Goal: Task Accomplishment & Management: Complete application form

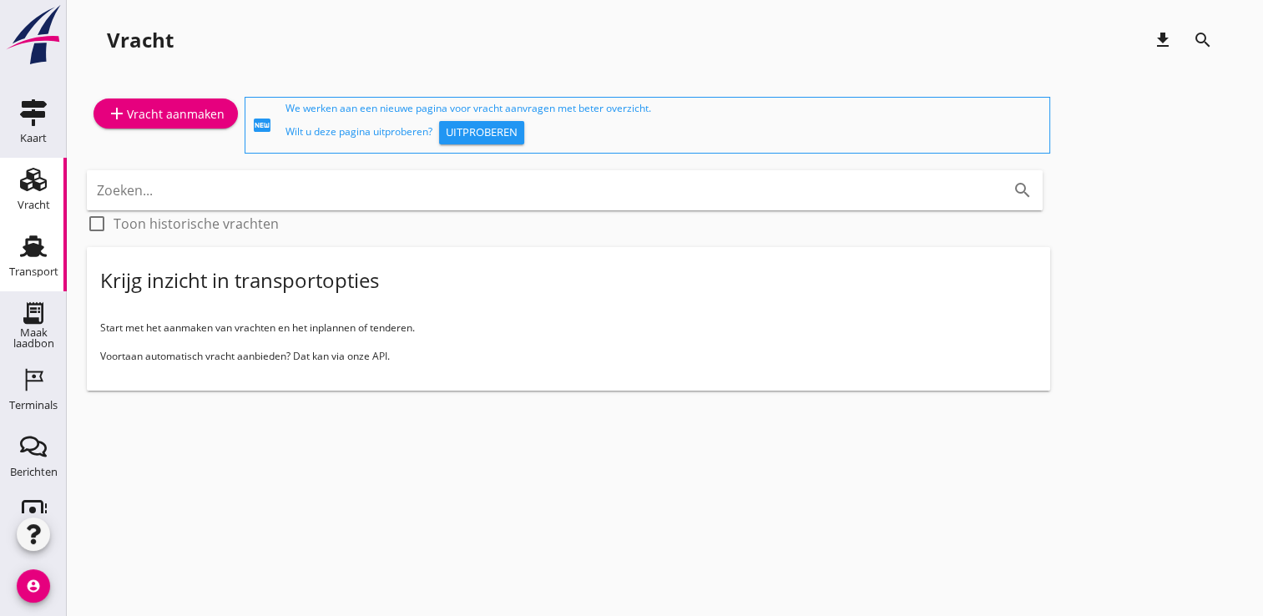
drag, startPoint x: 20, startPoint y: 280, endPoint x: 25, endPoint y: 247, distance: 32.9
click at [25, 247] on use at bounding box center [33, 247] width 27 height 22
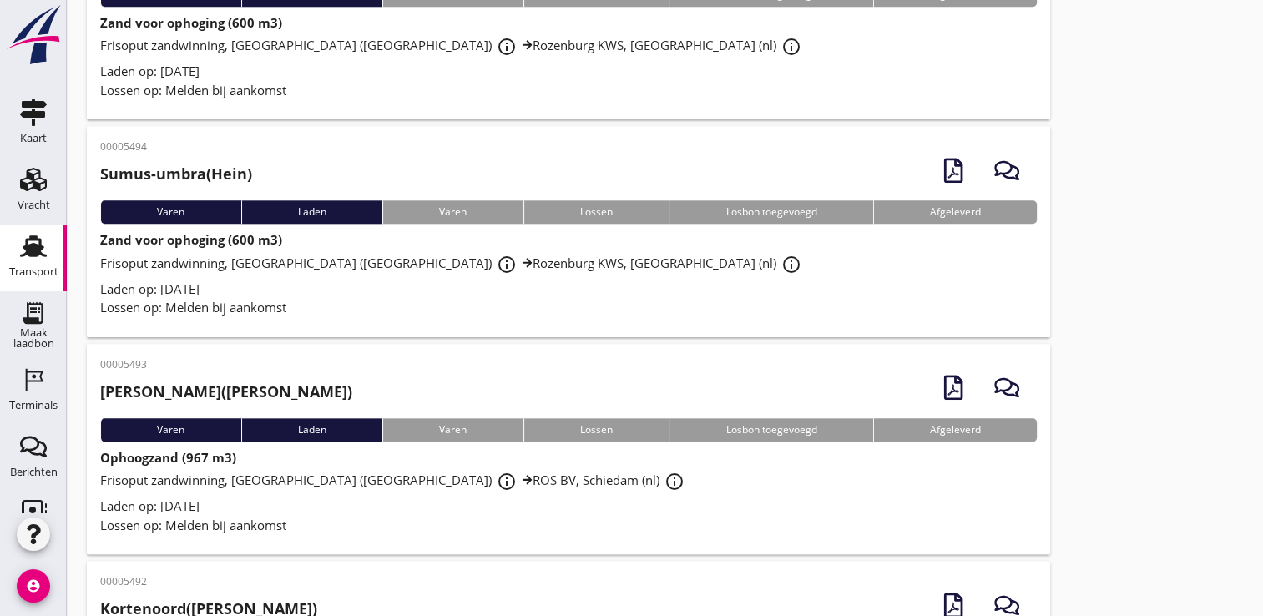
scroll to position [1847, 0]
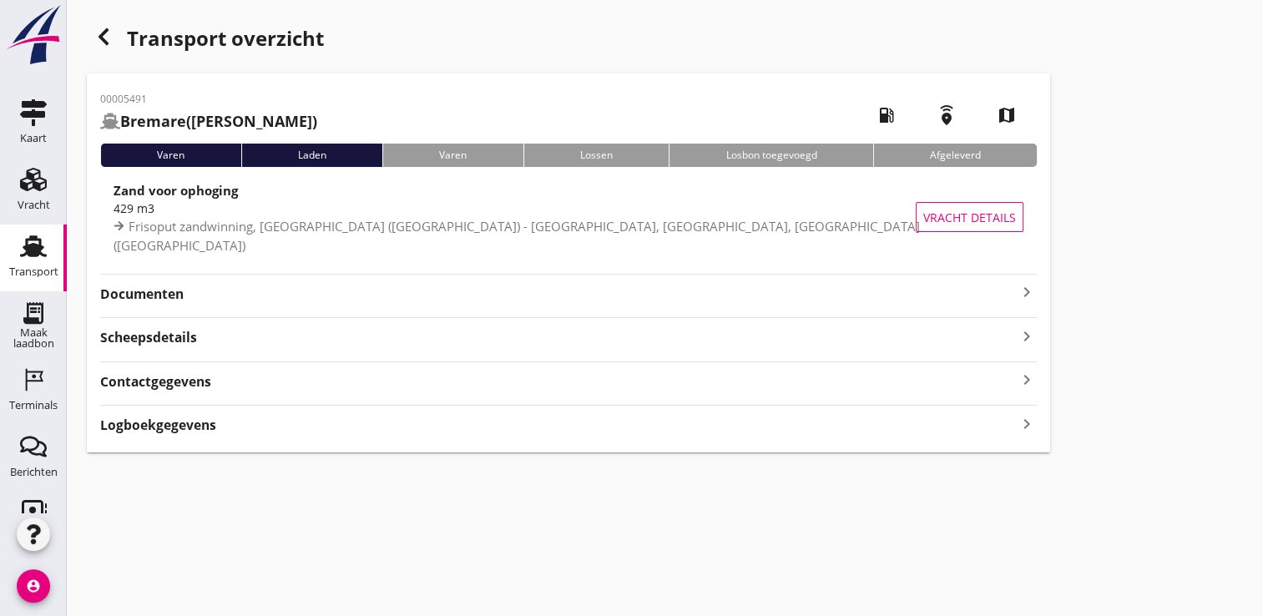
click at [958, 298] on strong "Documenten" at bounding box center [558, 294] width 917 height 19
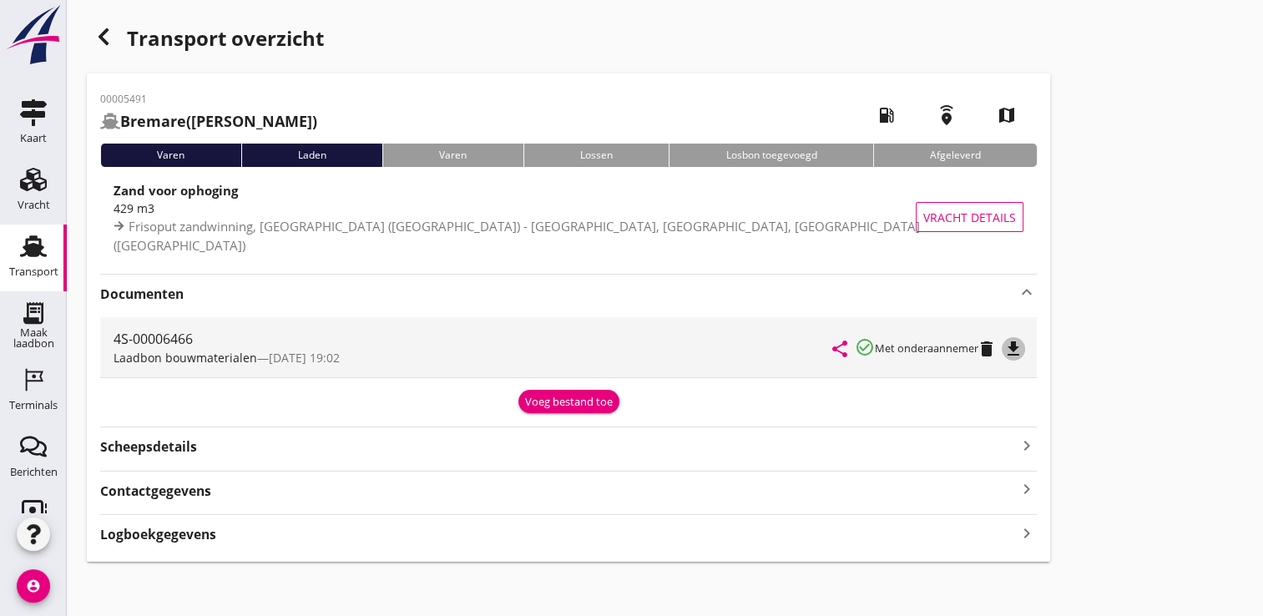
click at [1016, 346] on icon "file_download" at bounding box center [1013, 349] width 20 height 20
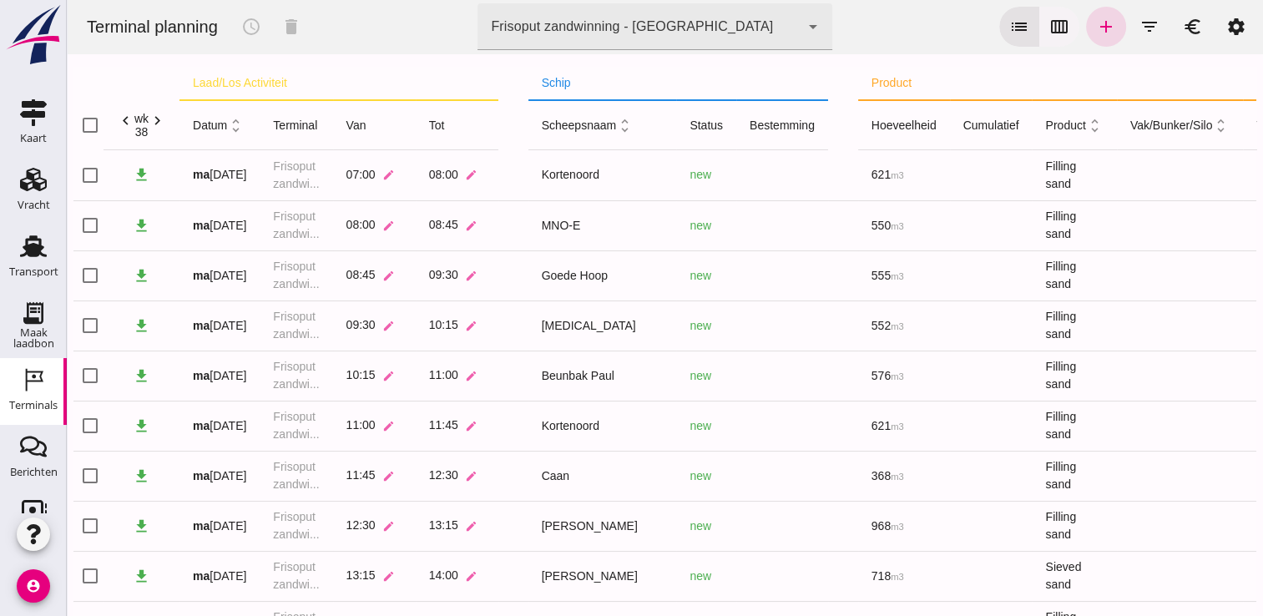
click at [1059, 19] on button "calendar_view_week" at bounding box center [1059, 27] width 40 height 40
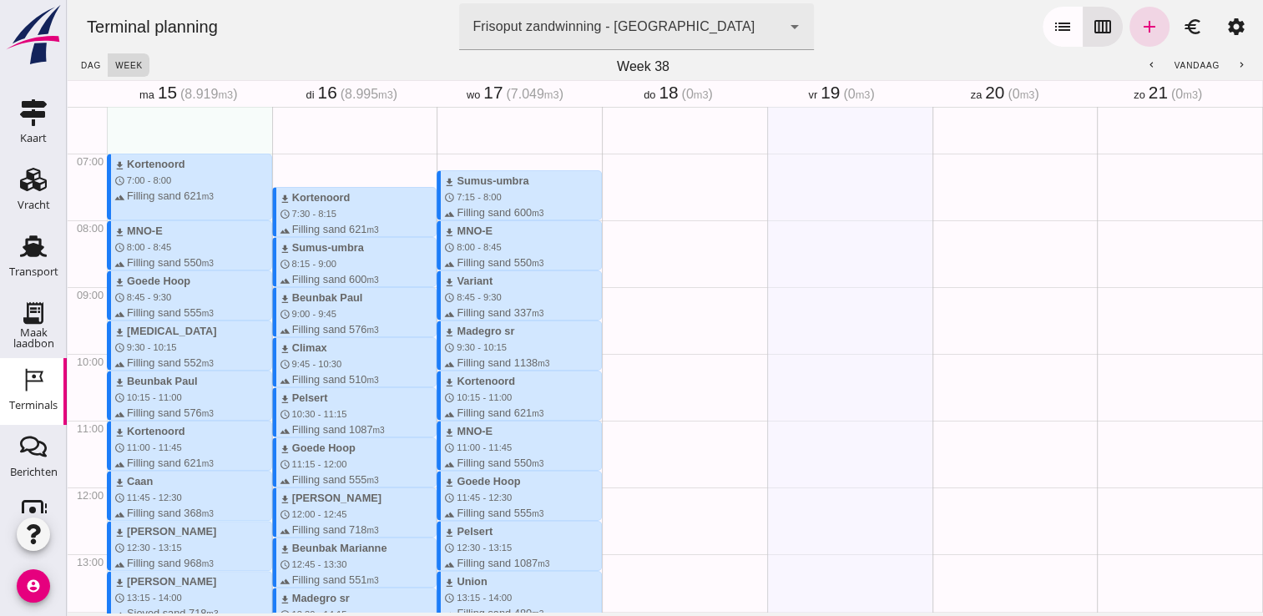
scroll to position [421, 0]
type button "calendar"
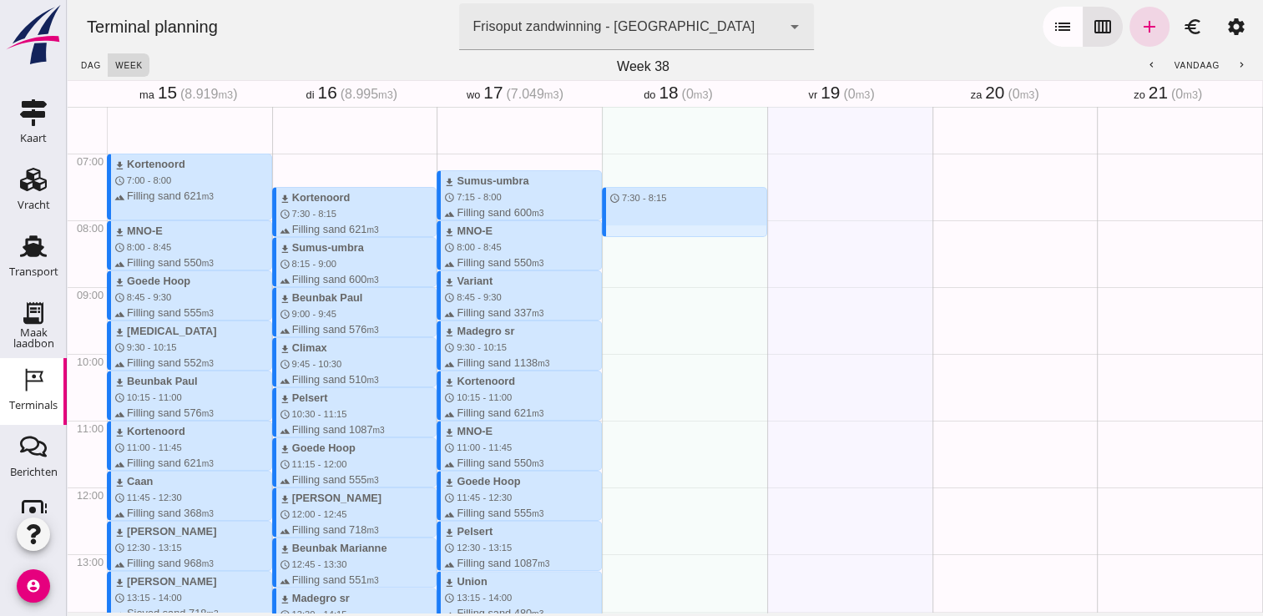
drag, startPoint x: 644, startPoint y: 178, endPoint x: 644, endPoint y: 230, distance: 52.6
click at [644, 230] on div "schedule 7:30 - 8:15" at bounding box center [684, 487] width 165 height 1602
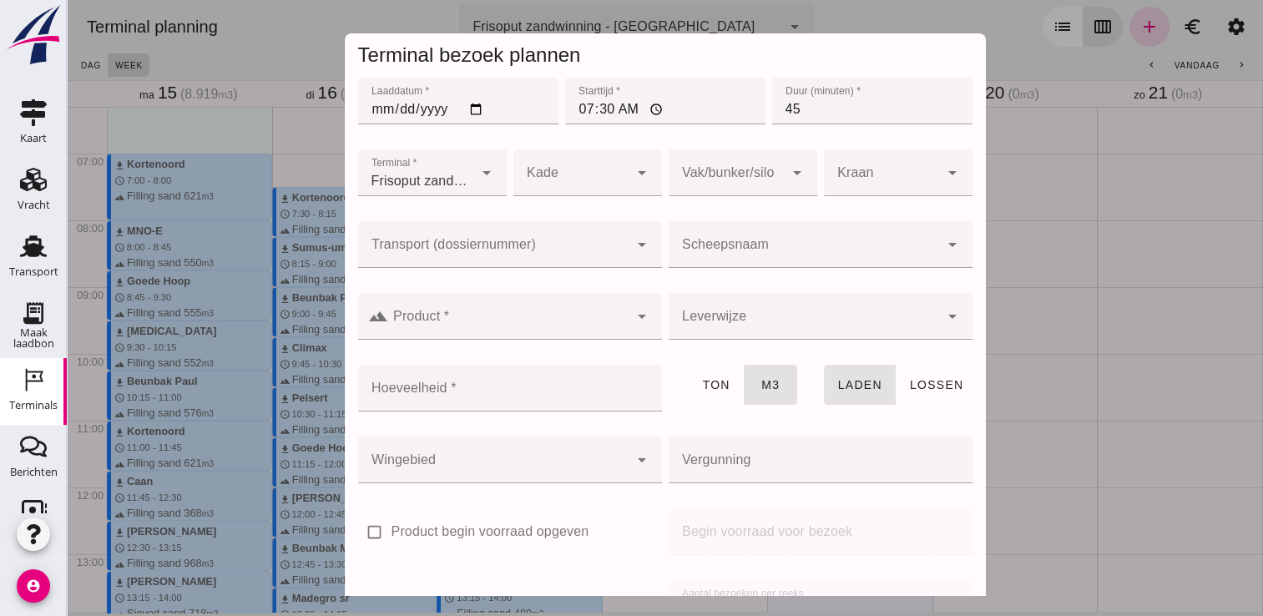
click at [775, 240] on div at bounding box center [804, 244] width 270 height 47
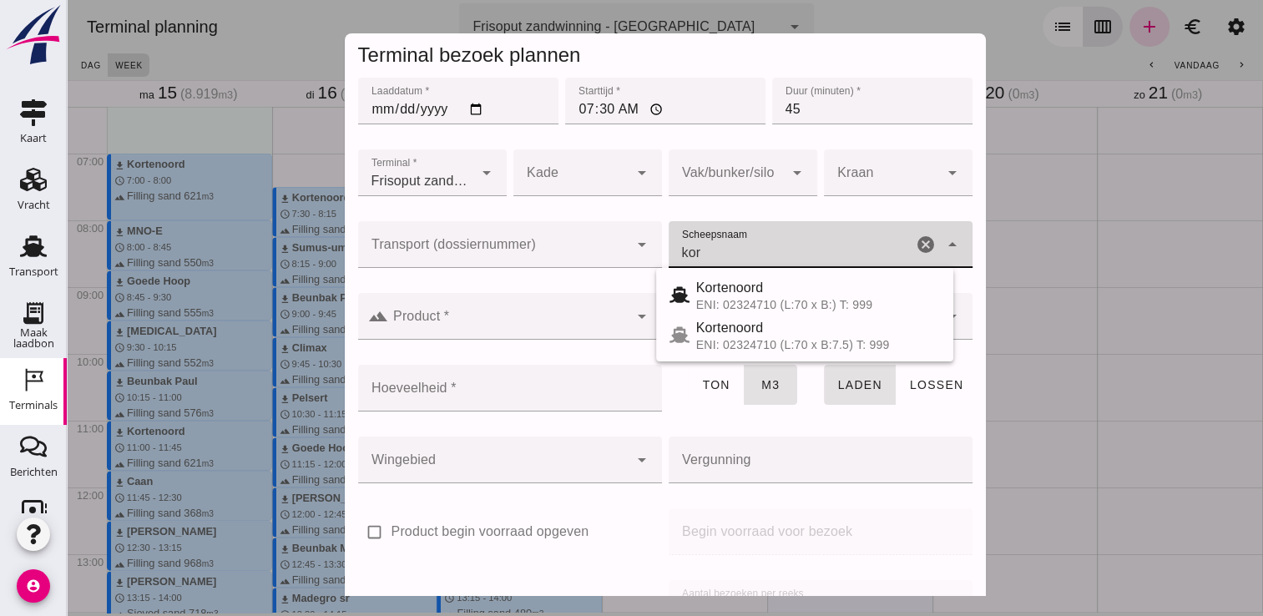
click at [752, 273] on div "Kortenoord ENI: 02324710 (L:70 x B:) T: 999 Kortenoord ENI: 02324710 (L:70 x B:…" at bounding box center [804, 314] width 297 height 93
click at [728, 299] on div "ENI: 02324710 (L:70 x B:) T: 999" at bounding box center [818, 304] width 244 height 13
type input "Kortenoord"
type input "621"
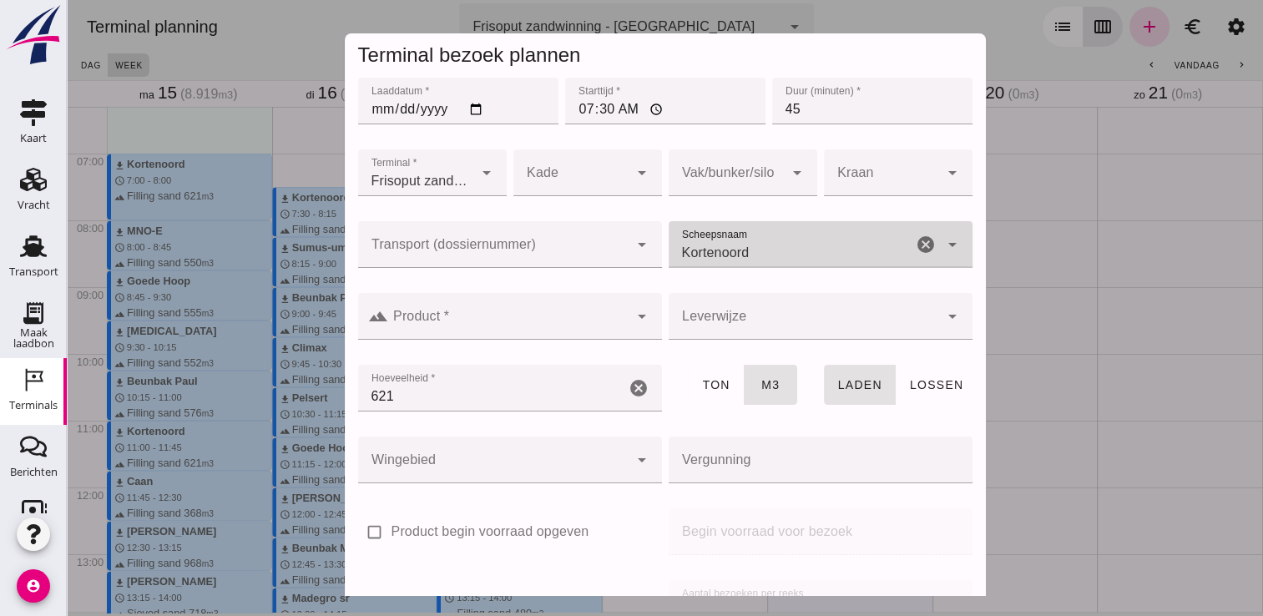
type input "Kortenoord"
click at [582, 309] on div at bounding box center [508, 316] width 240 height 47
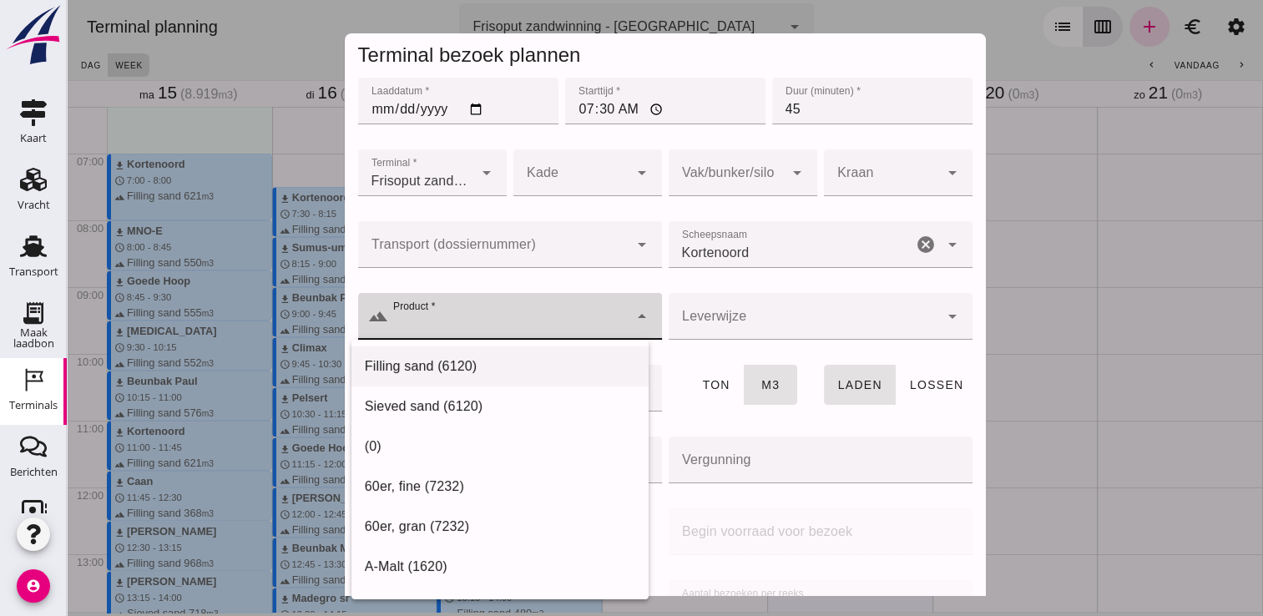
click at [524, 362] on div "Filling sand (6120)" at bounding box center [500, 366] width 270 height 20
type input "Filling sand (6120)"
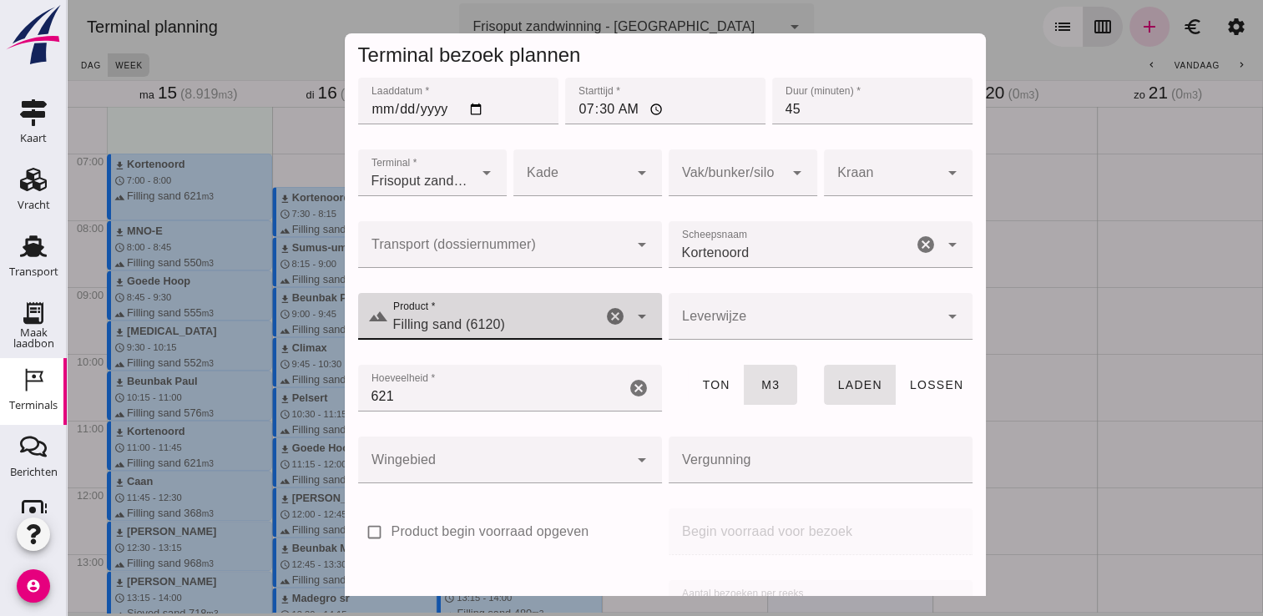
scroll to position [190, 0]
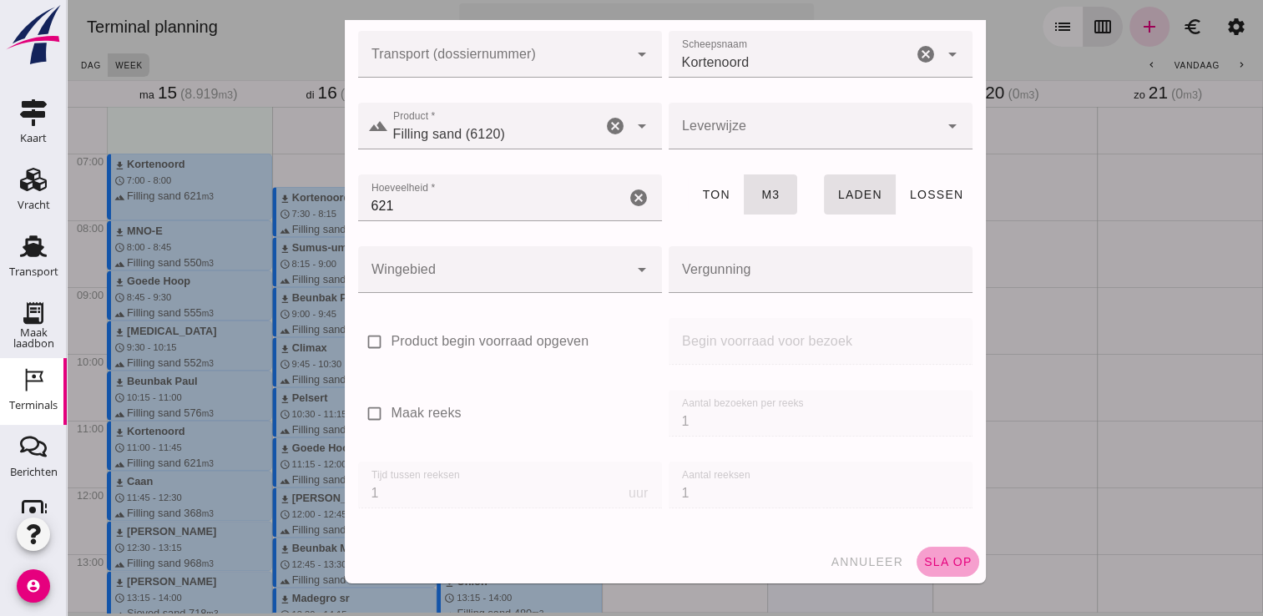
click at [939, 558] on span "sla op" at bounding box center [947, 561] width 49 height 13
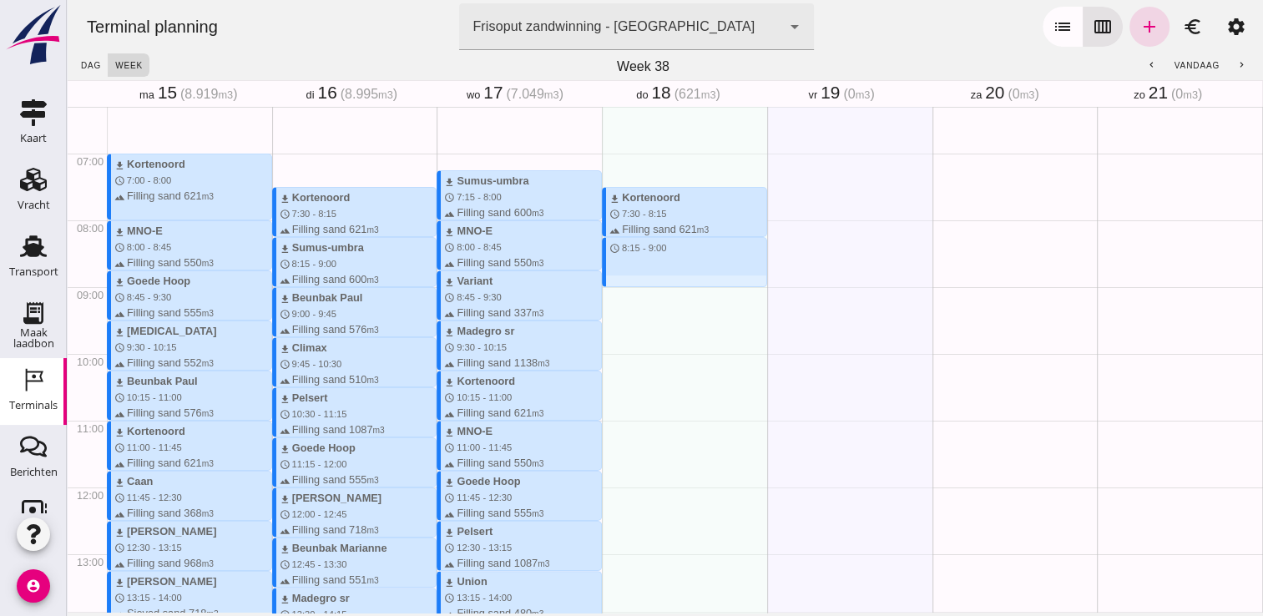
drag, startPoint x: 611, startPoint y: 240, endPoint x: 616, endPoint y: 280, distance: 41.2
click at [616, 280] on div "download Kortenoord schedule 7:30 - 8:15 terrain Filling sand 621 m3 schedule 8…" at bounding box center [684, 487] width 165 height 1602
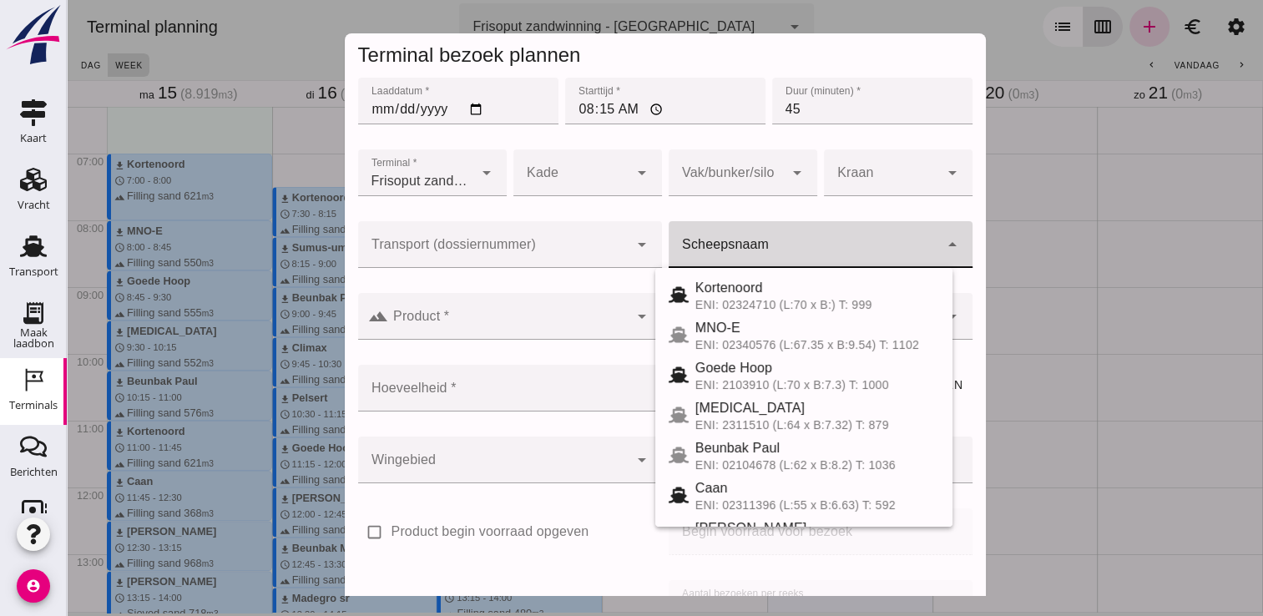
click at [782, 248] on input "Scheepsnaam" at bounding box center [804, 253] width 270 height 20
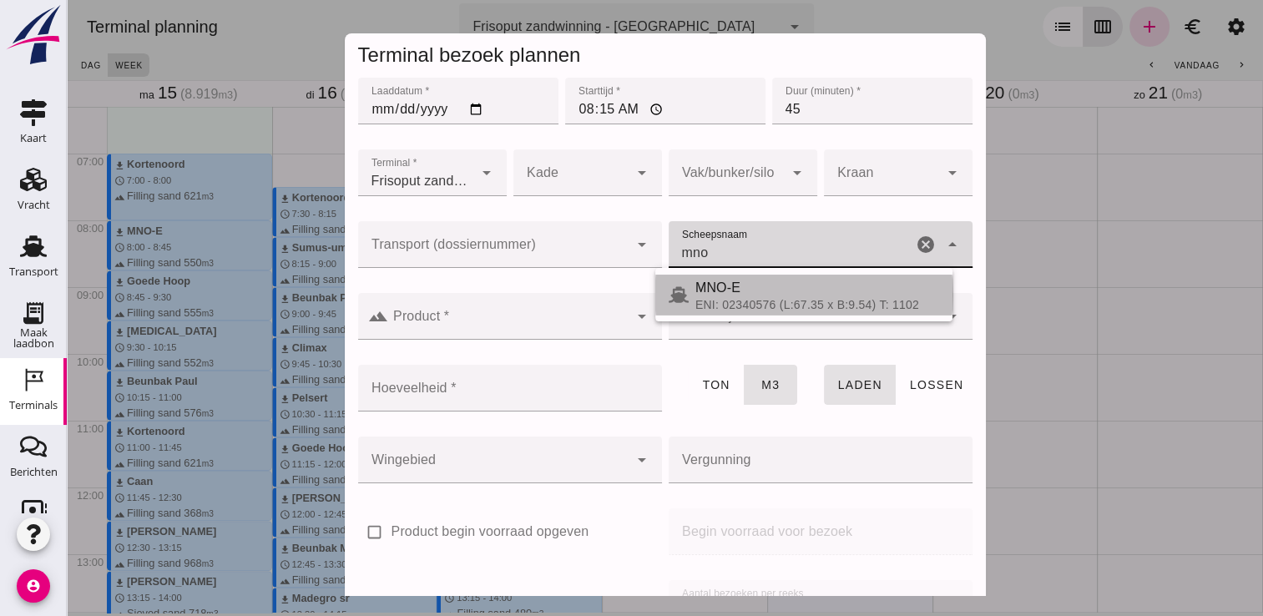
click at [764, 291] on div "MNO-E" at bounding box center [817, 288] width 244 height 20
type input "MNO-E"
type input "550"
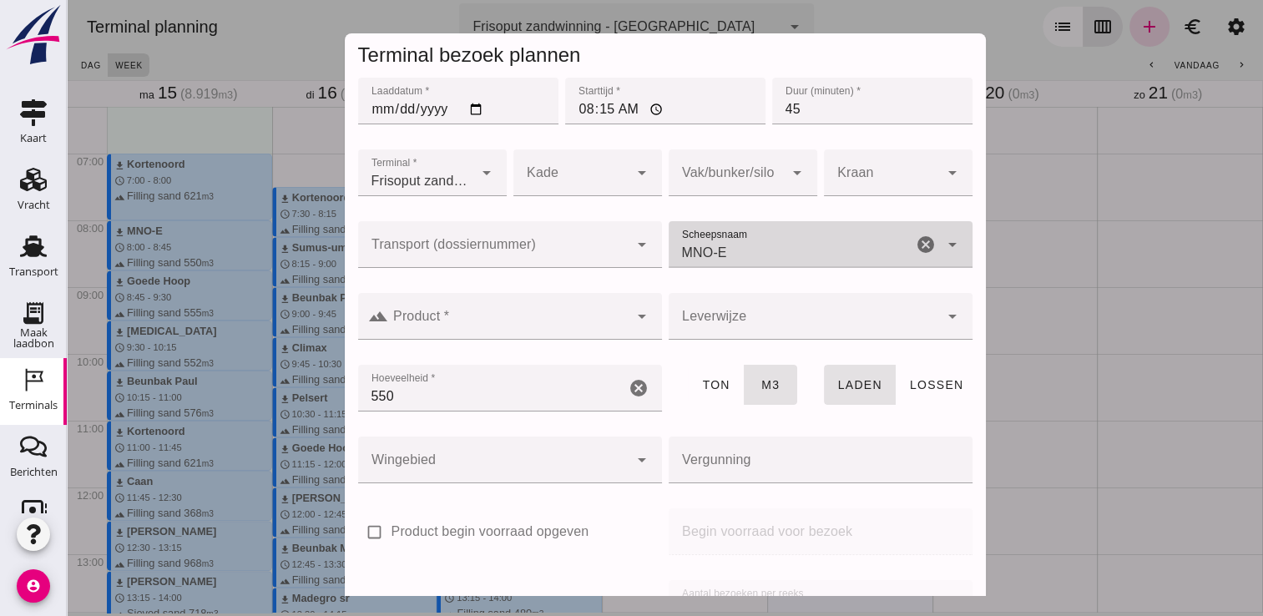
type input "MNO-E"
click at [608, 325] on input "Product *" at bounding box center [508, 325] width 240 height 20
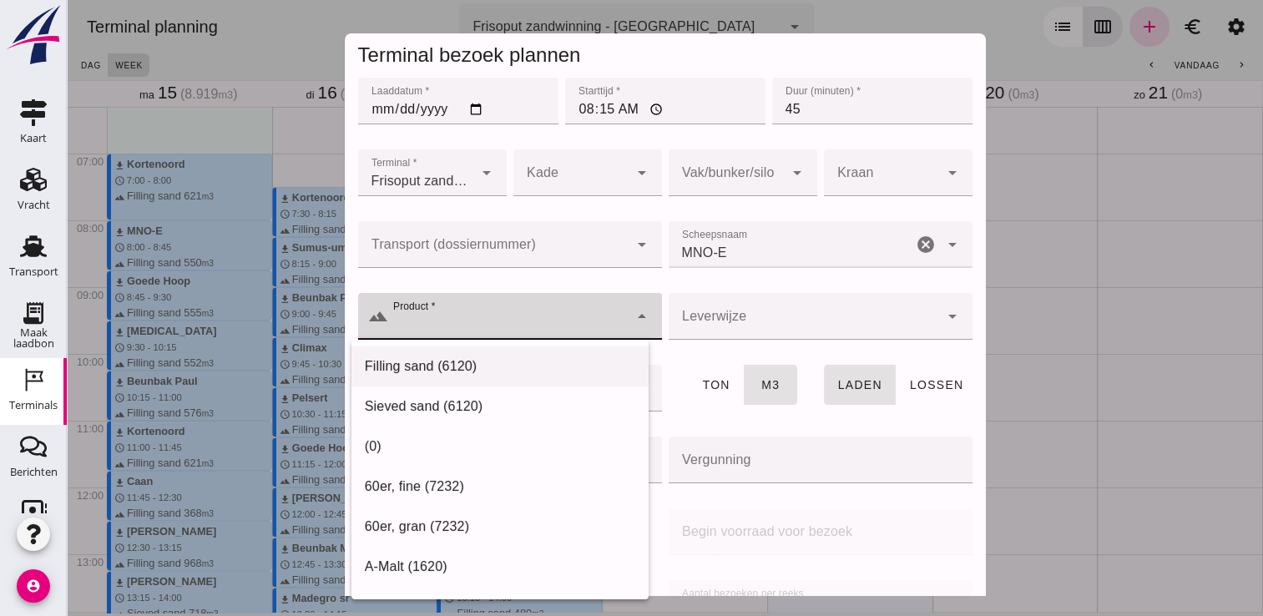
click at [538, 361] on div "Filling sand (6120)" at bounding box center [500, 366] width 270 height 20
type input "Filling sand (6120)"
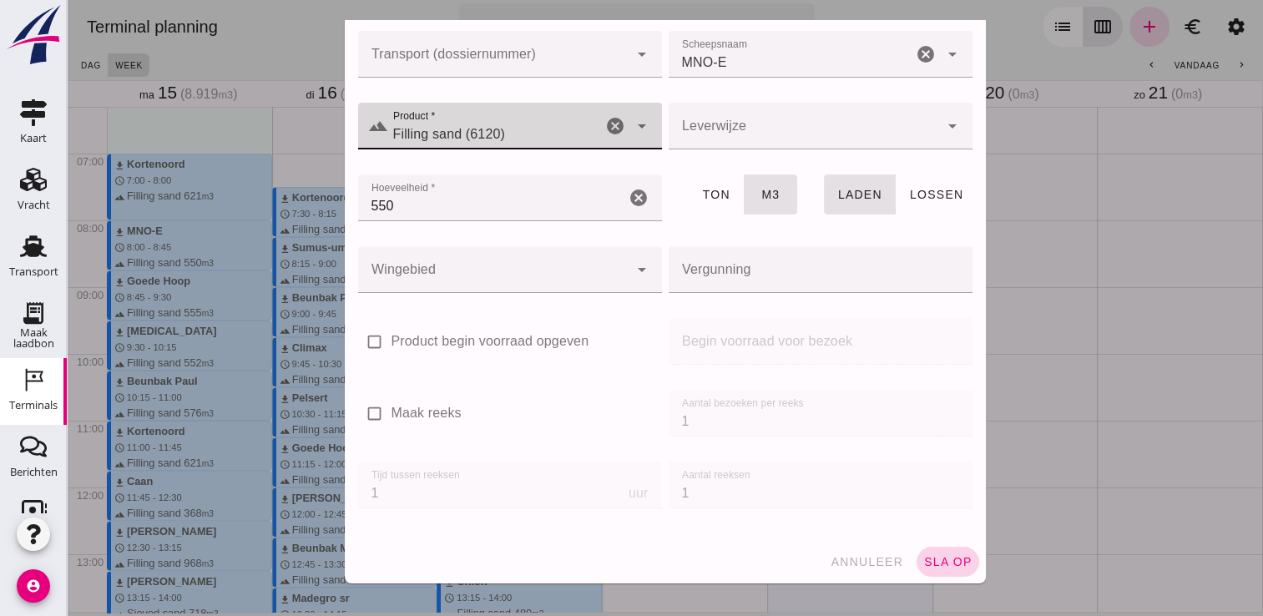
click at [934, 563] on span "sla op" at bounding box center [947, 561] width 49 height 13
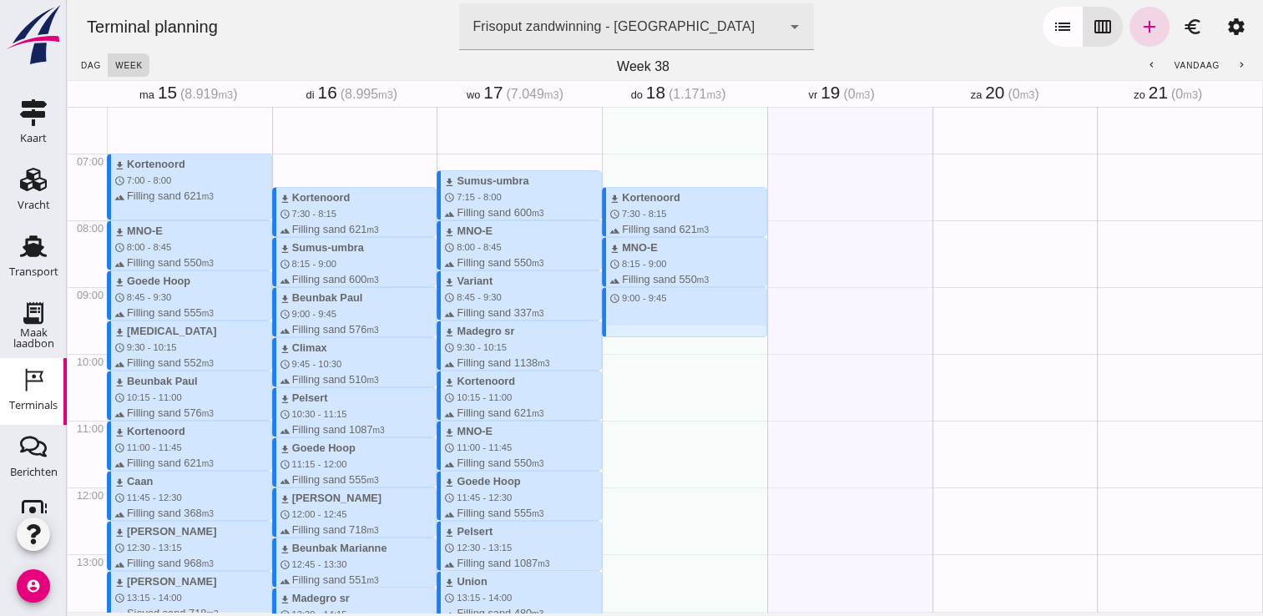
drag, startPoint x: 649, startPoint y: 291, endPoint x: 650, endPoint y: 332, distance: 41.7
click at [650, 332] on div "download Kortenoord schedule 7:30 - 8:15 terrain Filling sand 621 m3 download M…" at bounding box center [684, 487] width 165 height 1602
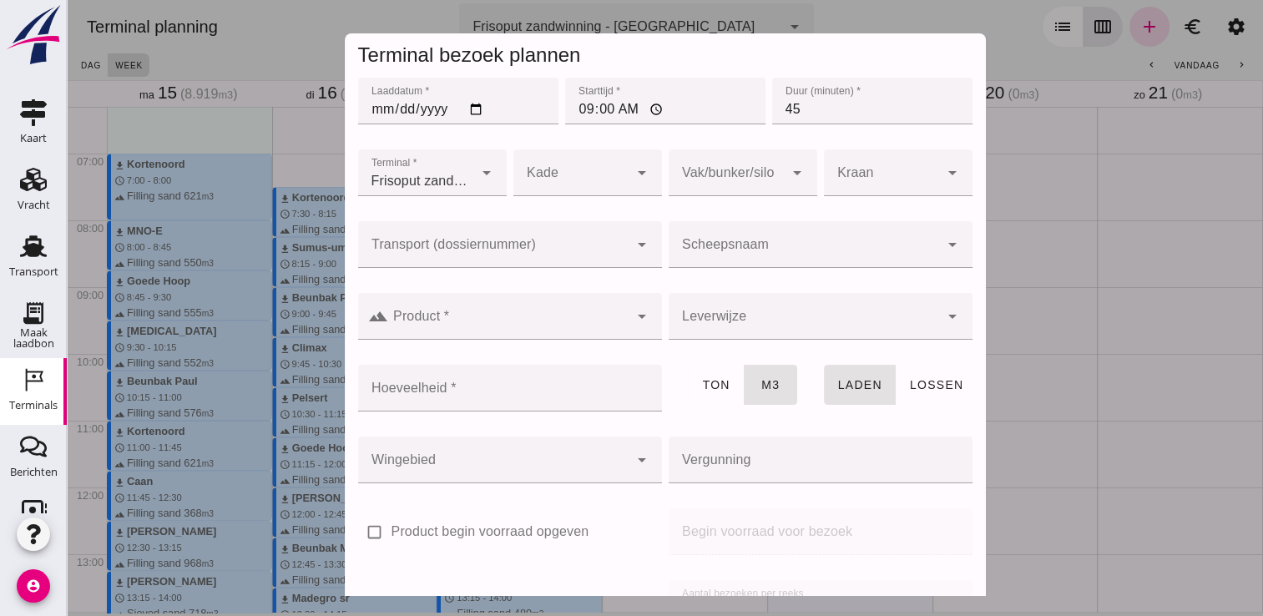
click at [768, 245] on input "Scheepsnaam" at bounding box center [804, 253] width 270 height 20
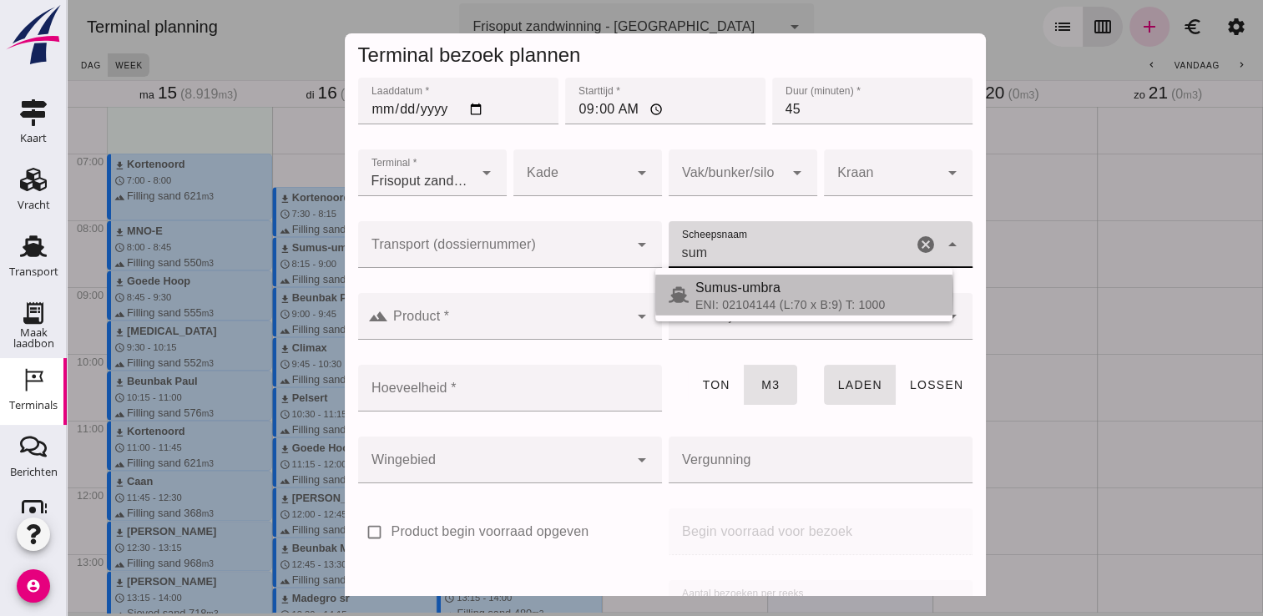
click at [724, 292] on span "Sumus-umbra" at bounding box center [737, 287] width 85 height 14
type input "Sumus-umbra"
type input "600"
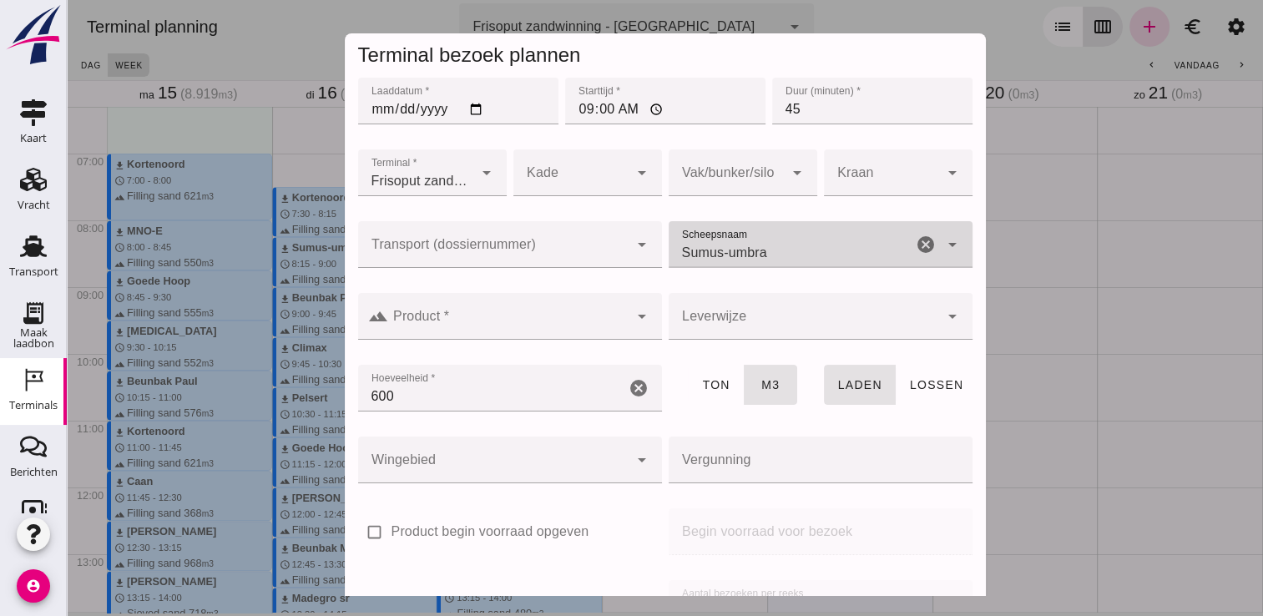
type input "Sumus-umbra"
click at [595, 311] on div at bounding box center [508, 316] width 240 height 47
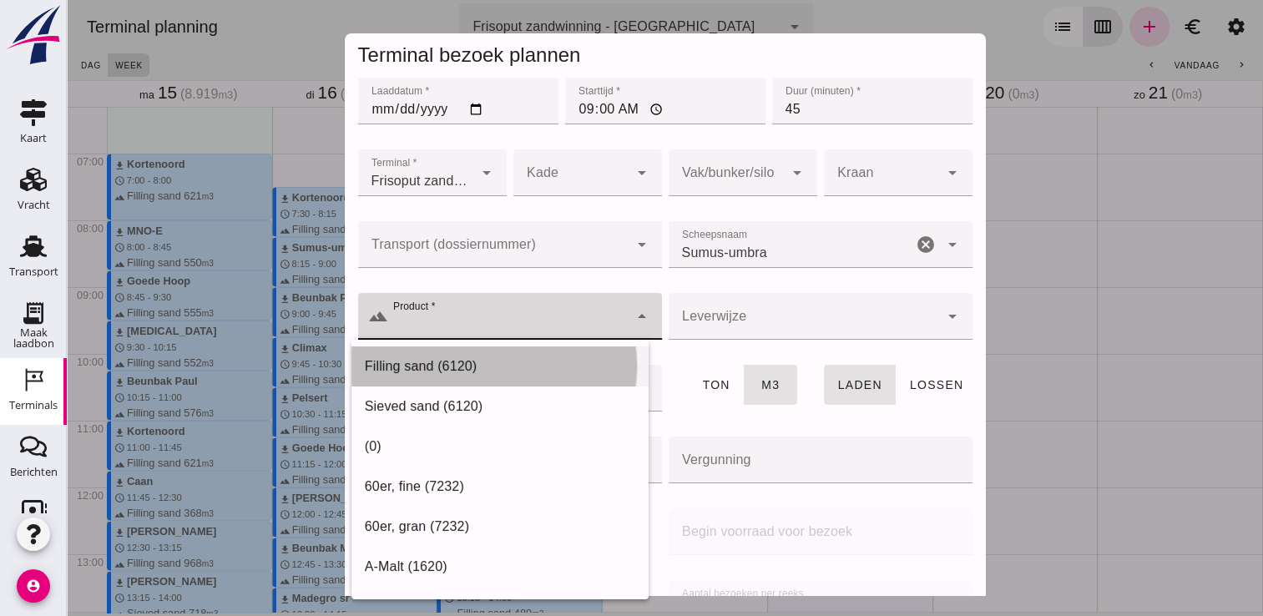
click at [526, 356] on div "Filling sand (6120)" at bounding box center [499, 366] width 297 height 40
type input "Filling sand (6120)"
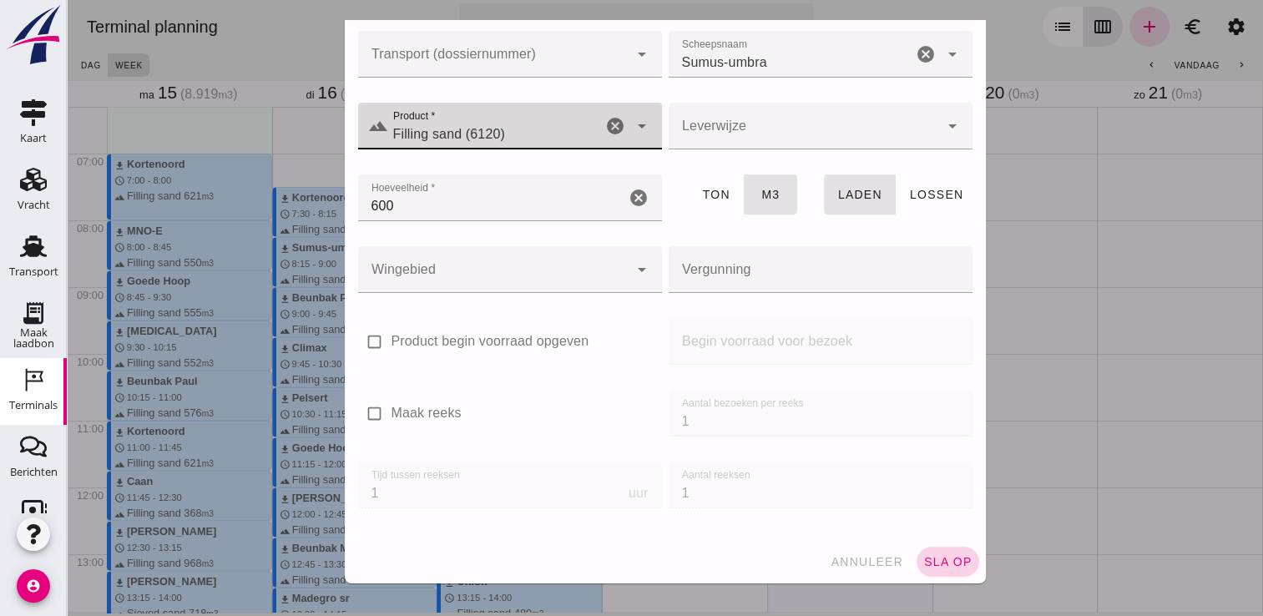
click at [935, 559] on span "sla op" at bounding box center [947, 561] width 49 height 13
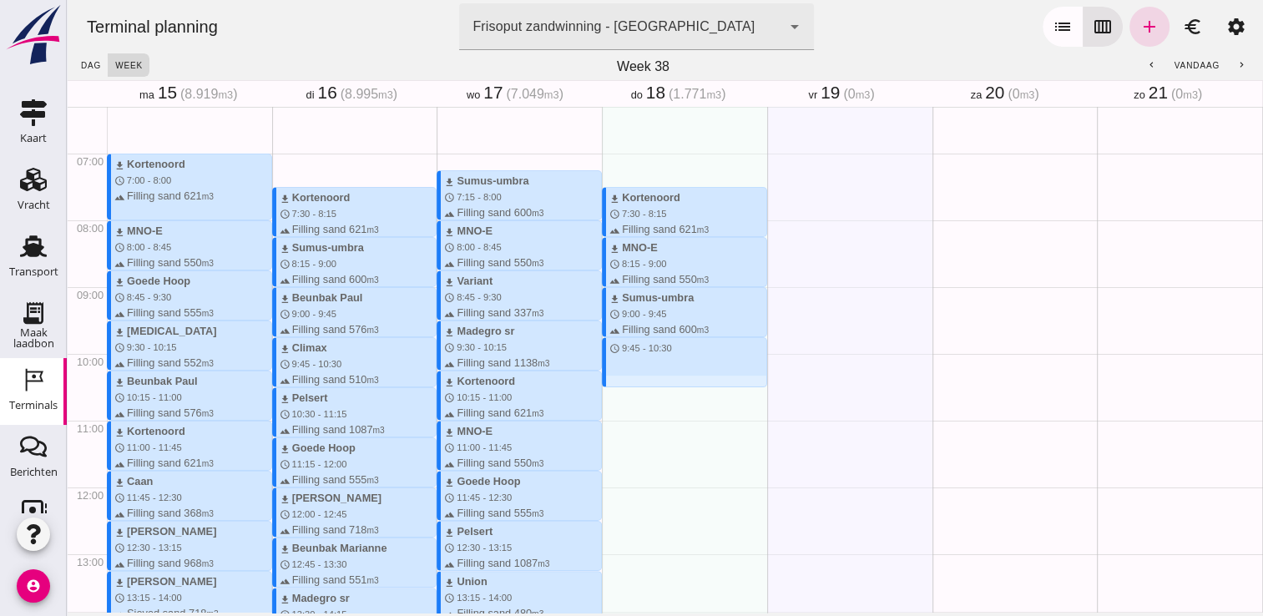
drag, startPoint x: 634, startPoint y: 342, endPoint x: 634, endPoint y: 381, distance: 38.4
click at [634, 381] on div "download Kortenoord schedule 7:30 - 8:15 terrain Filling sand 621 m3 download M…" at bounding box center [684, 487] width 165 height 1602
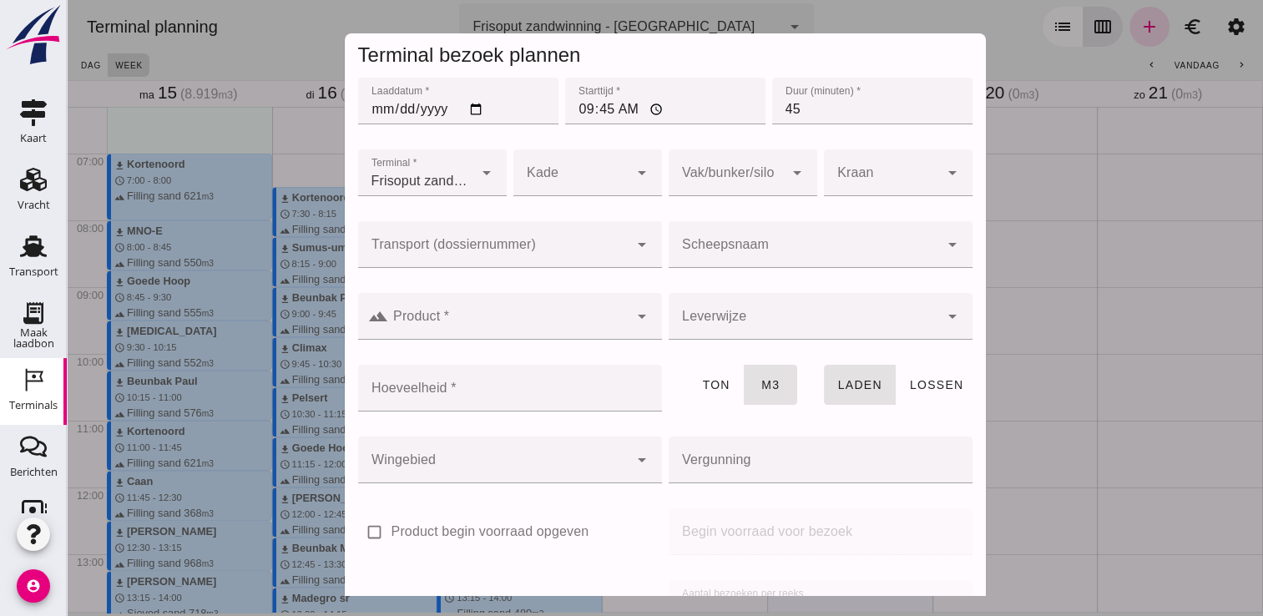
click at [805, 240] on div at bounding box center [804, 244] width 270 height 47
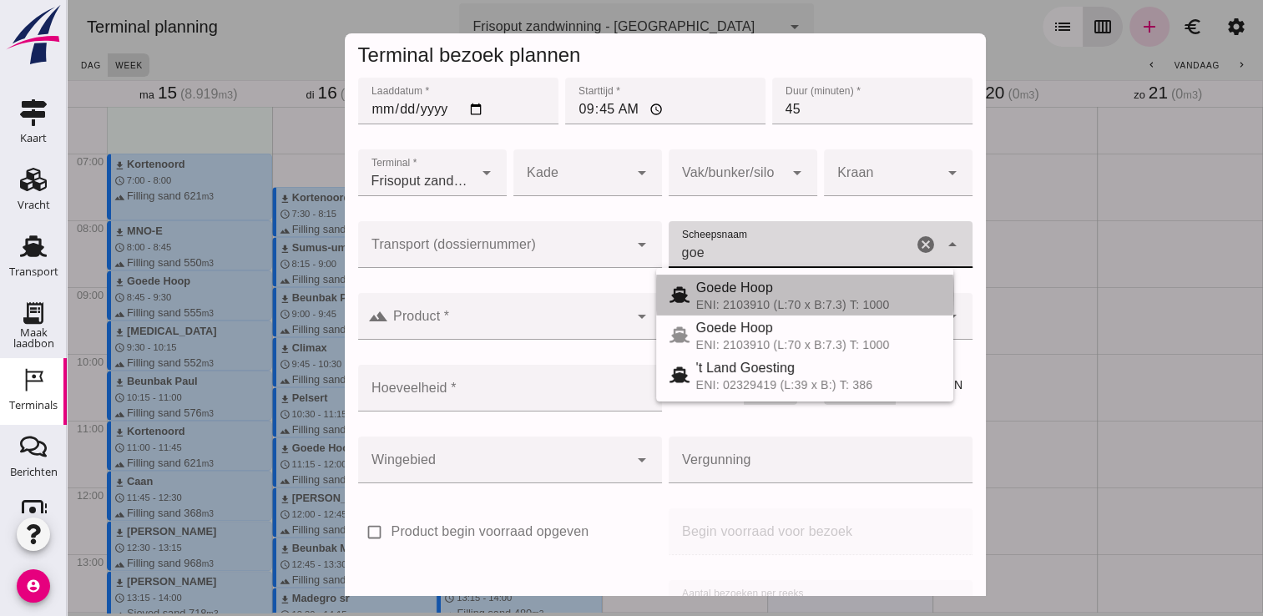
click at [731, 299] on div "ENI: 2103910 (L:70 x B:7.3) T: 1000" at bounding box center [818, 304] width 244 height 13
type input "Goede Hoop"
type input "555"
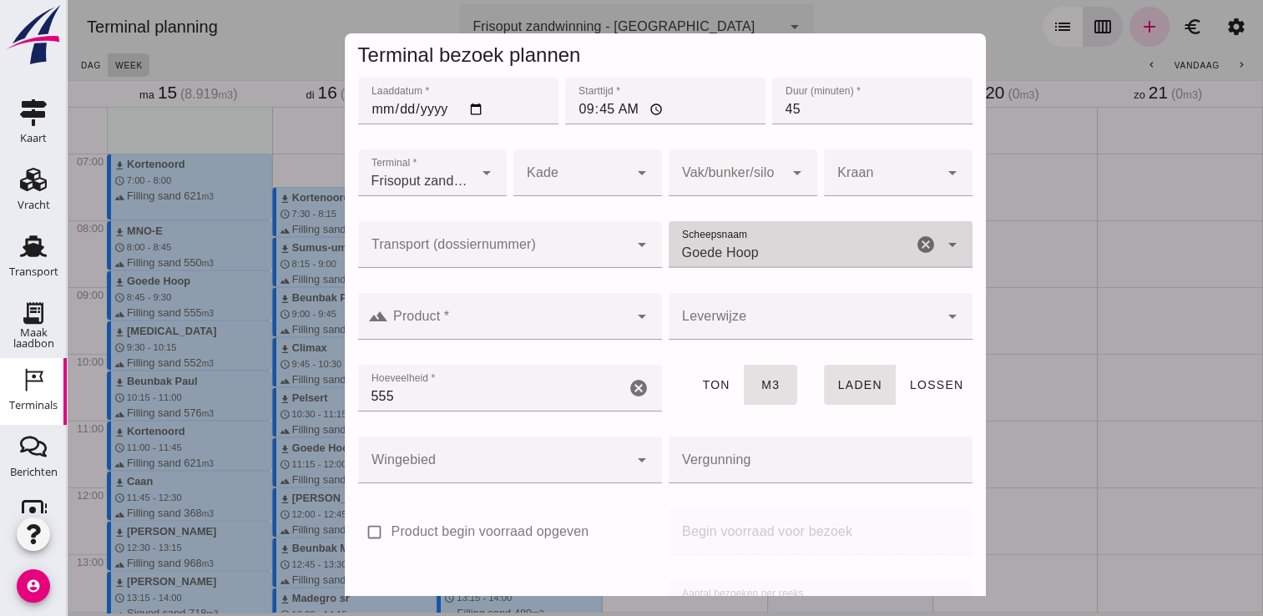
type input "Goede Hoop"
click at [578, 329] on input "Product *" at bounding box center [508, 325] width 240 height 20
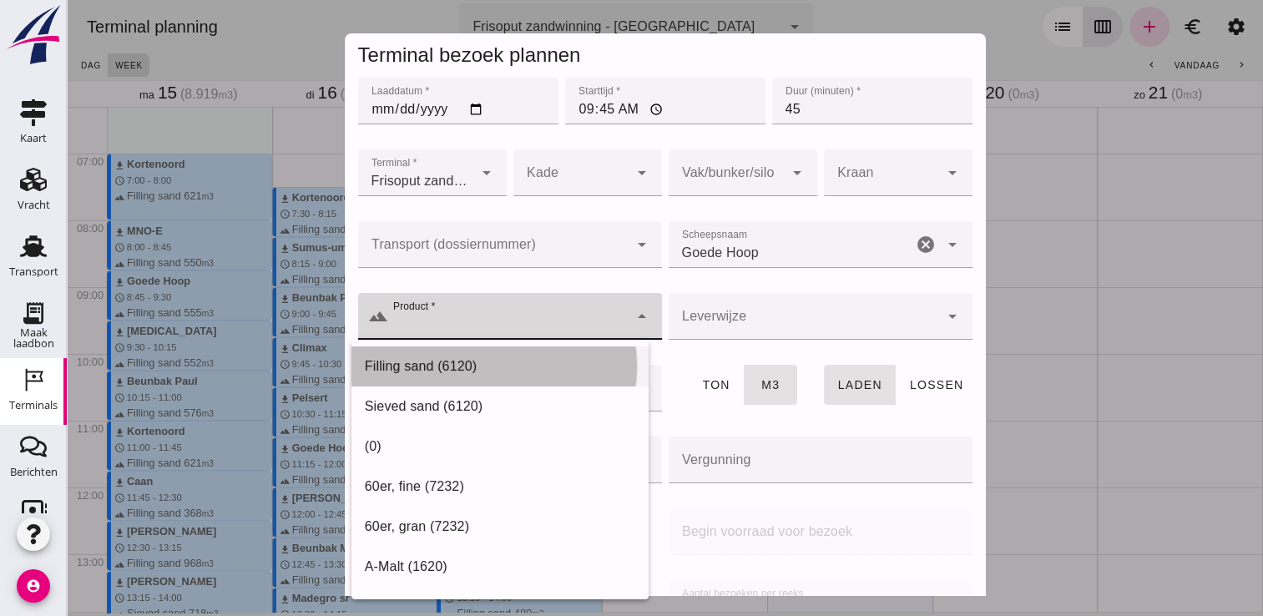
click at [485, 362] on div "Filling sand (6120)" at bounding box center [500, 366] width 270 height 20
type input "Filling sand (6120)"
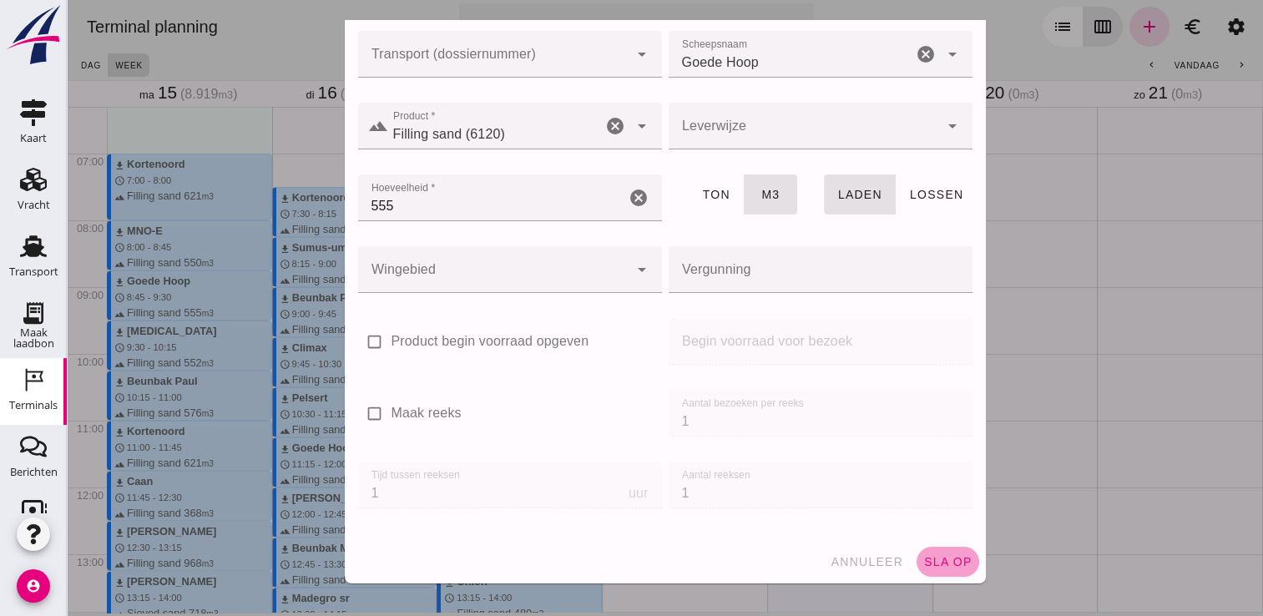
click at [940, 555] on span "sla op" at bounding box center [947, 561] width 49 height 13
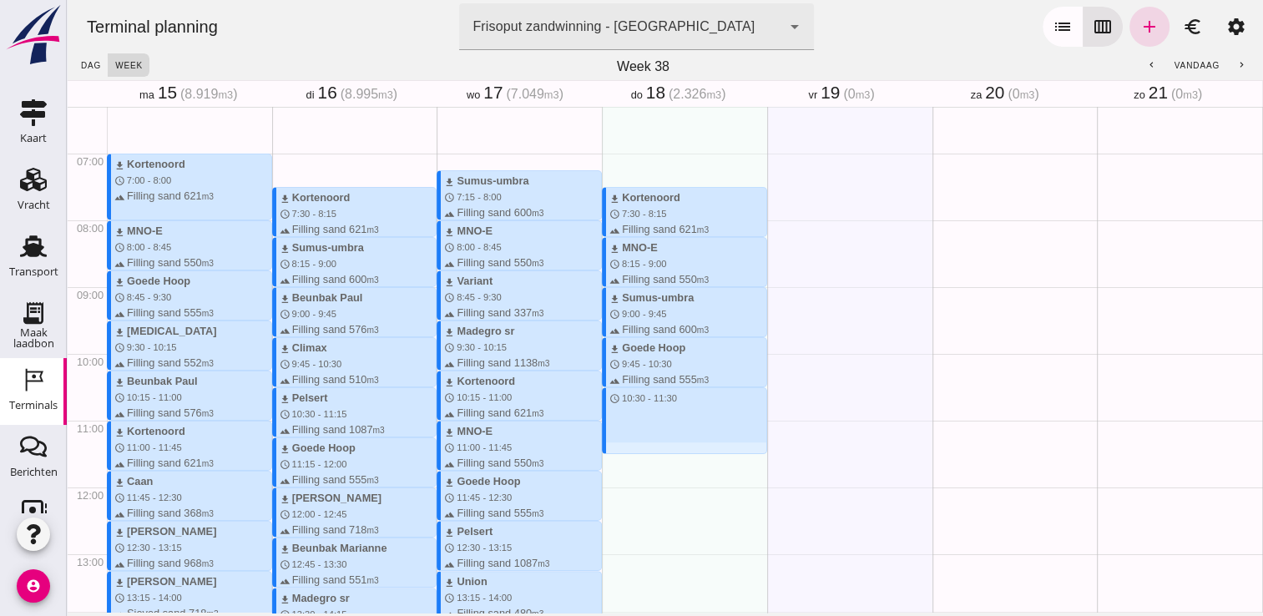
drag, startPoint x: 611, startPoint y: 387, endPoint x: 609, endPoint y: 473, distance: 85.2
click at [609, 473] on div "download Kortenoord schedule 7:30 - 8:15 terrain Filling sand 621 m3 download M…" at bounding box center [684, 487] width 165 height 1602
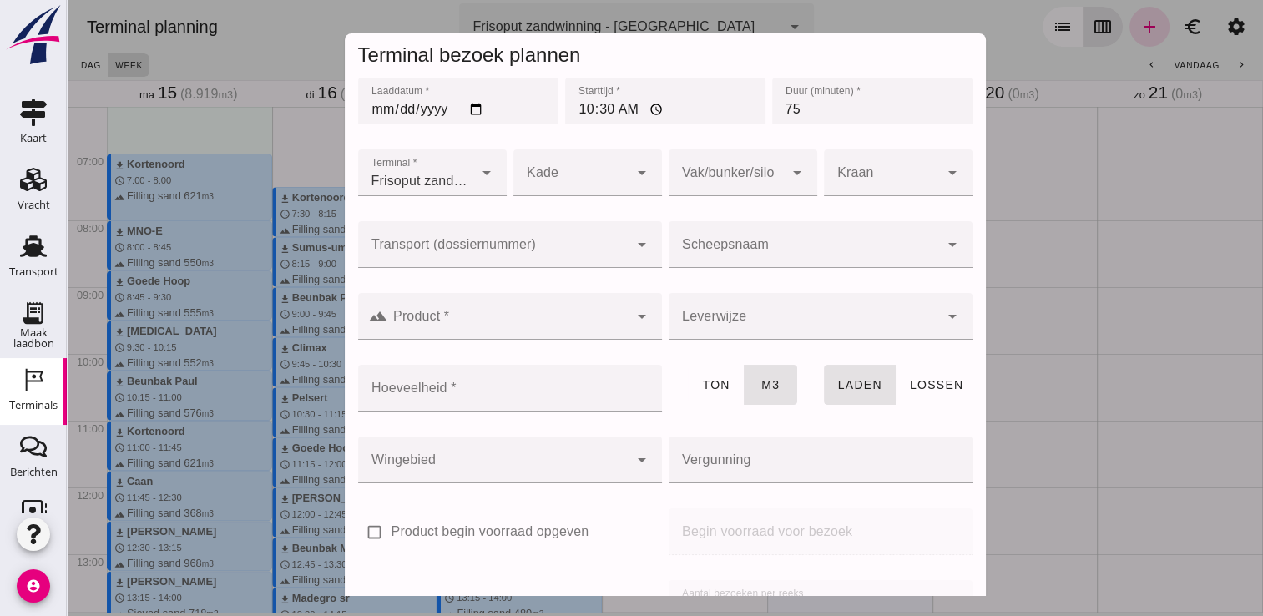
click at [814, 95] on input "75" at bounding box center [872, 101] width 200 height 47
type input "7"
type input "45"
click at [720, 245] on input "Scheepsnaam" at bounding box center [804, 253] width 270 height 20
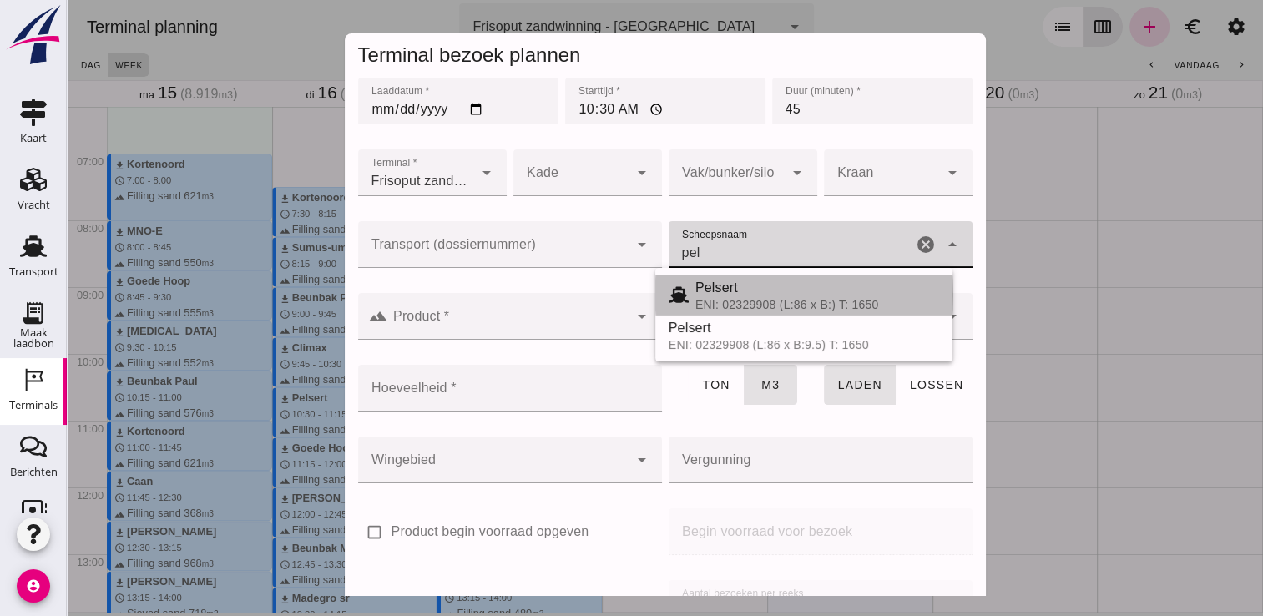
click at [716, 299] on div "ENI: 02329908 (L:86 x B:) T: 1650" at bounding box center [817, 304] width 244 height 13
type input "Pelsert"
type input "1087"
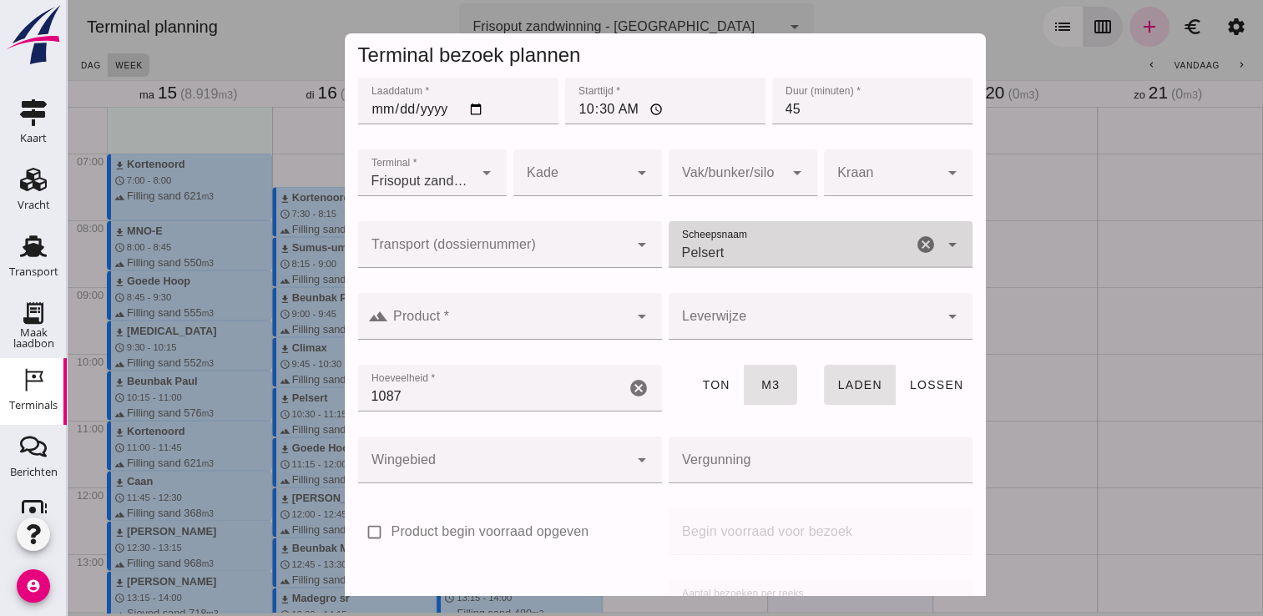
type input "Pelsert"
click at [592, 323] on input "Product *" at bounding box center [508, 325] width 240 height 20
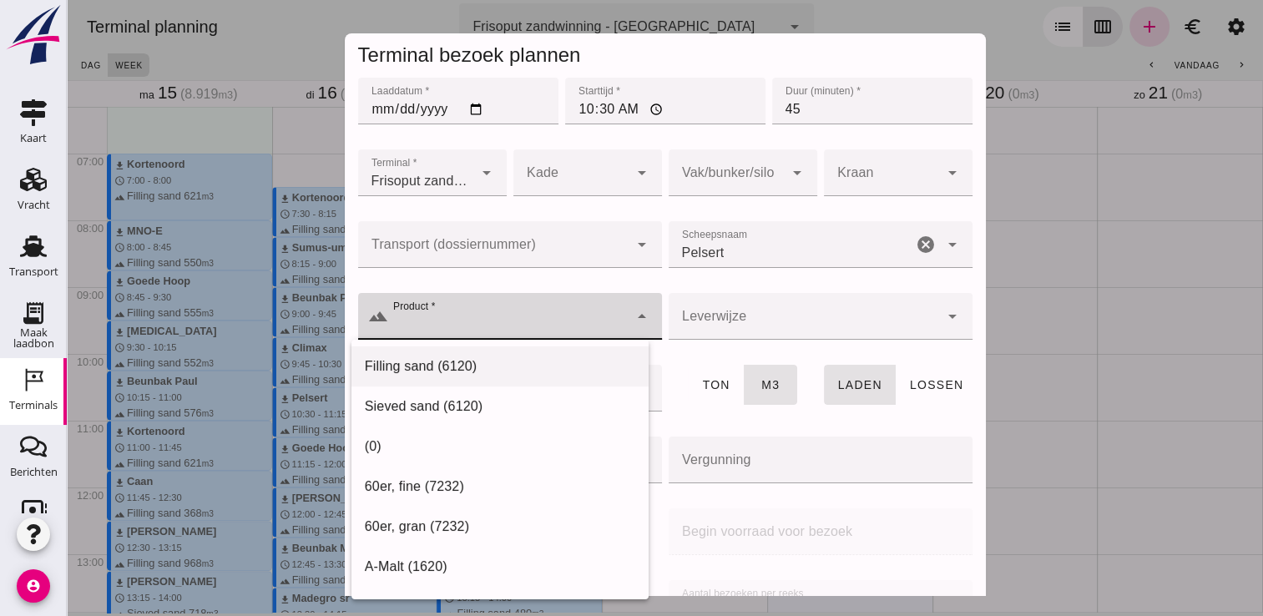
click at [547, 356] on div "Filling sand (6120)" at bounding box center [500, 366] width 270 height 20
type input "Filling sand (6120)"
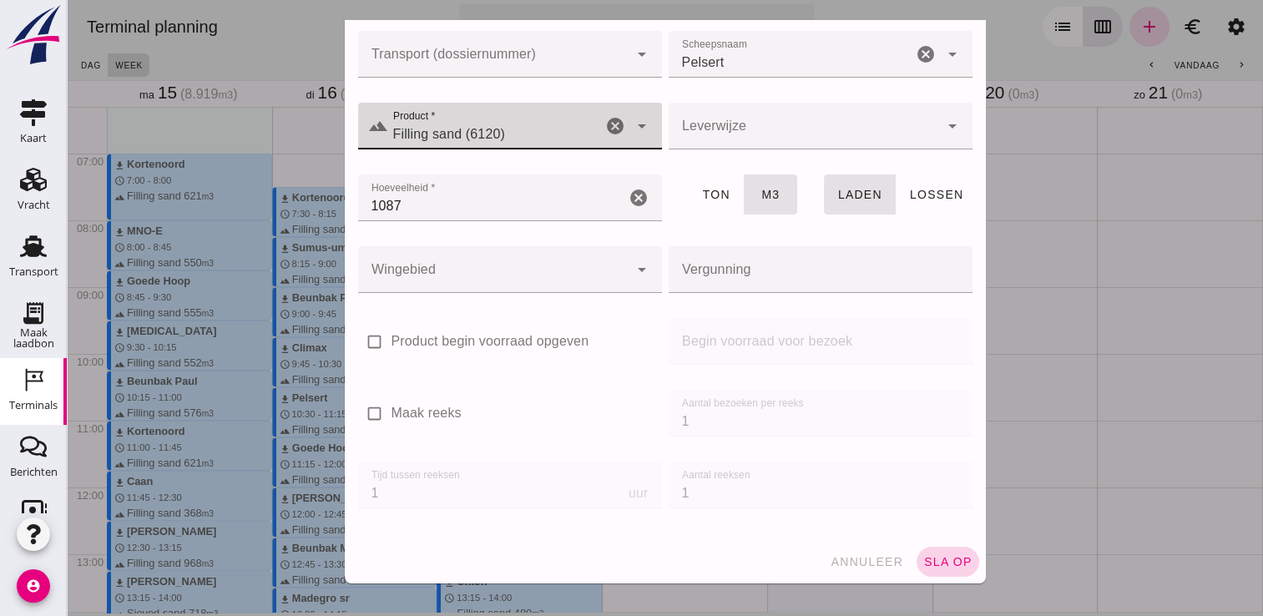
click at [936, 557] on span "sla op" at bounding box center [947, 561] width 49 height 13
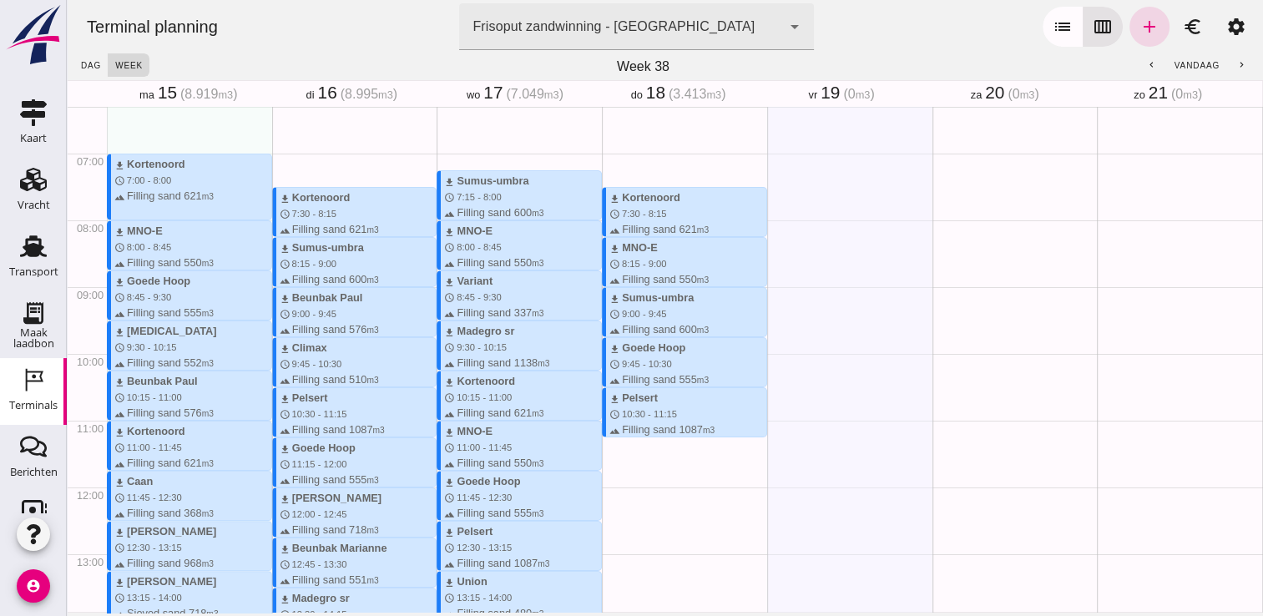
drag, startPoint x: 654, startPoint y: 439, endPoint x: 656, endPoint y: 484, distance: 45.1
click at [656, 484] on div "download Kortenoord schedule 7:30 - 8:15 terrain Filling sand 621 m3 download M…" at bounding box center [684, 487] width 165 height 1602
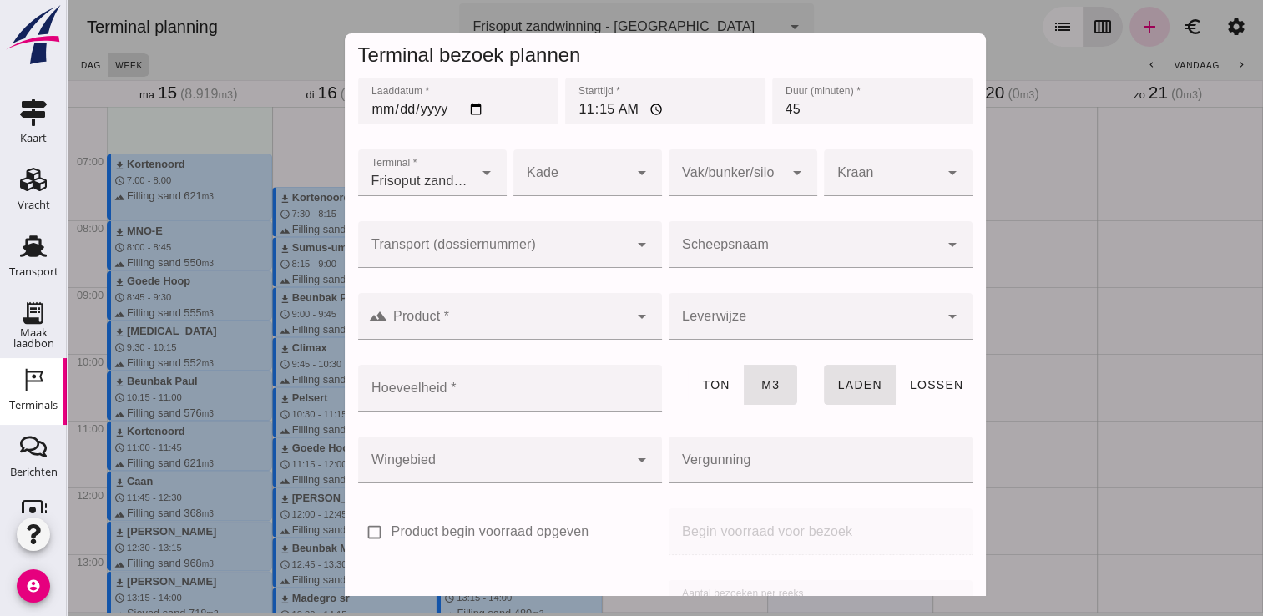
click at [720, 244] on input "Scheepsnaam" at bounding box center [804, 253] width 270 height 20
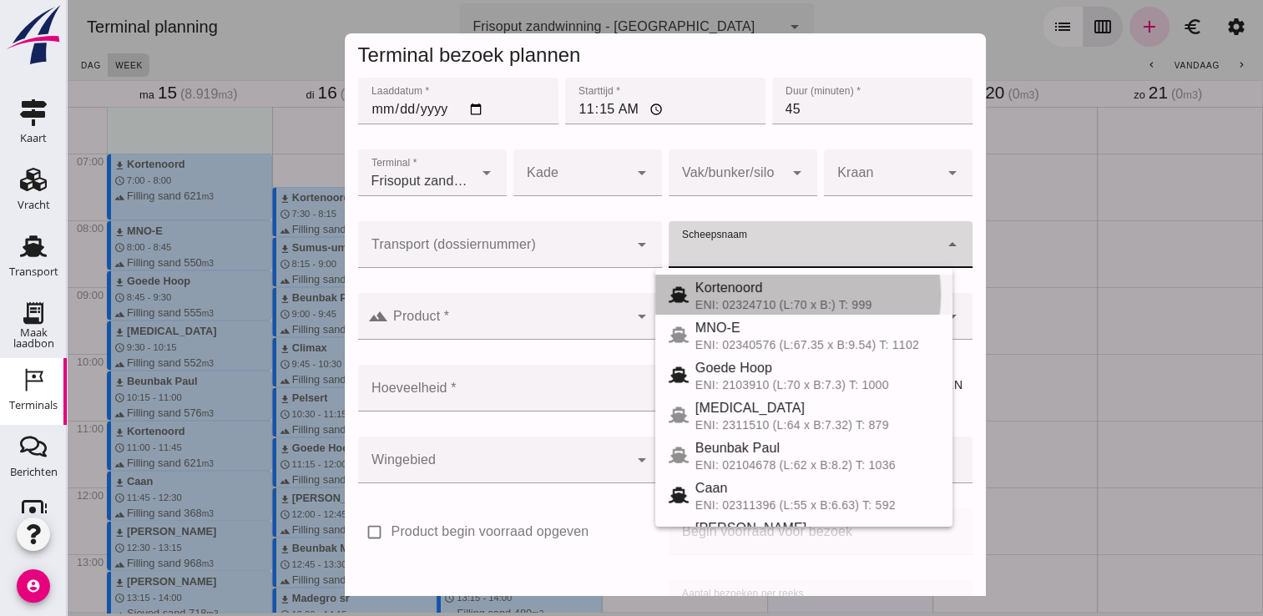
click at [731, 296] on div "Kortenoord" at bounding box center [817, 288] width 244 height 20
type input "Kortenoord"
type input "621"
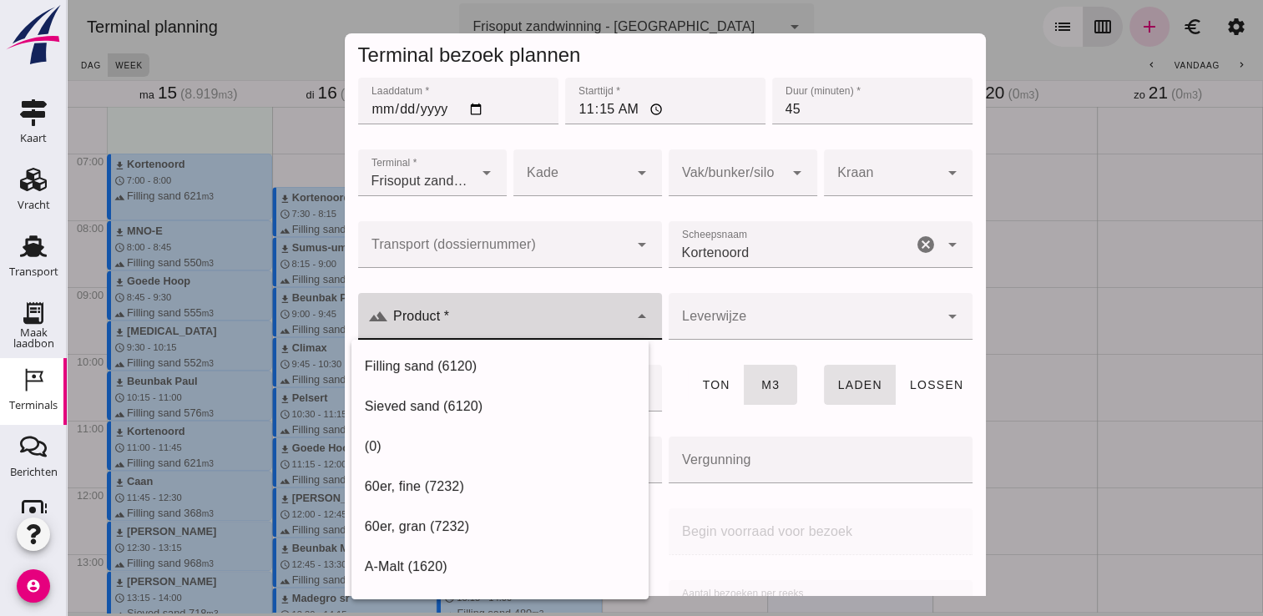
click at [544, 325] on input "Product *" at bounding box center [508, 325] width 240 height 20
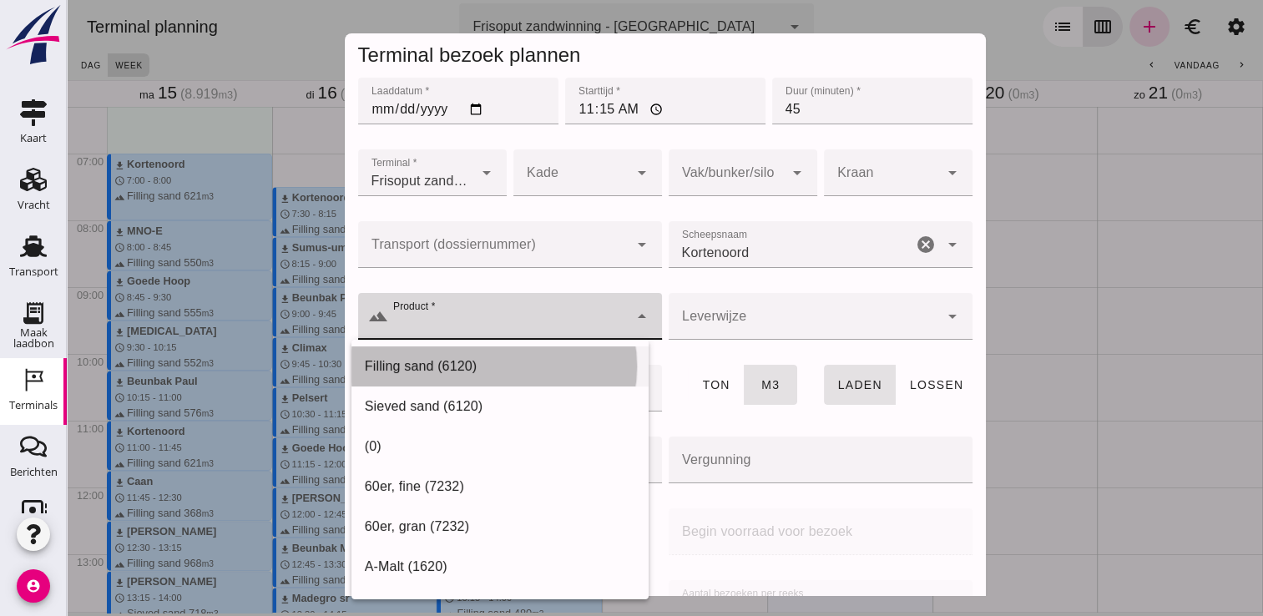
click at [493, 361] on div "Filling sand (6120)" at bounding box center [500, 366] width 270 height 20
type input "Filling sand (6120)"
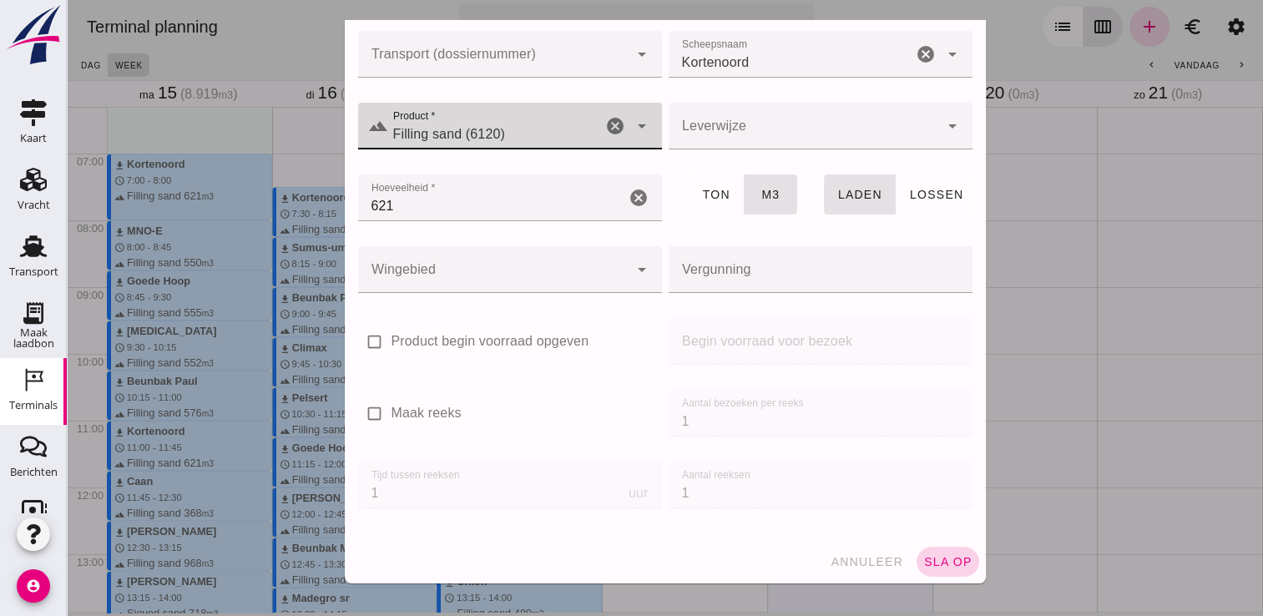
click at [927, 555] on span "sla op" at bounding box center [947, 561] width 49 height 13
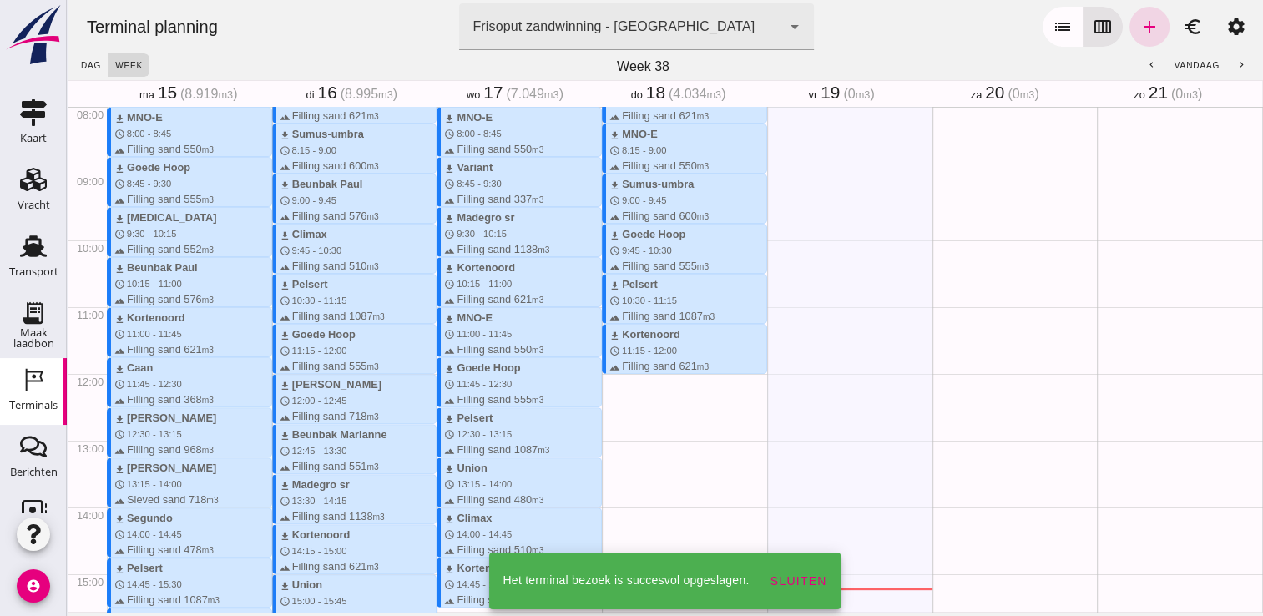
scroll to position [538, 0]
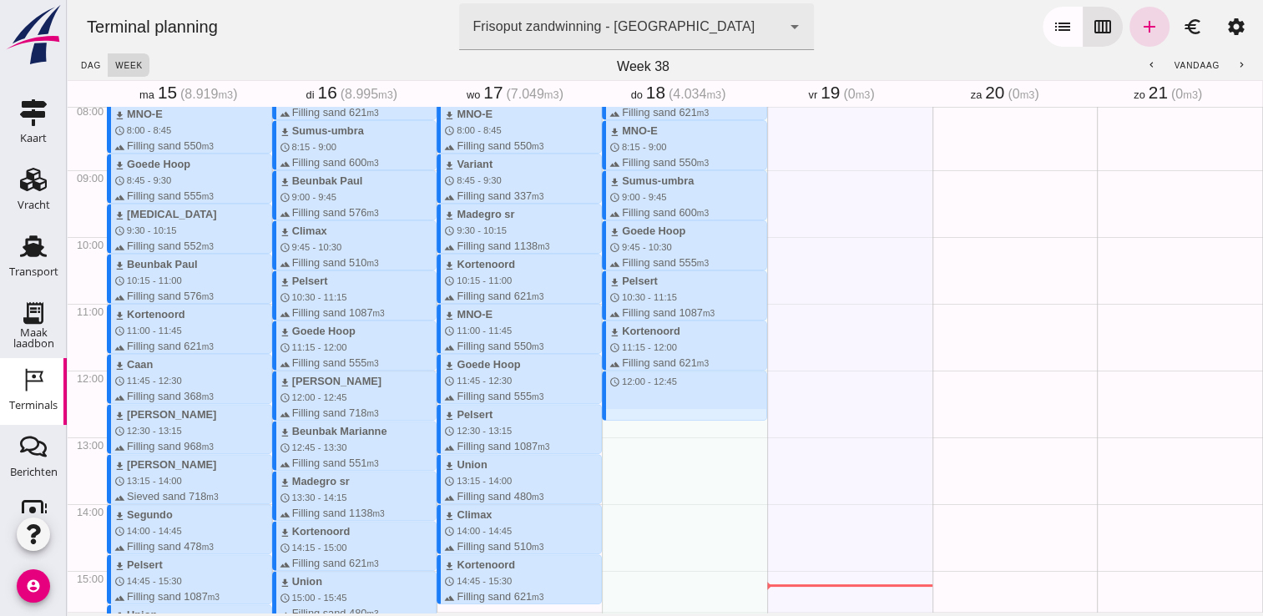
drag, startPoint x: 613, startPoint y: 376, endPoint x: 616, endPoint y: 414, distance: 38.5
click at [616, 414] on div "download Kortenoord schedule 7:30 - 8:15 terrain Filling sand 621 m3 download M…" at bounding box center [684, 370] width 165 height 1602
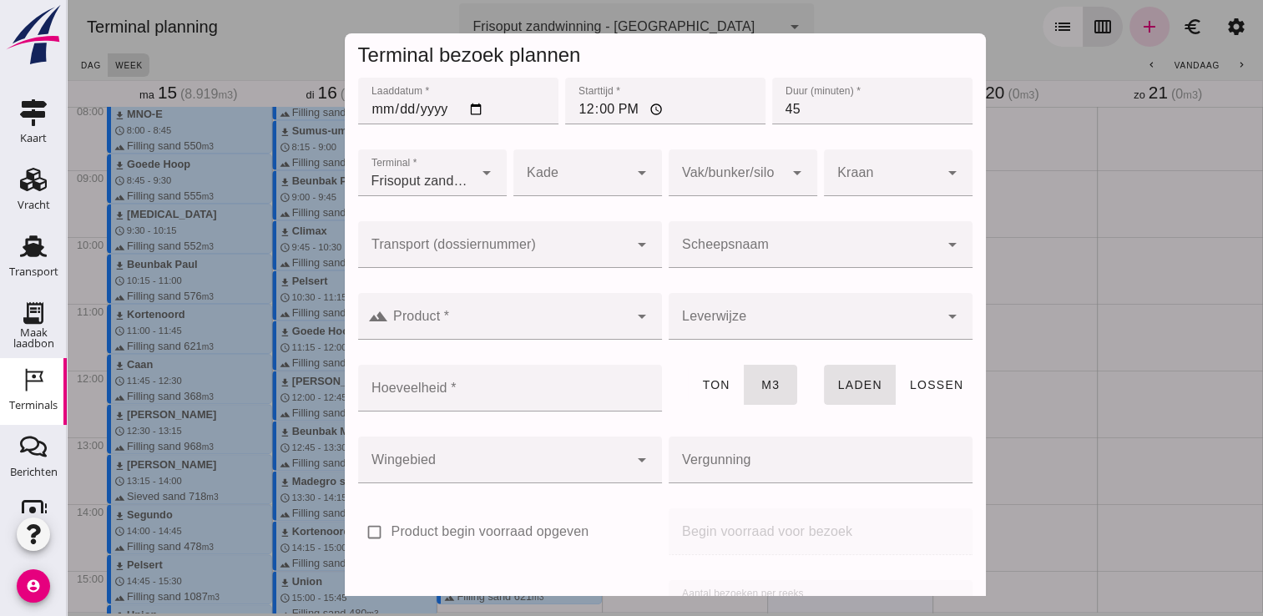
click at [741, 235] on div at bounding box center [804, 244] width 270 height 47
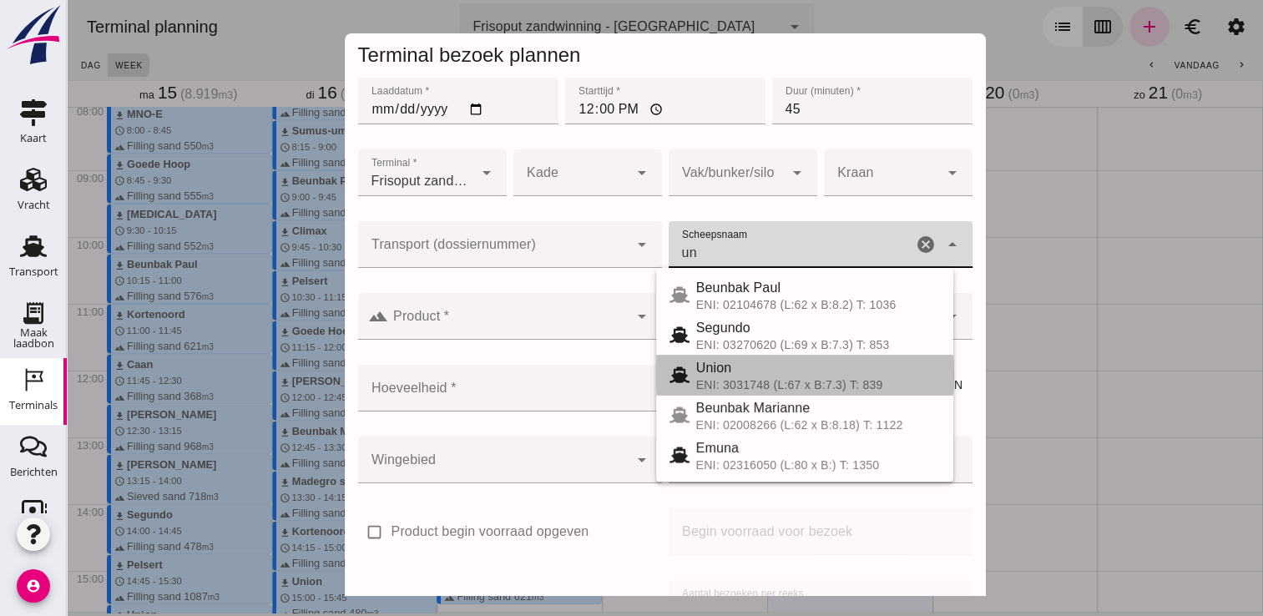
click at [727, 368] on span "Union" at bounding box center [714, 368] width 36 height 14
type input "Union"
type input "480"
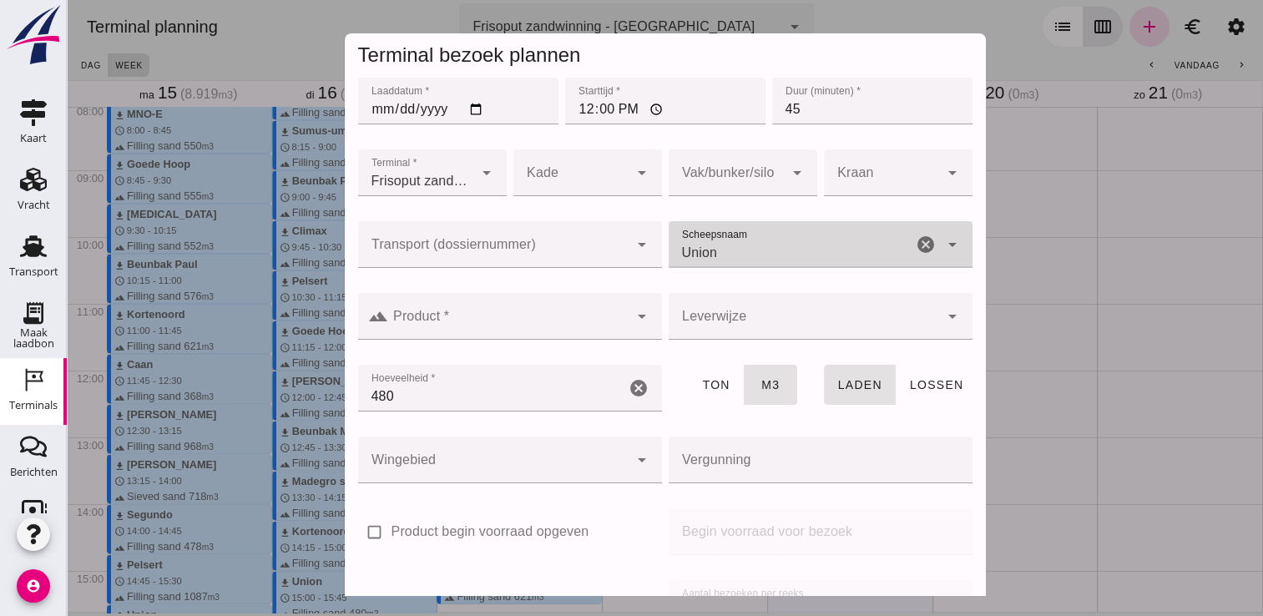
type input "Union"
click at [558, 326] on input "Product *" at bounding box center [508, 325] width 240 height 20
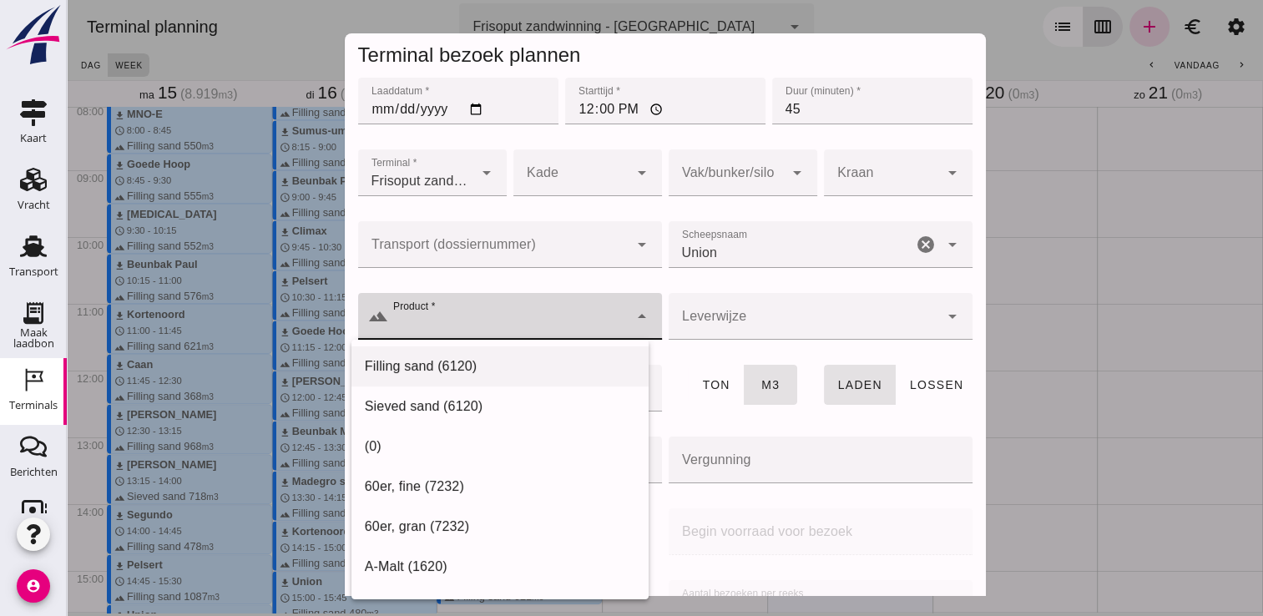
click at [483, 362] on div "Filling sand (6120)" at bounding box center [500, 366] width 270 height 20
type input "Filling sand (6120)"
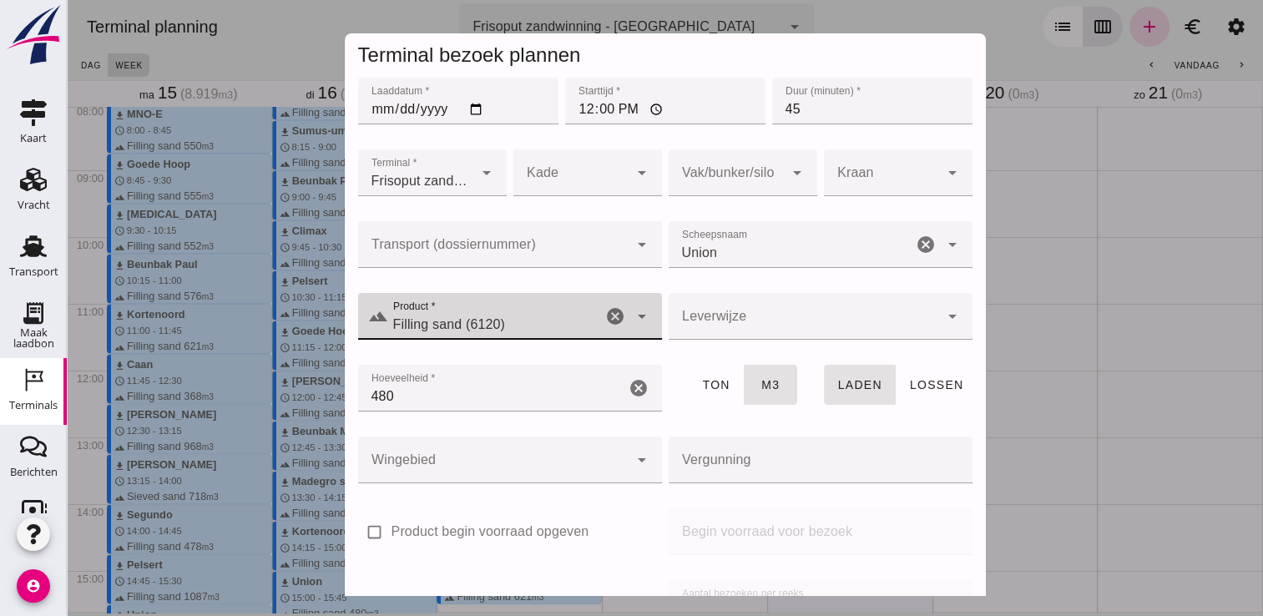
scroll to position [190, 0]
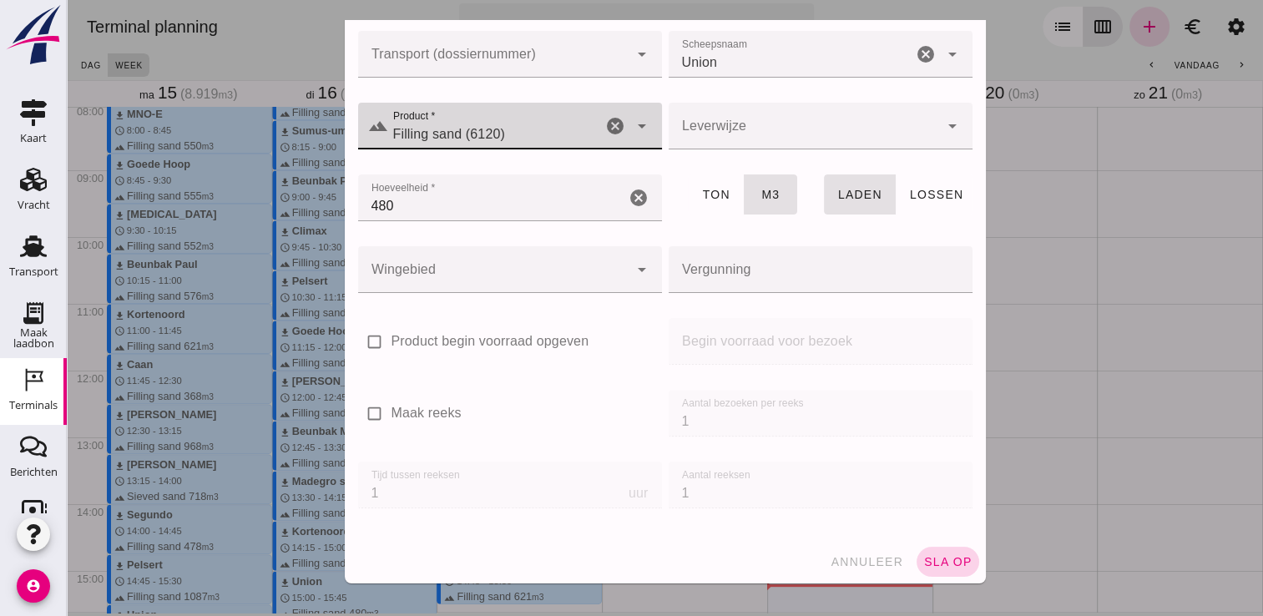
click at [938, 570] on button "sla op" at bounding box center [948, 562] width 63 height 30
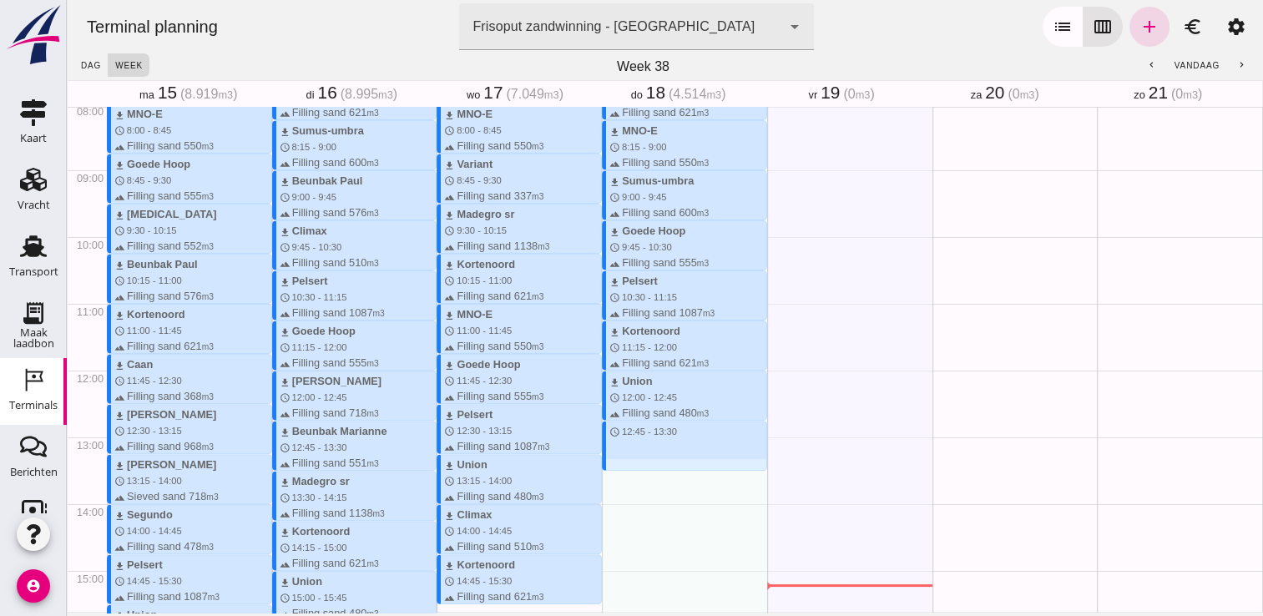
drag, startPoint x: 685, startPoint y: 424, endPoint x: 685, endPoint y: 462, distance: 37.6
click at [685, 462] on div "download Kortenoord schedule 7:30 - 8:15 terrain Filling sand 621 m3 download M…" at bounding box center [684, 370] width 165 height 1602
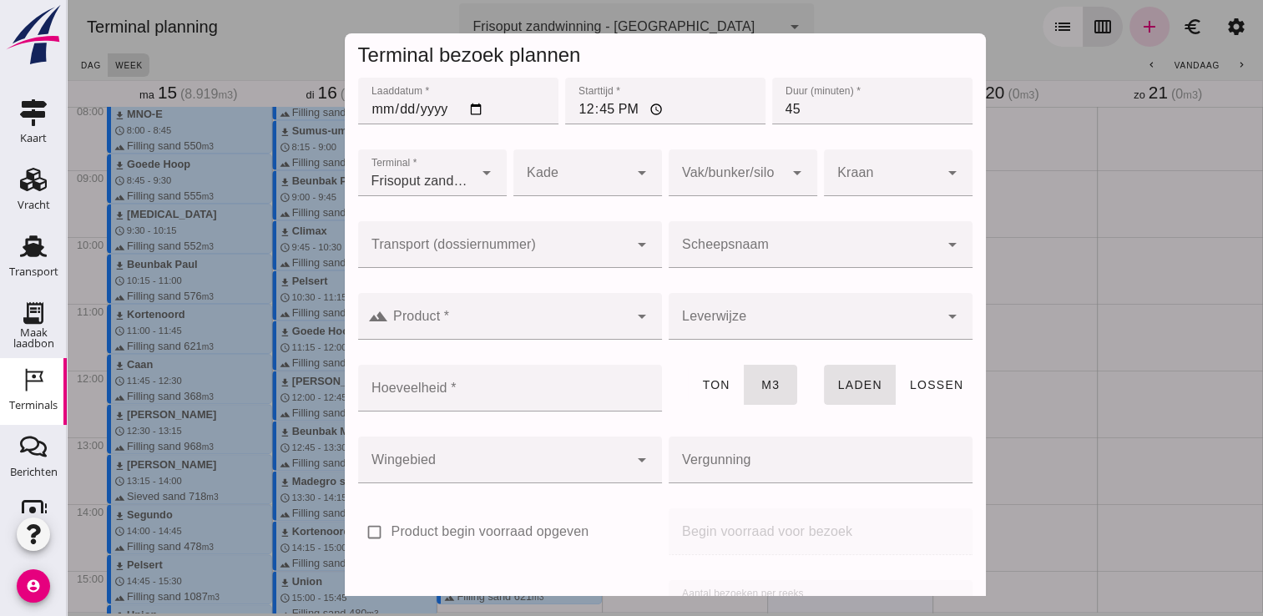
click at [791, 246] on input "Scheepsnaam" at bounding box center [804, 253] width 270 height 20
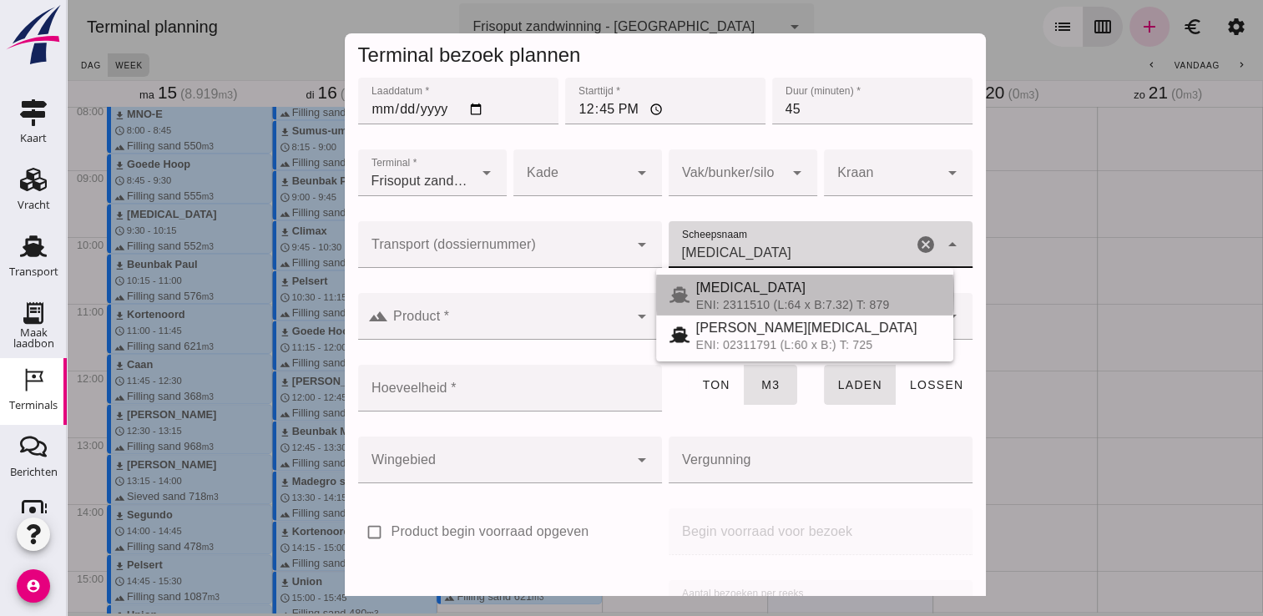
click at [736, 295] on div "[MEDICAL_DATA]" at bounding box center [818, 288] width 244 height 20
type input "[MEDICAL_DATA]"
type input "552"
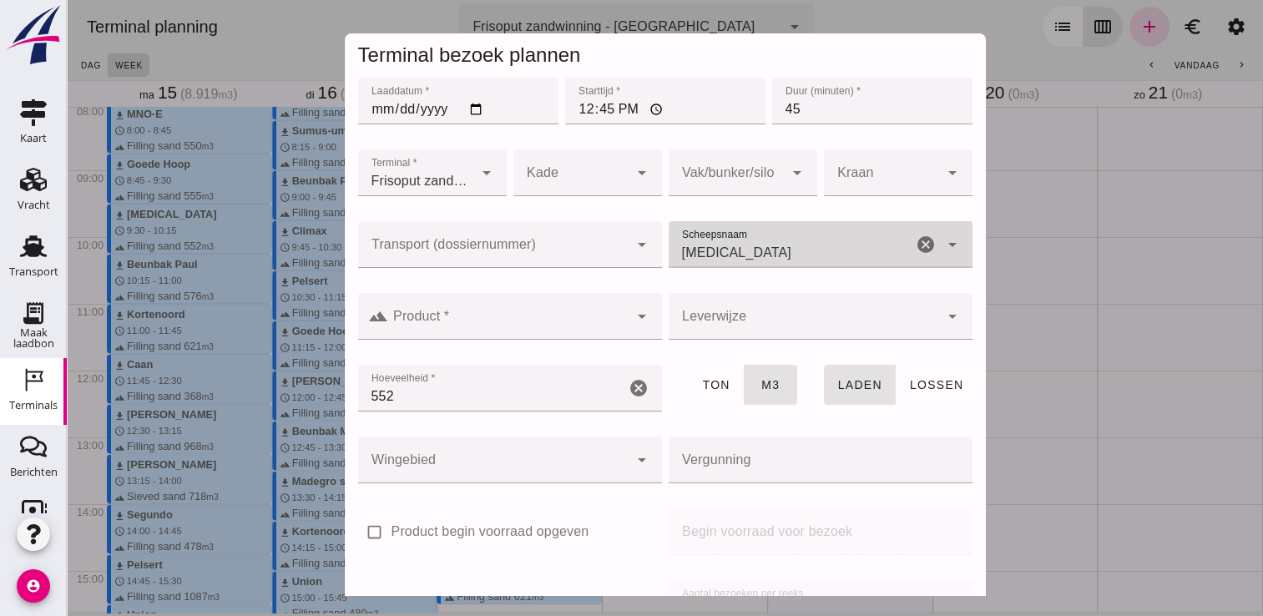
type input "[MEDICAL_DATA]"
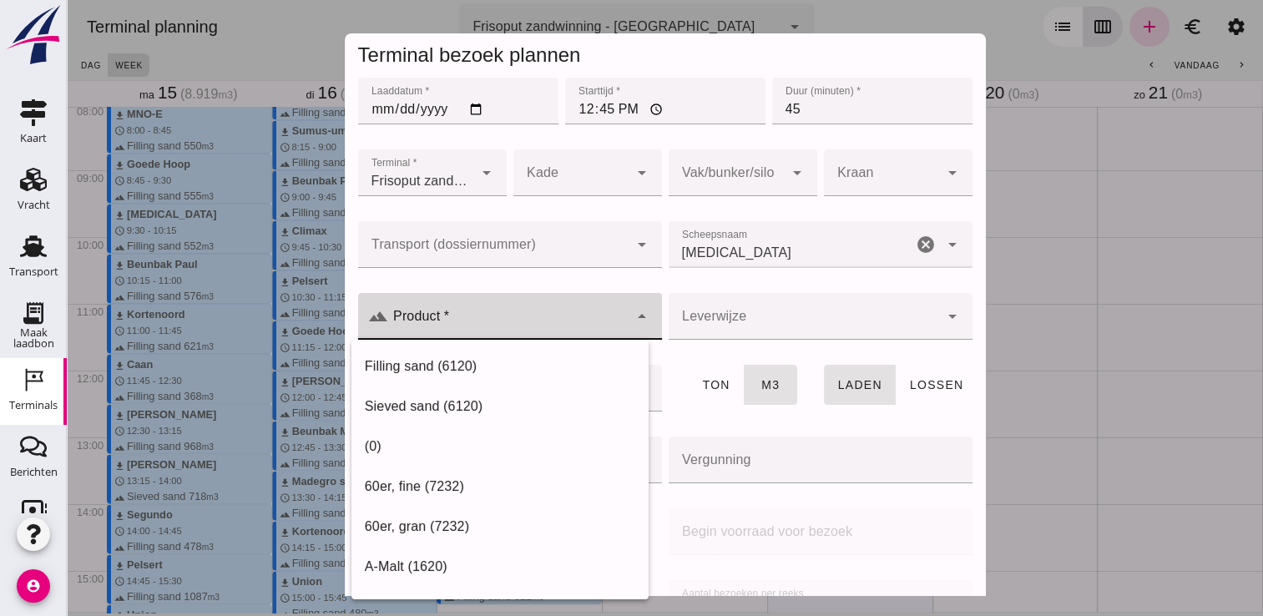
click at [599, 313] on div at bounding box center [508, 316] width 240 height 47
click at [574, 356] on div "Filling sand (6120)" at bounding box center [500, 366] width 270 height 20
type input "Filling sand (6120)"
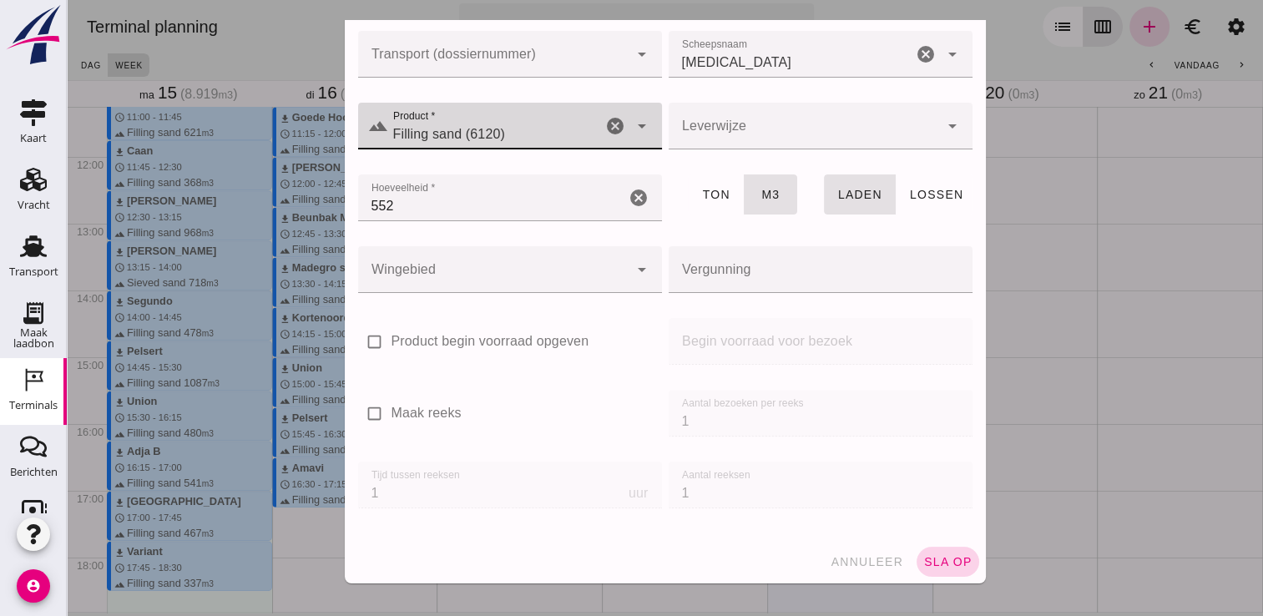
click at [943, 569] on button "sla op" at bounding box center [948, 562] width 63 height 30
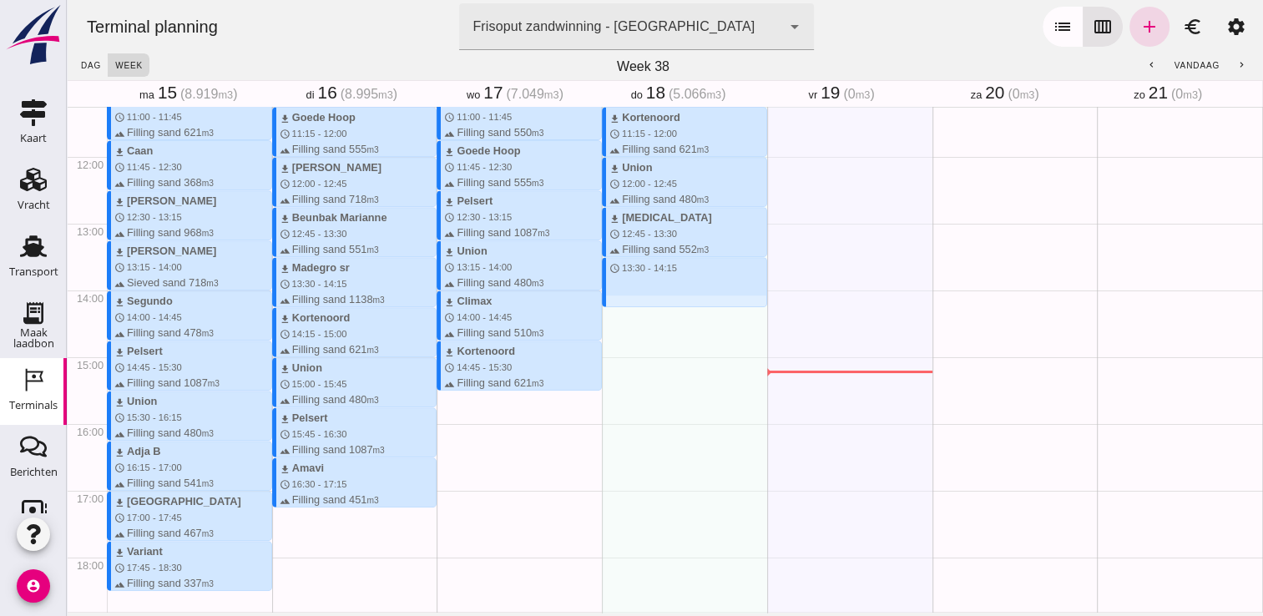
drag, startPoint x: 599, startPoint y: 262, endPoint x: 602, endPoint y: 299, distance: 36.8
click at [602, 299] on div "download Kortenoord schedule 7:30 - 8:15 terrain Filling sand 621 m3 download M…" at bounding box center [684, 157] width 165 height 1602
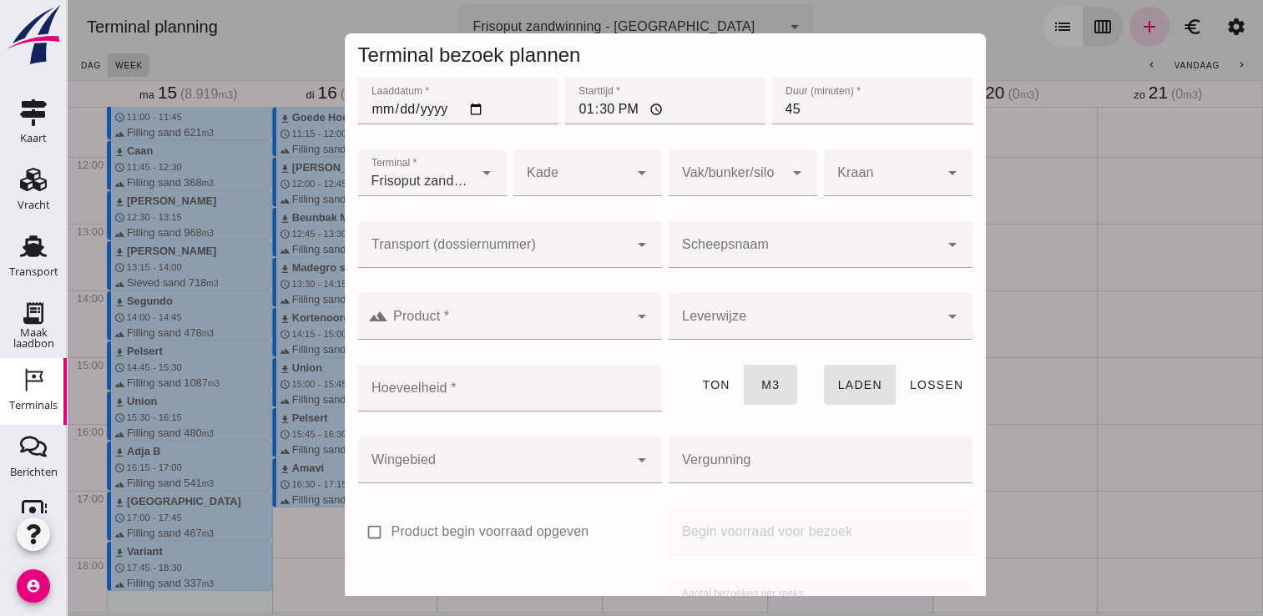
click at [738, 237] on div at bounding box center [804, 244] width 270 height 47
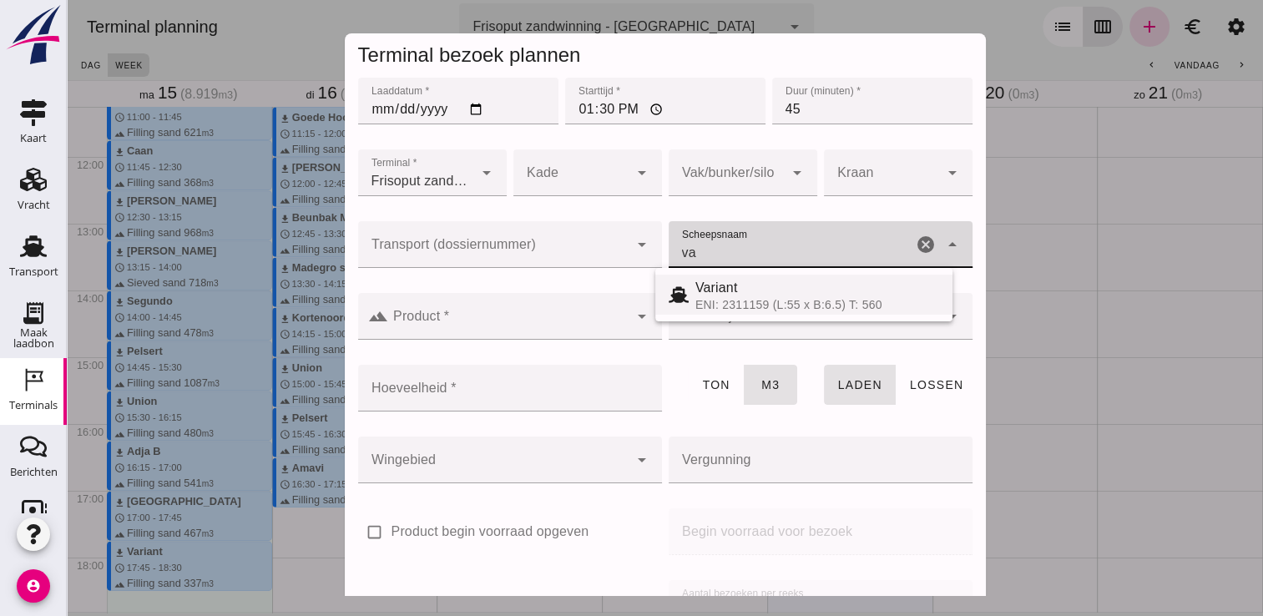
click at [730, 291] on span "Variant" at bounding box center [716, 287] width 43 height 14
type input "Variant"
type input "337"
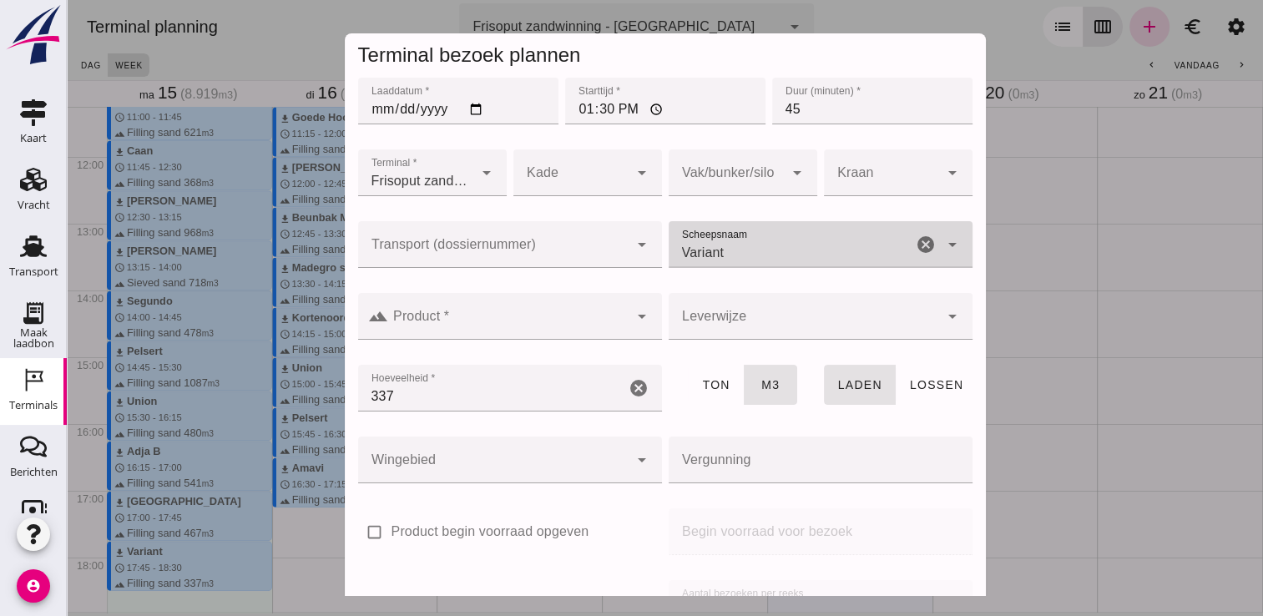
type input "Variant"
click at [538, 326] on input "Product *" at bounding box center [508, 325] width 240 height 20
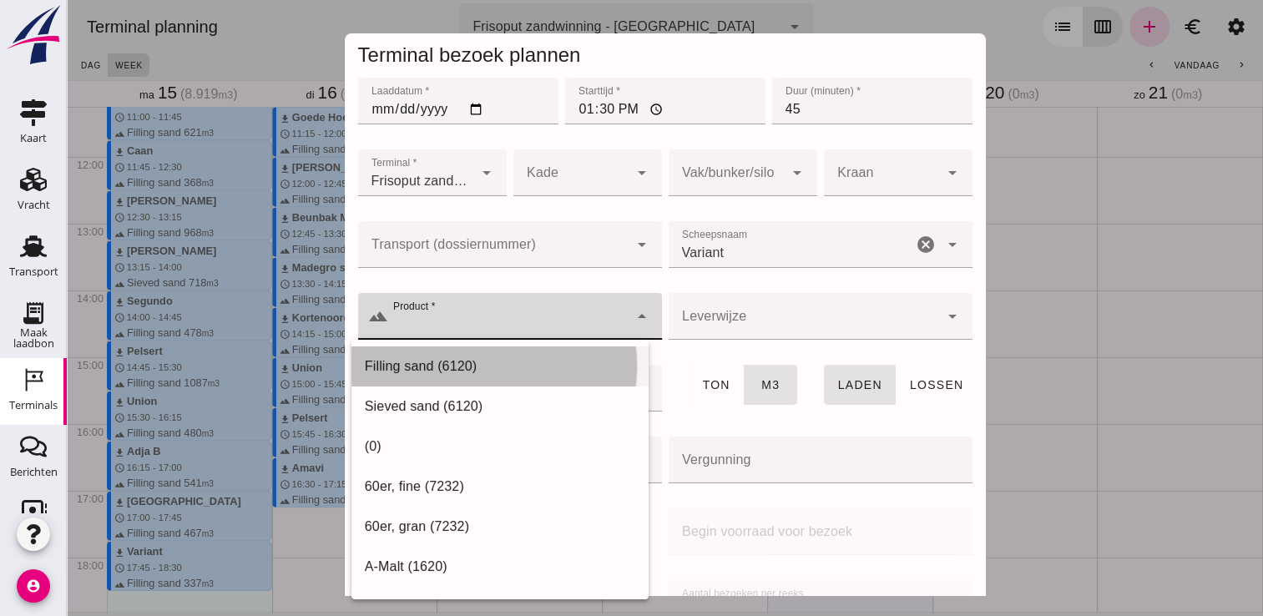
click at [451, 359] on div "Filling sand (6120)" at bounding box center [500, 366] width 270 height 20
type input "Filling sand (6120)"
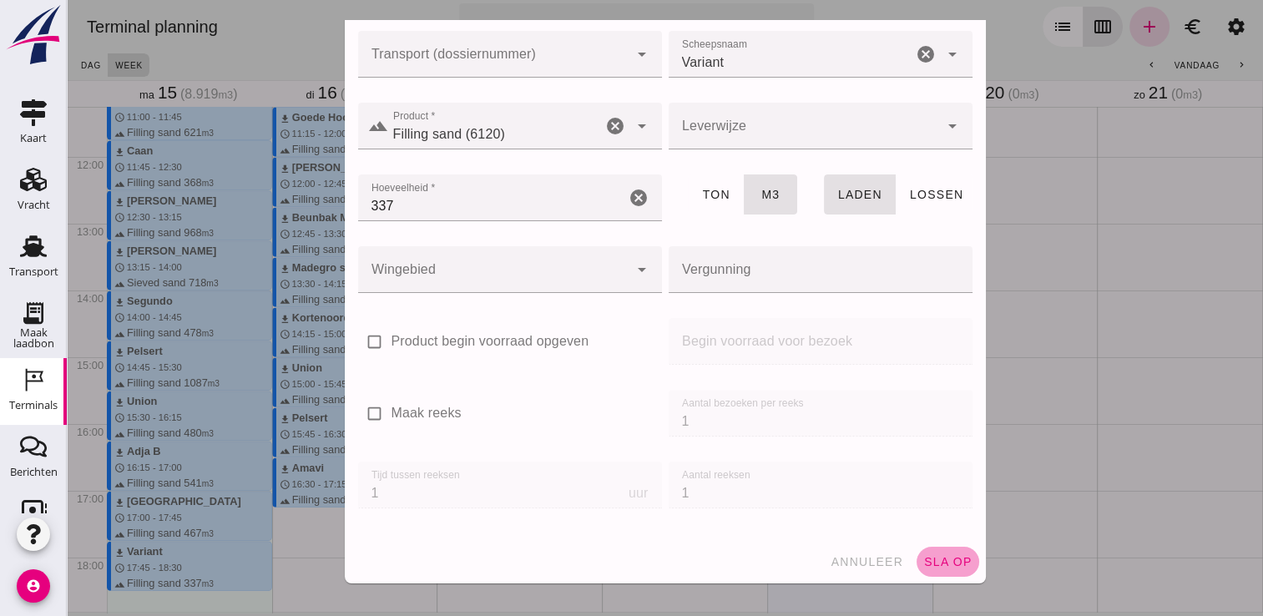
click at [925, 558] on span "sla op" at bounding box center [947, 561] width 49 height 13
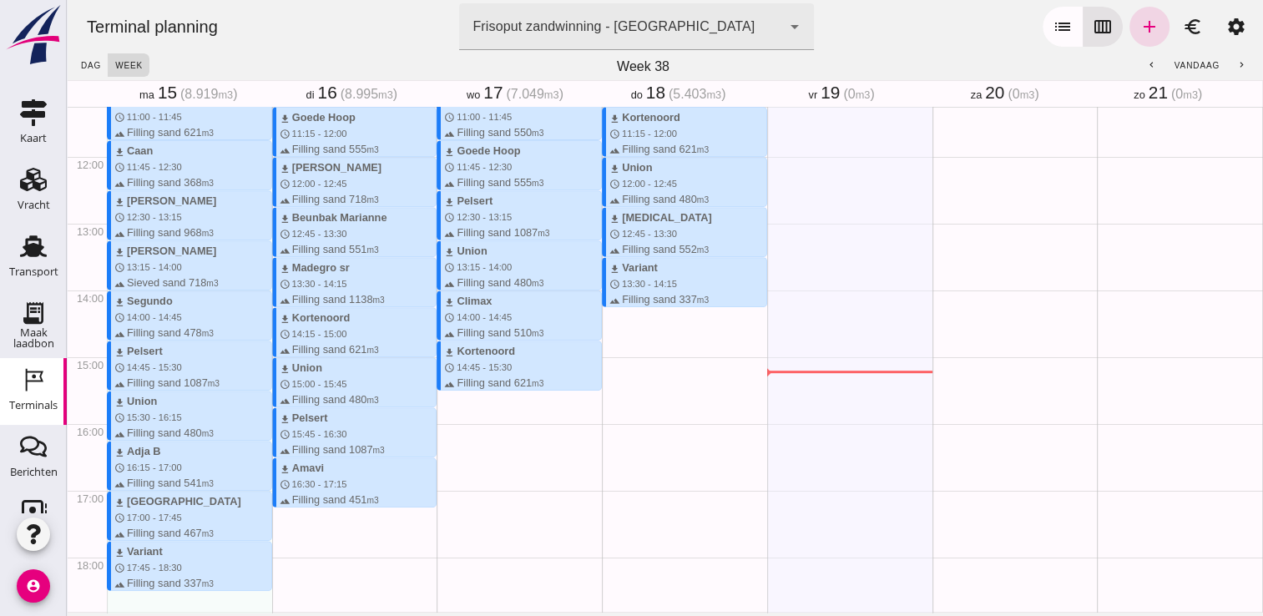
drag, startPoint x: 614, startPoint y: 311, endPoint x: 623, endPoint y: 351, distance: 40.9
click at [623, 351] on div "download Kortenoord schedule 7:30 - 8:15 terrain Filling sand 621 m3 download M…" at bounding box center [684, 157] width 165 height 1602
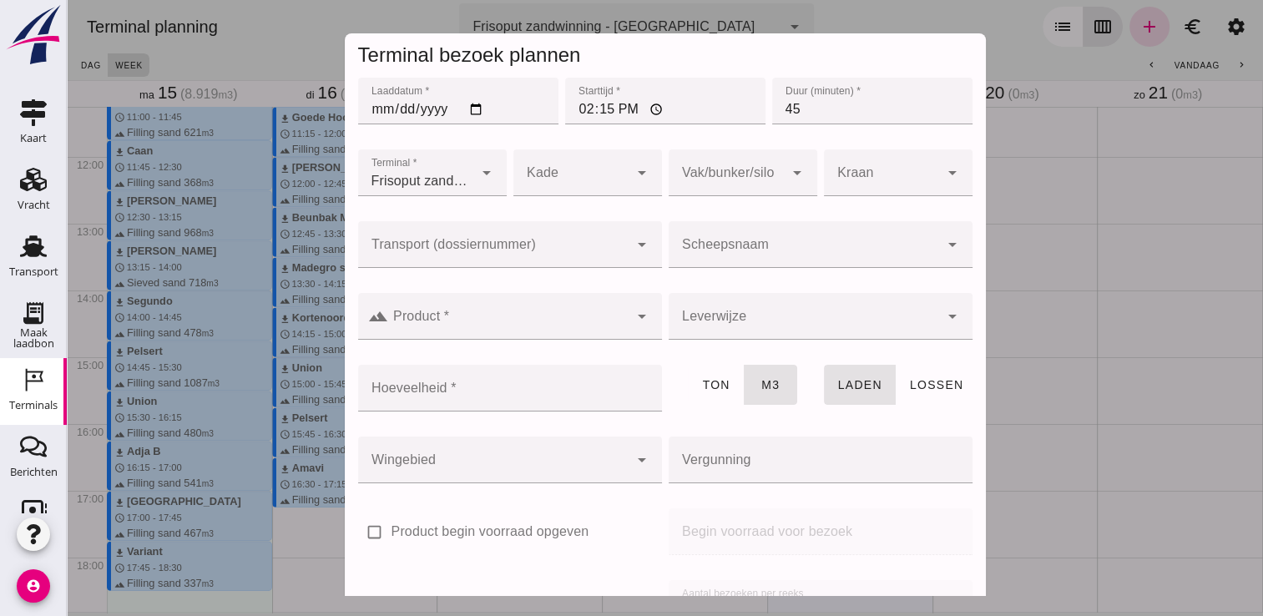
click at [706, 253] on input "Scheepsnaam" at bounding box center [804, 253] width 270 height 20
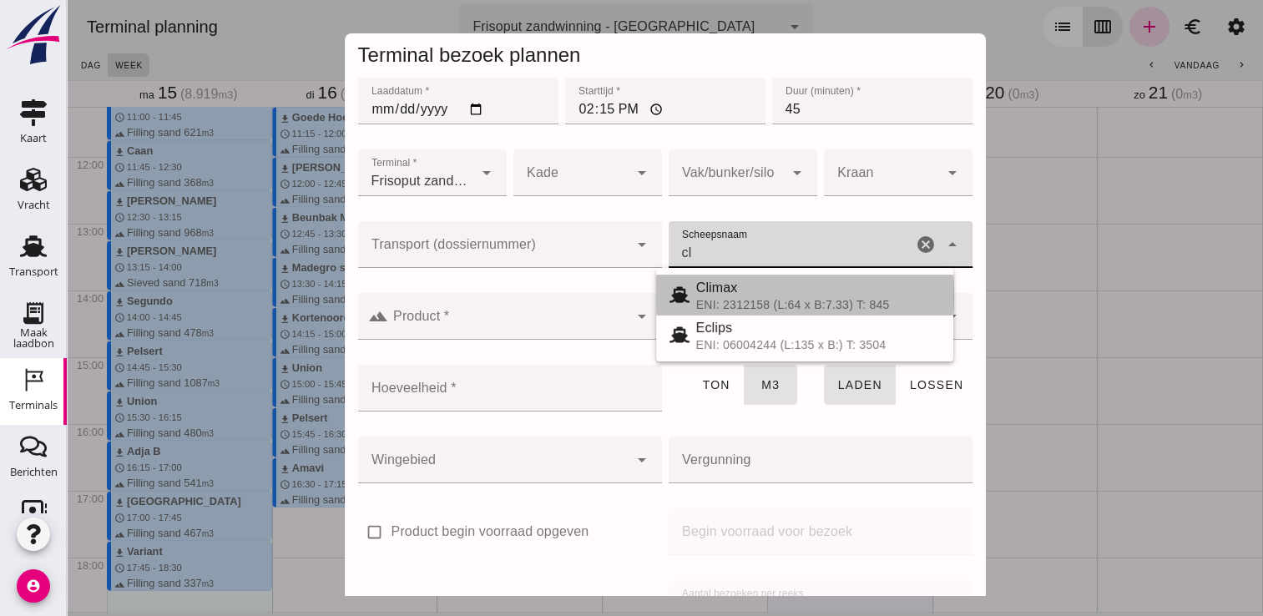
click at [708, 299] on div "ENI: 2312158 (L:64 x B:7.33) T: 845" at bounding box center [818, 304] width 244 height 13
type input "Climax"
type input "510"
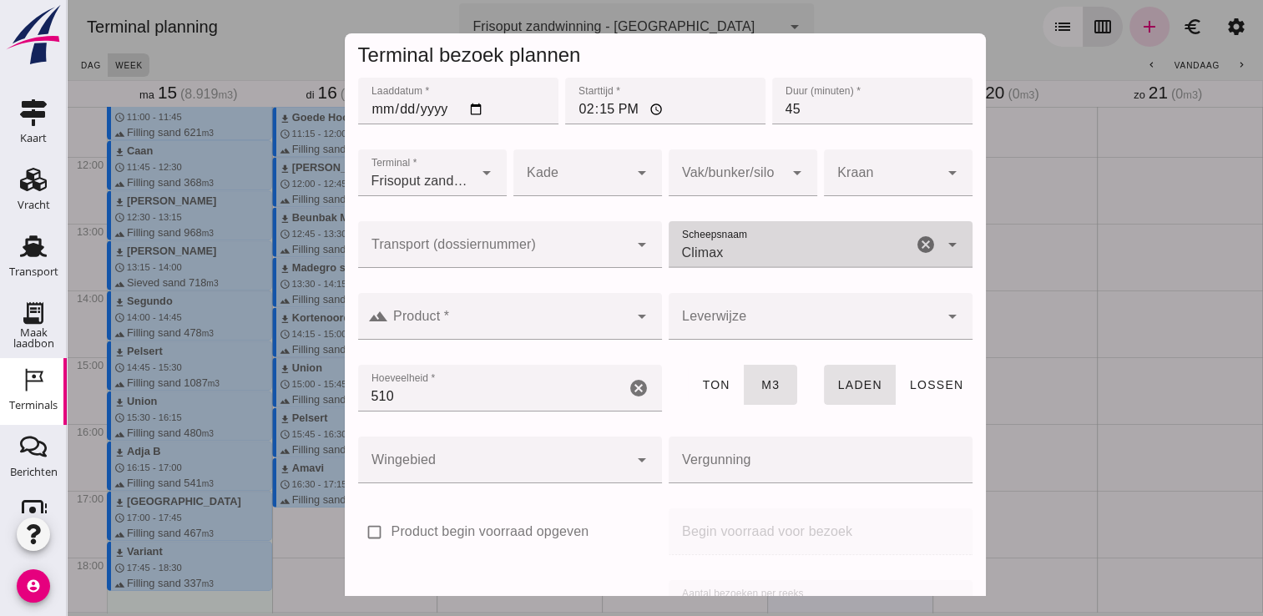
type input "Climax"
click at [594, 321] on input "Product *" at bounding box center [508, 325] width 240 height 20
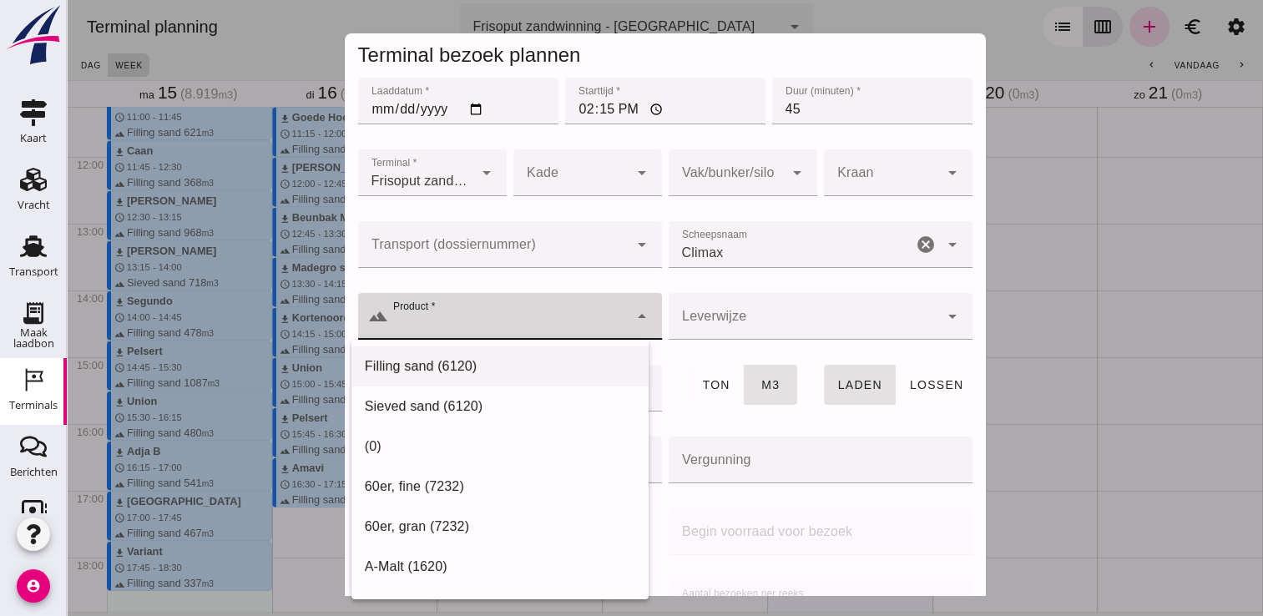
click at [517, 354] on div "Filling sand (6120)" at bounding box center [499, 366] width 297 height 40
type input "Filling sand (6120)"
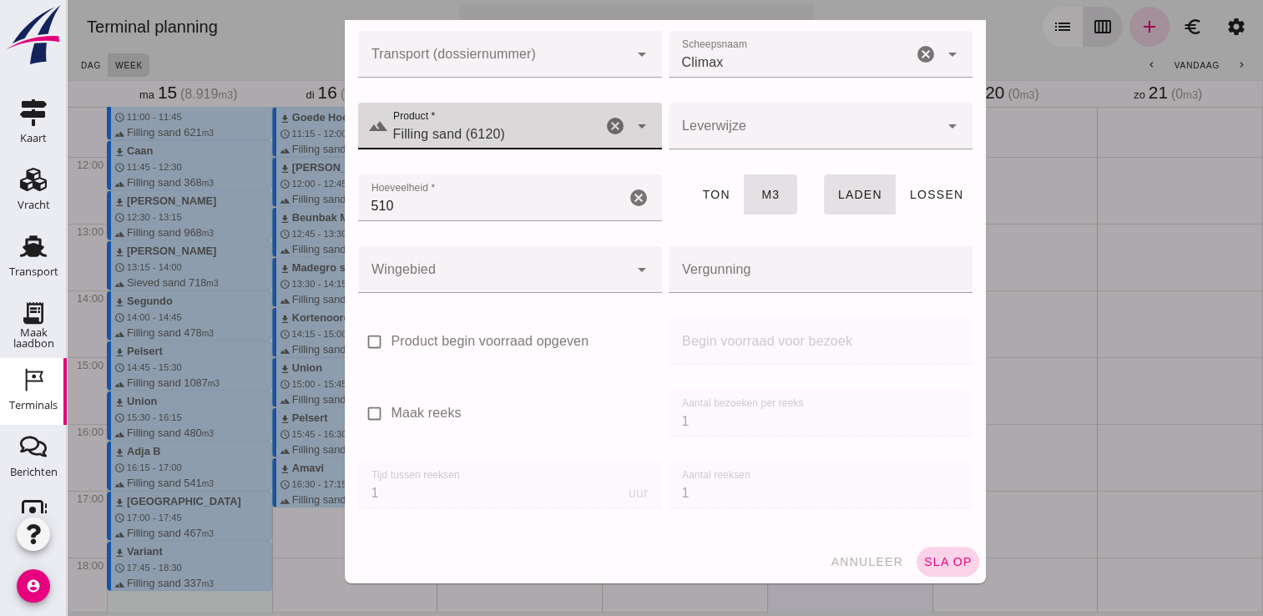
click at [924, 551] on button "sla op" at bounding box center [948, 562] width 63 height 30
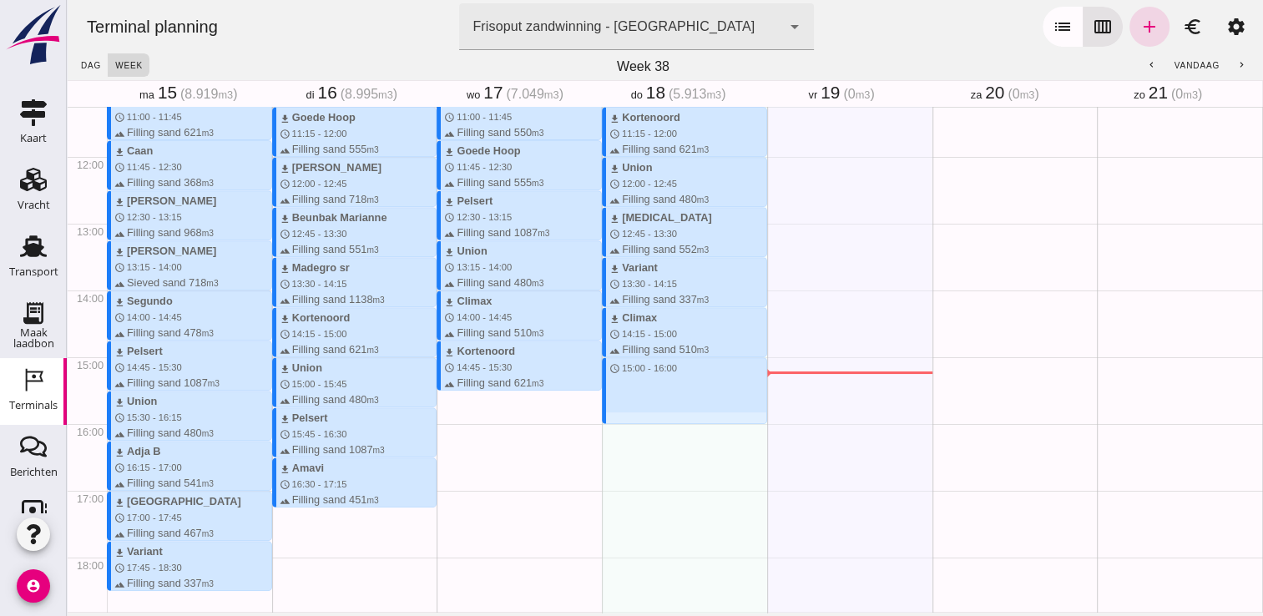
drag, startPoint x: 671, startPoint y: 361, endPoint x: 672, endPoint y: 417, distance: 55.1
click at [672, 417] on div "download Kortenoord schedule 7:30 - 8:15 terrain Filling sand 621 m3 download M…" at bounding box center [684, 157] width 165 height 1602
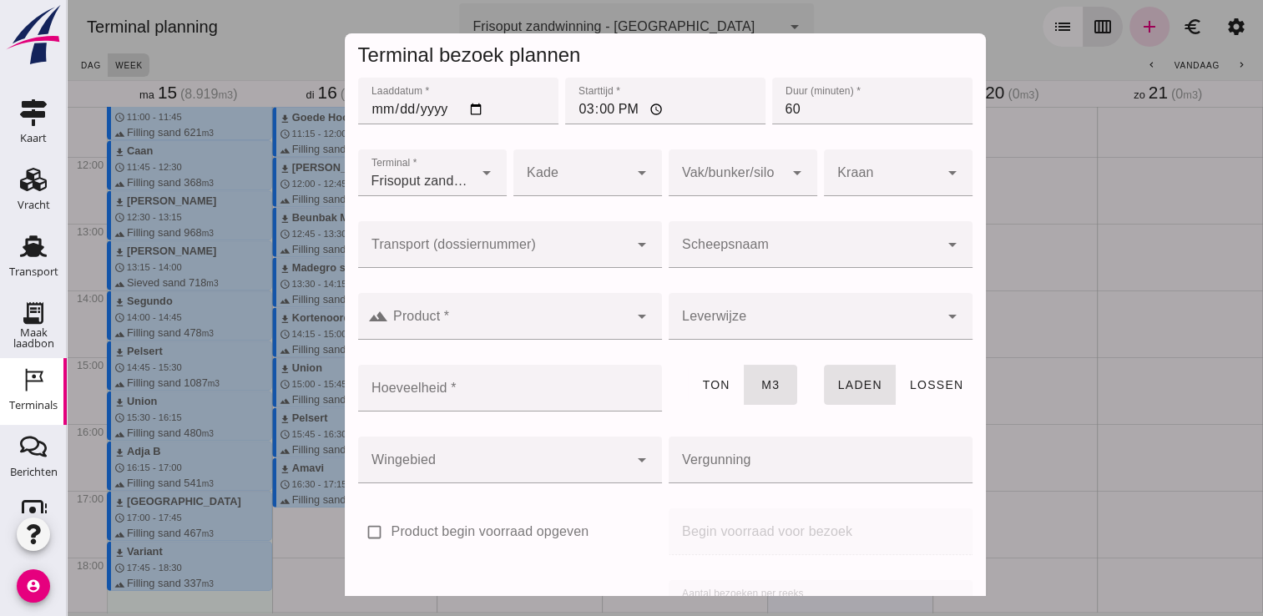
click at [721, 240] on div at bounding box center [804, 244] width 270 height 47
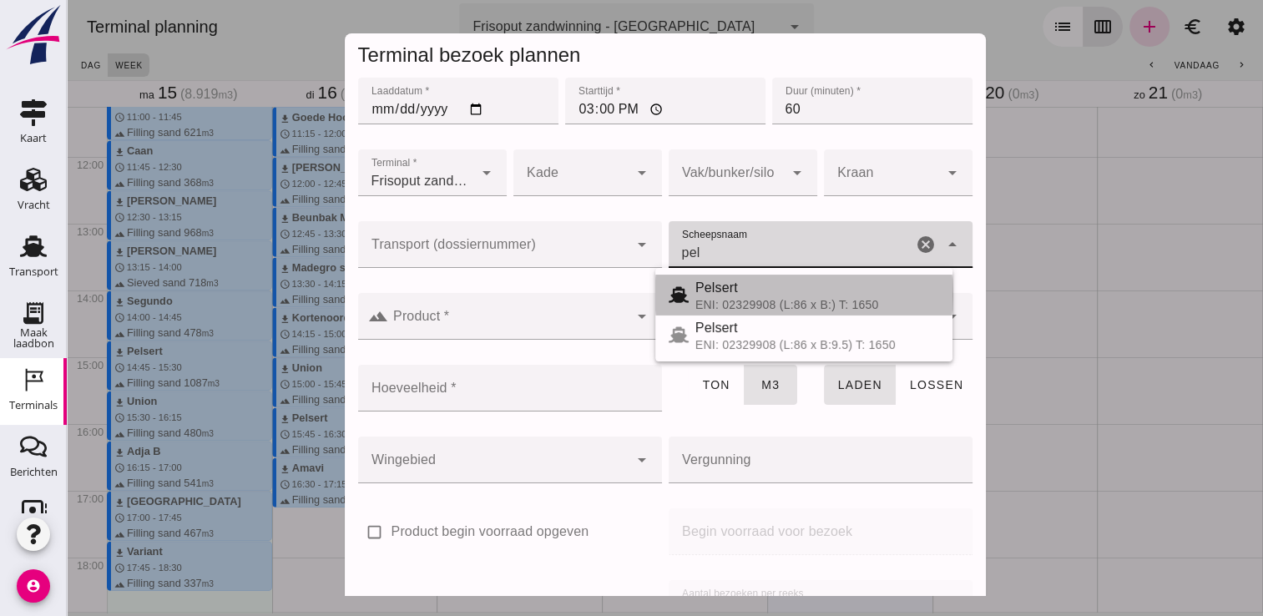
click at [730, 282] on span "Pelsert" at bounding box center [716, 287] width 43 height 14
type input "Pelsert"
type input "1087"
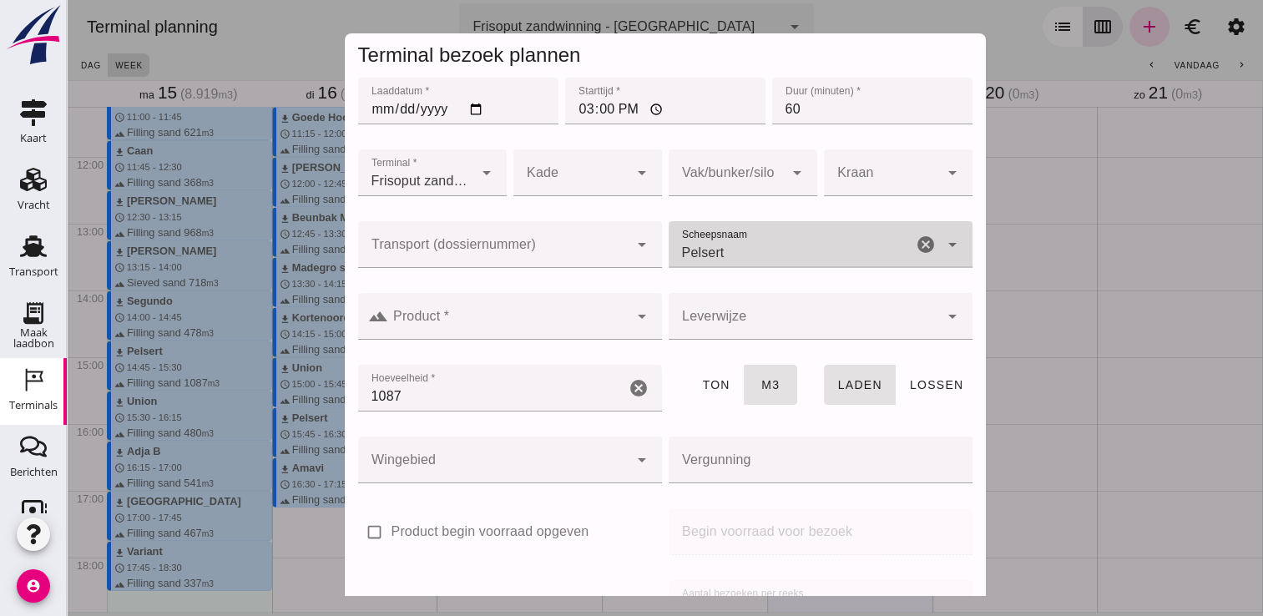
type input "Pelsert"
click at [584, 326] on input "Product *" at bounding box center [508, 325] width 240 height 20
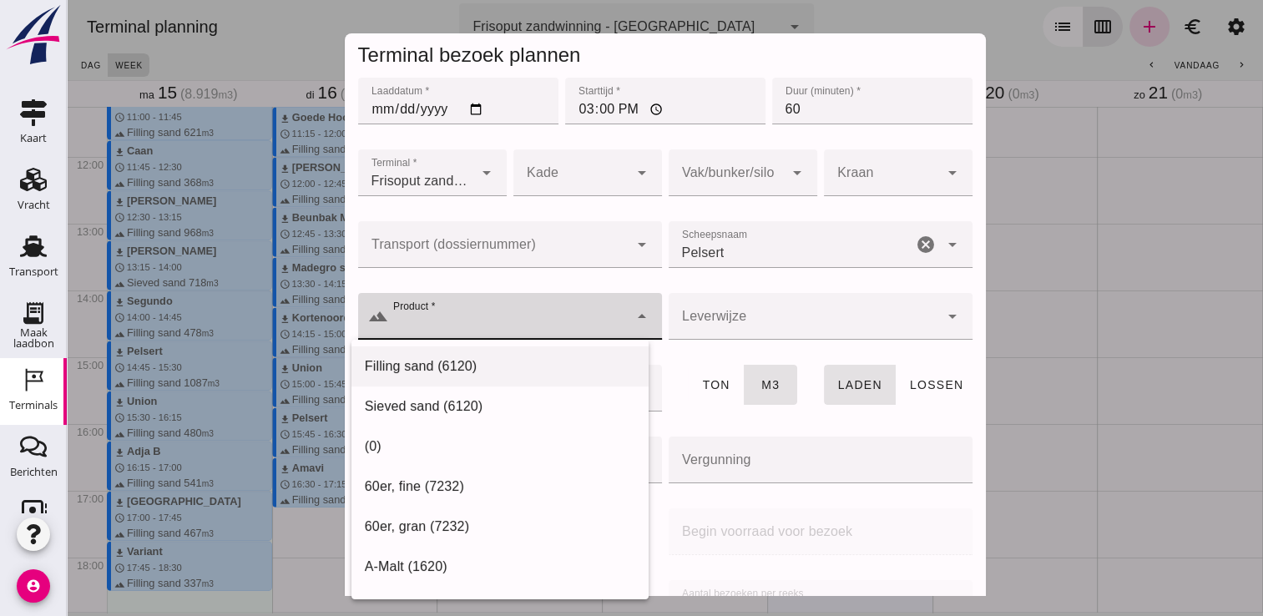
click at [558, 356] on div "Filling sand (6120)" at bounding box center [500, 366] width 270 height 20
type input "Filling sand (6120)"
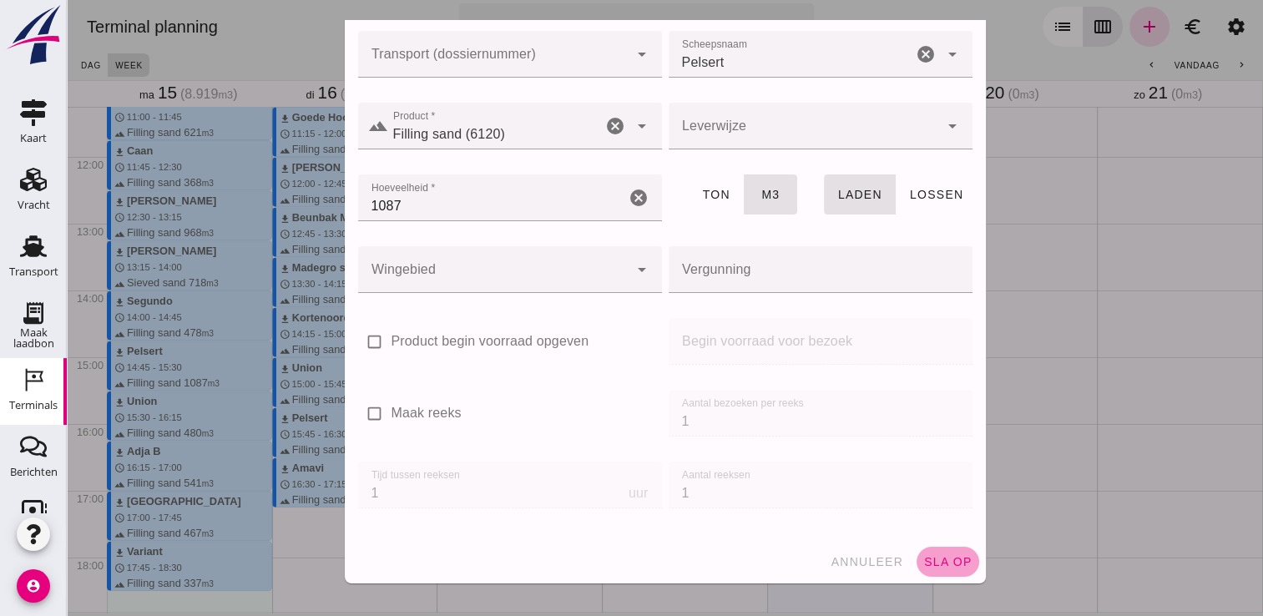
click at [935, 555] on span "sla op" at bounding box center [947, 561] width 49 height 13
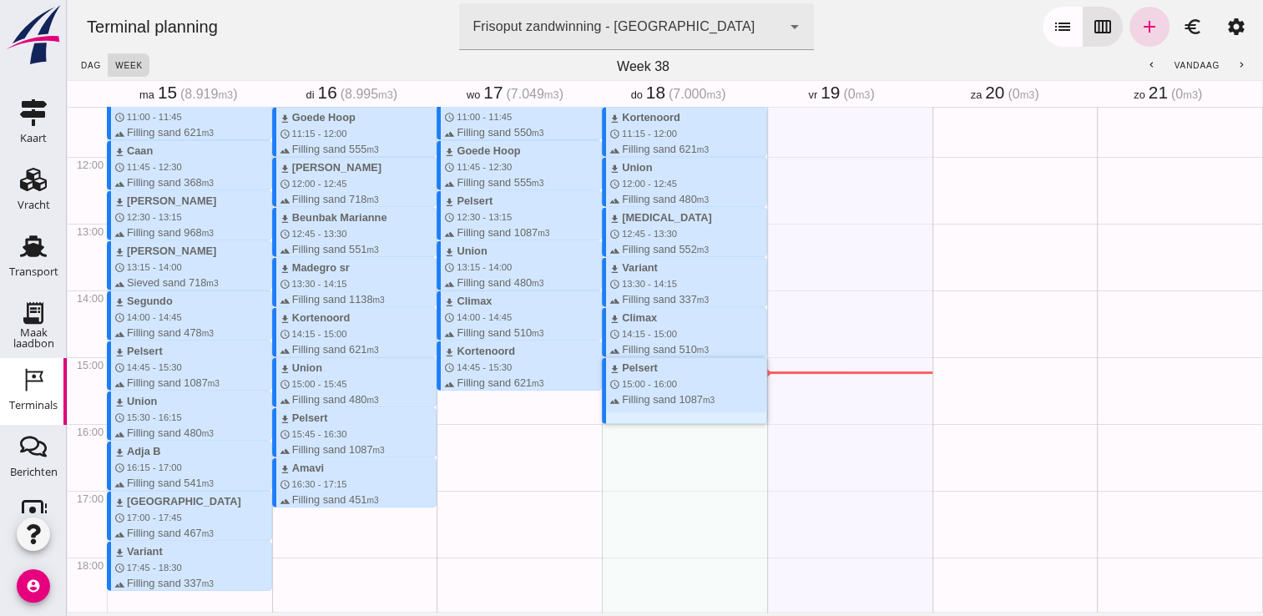
click at [675, 394] on div "terrain Filling sand 1087 m3" at bounding box center [687, 400] width 157 height 16
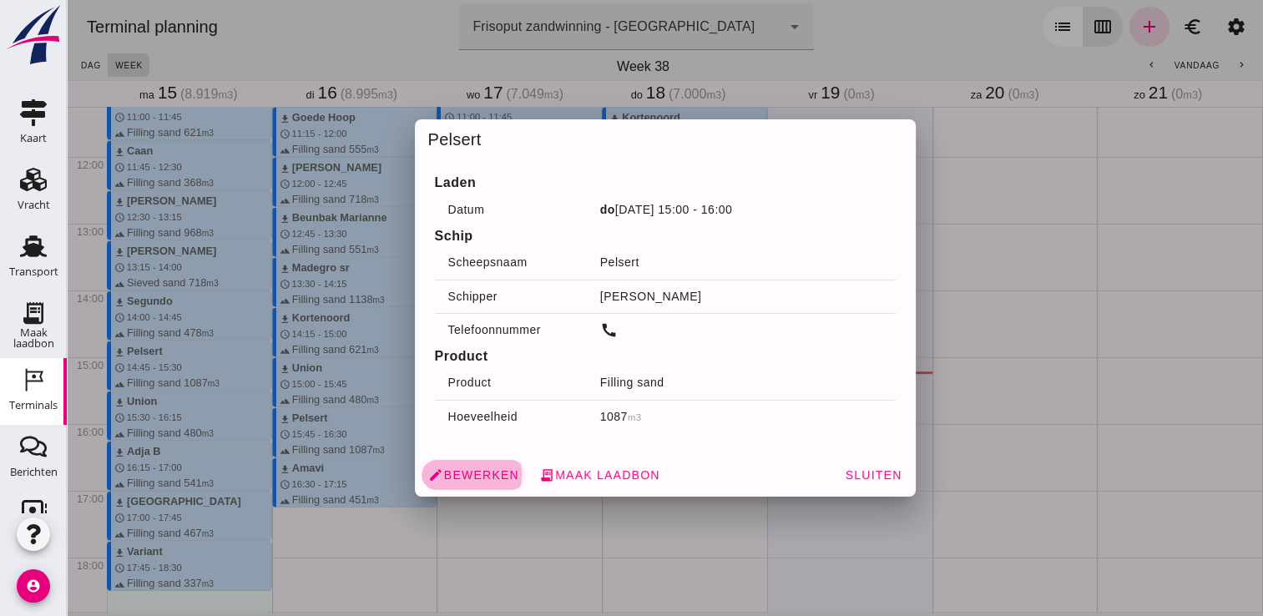
click at [464, 470] on span "edit Bewerken" at bounding box center [473, 474] width 91 height 15
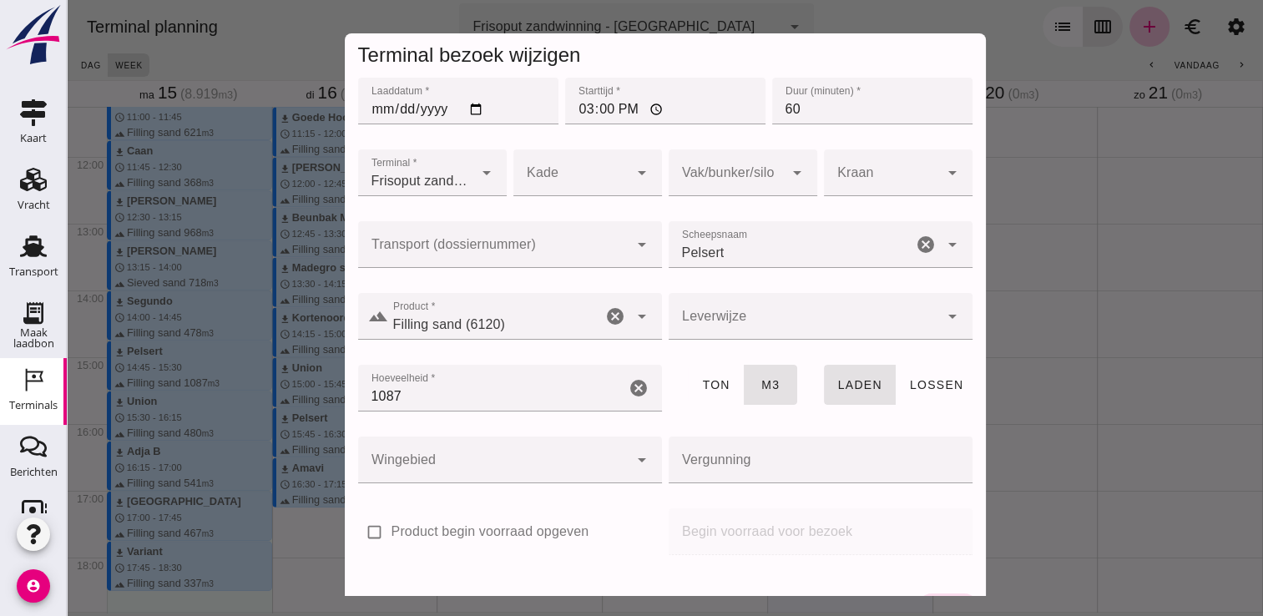
click at [793, 112] on input "60" at bounding box center [872, 101] width 200 height 47
type input "6"
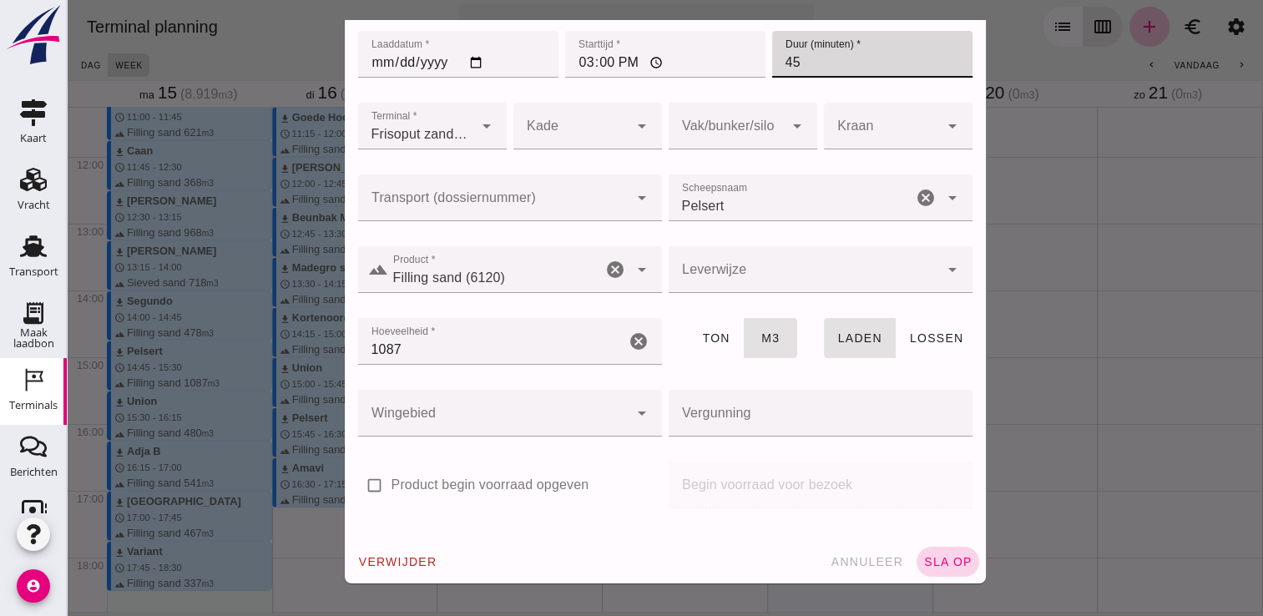
type input "45"
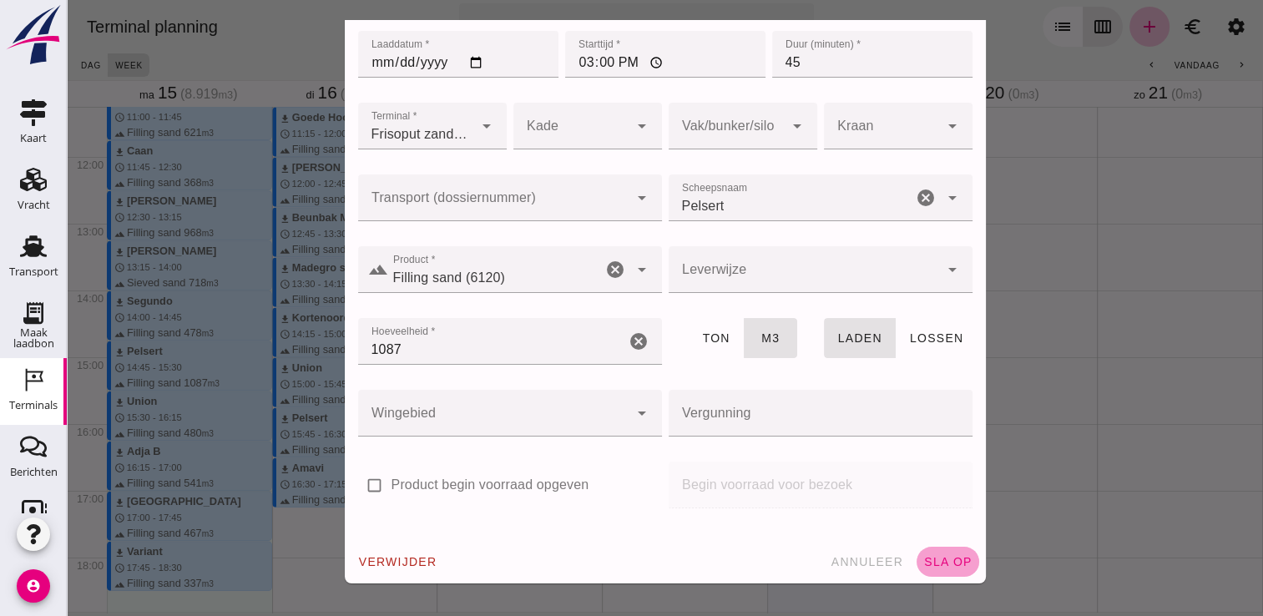
click at [928, 571] on button "sla op" at bounding box center [948, 562] width 63 height 30
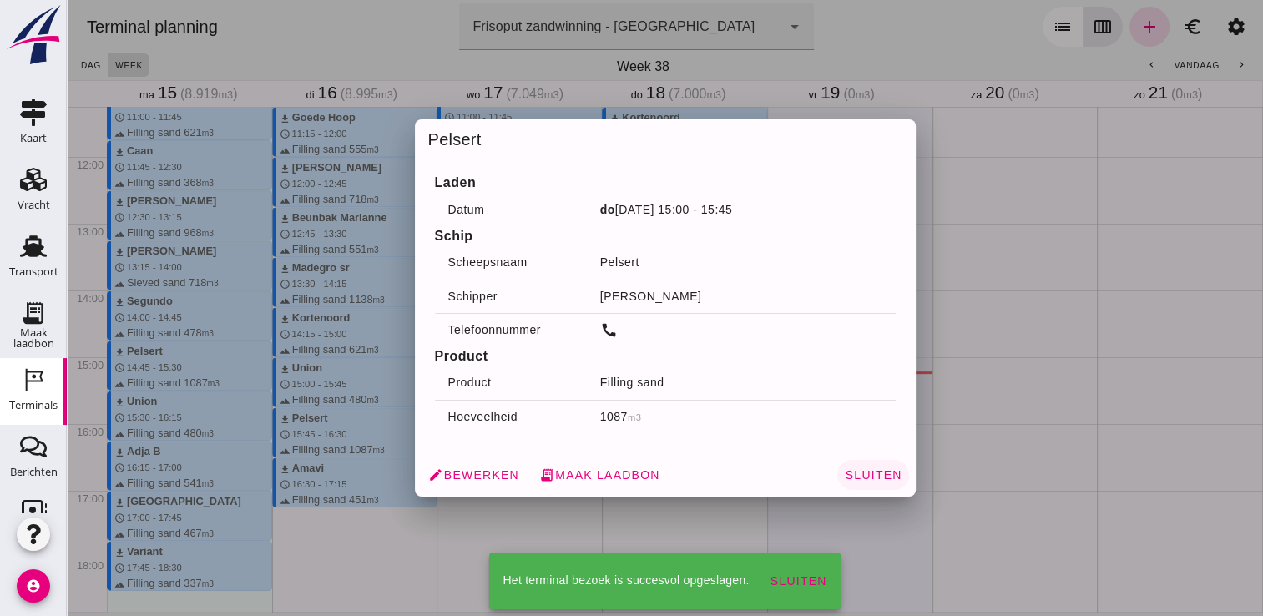
click at [865, 473] on span "Sluiten" at bounding box center [873, 474] width 58 height 13
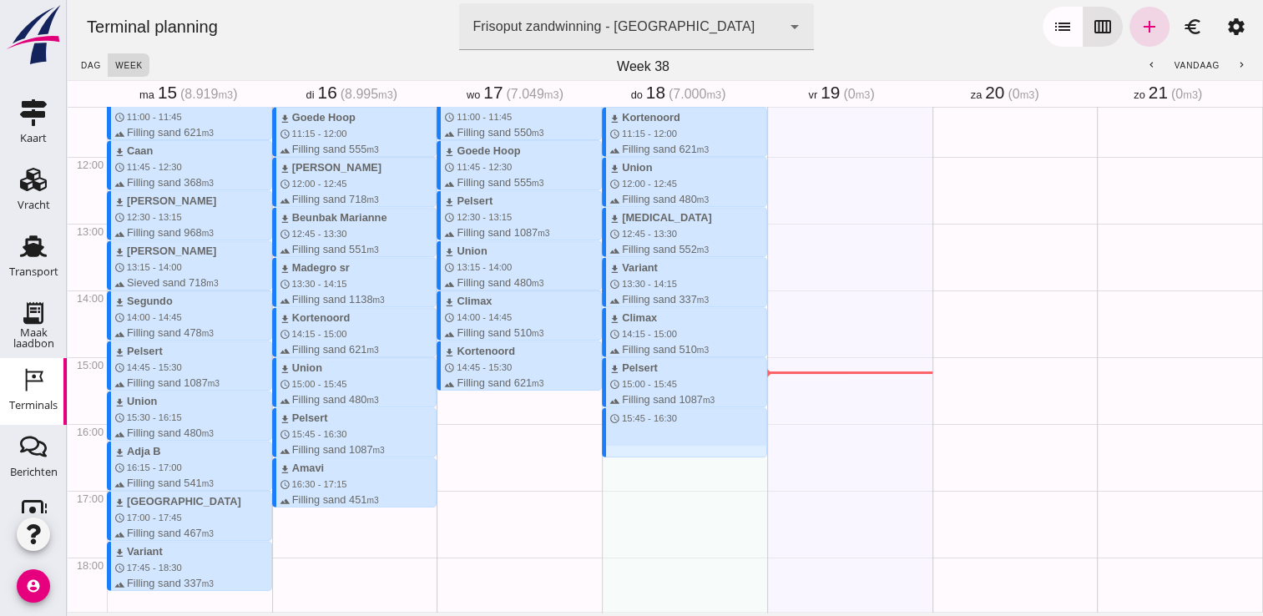
drag, startPoint x: 643, startPoint y: 411, endPoint x: 644, endPoint y: 452, distance: 41.8
click at [644, 452] on div "download Kortenoord schedule 7:30 - 8:15 terrain Filling sand 621 m3 download M…" at bounding box center [684, 157] width 165 height 1602
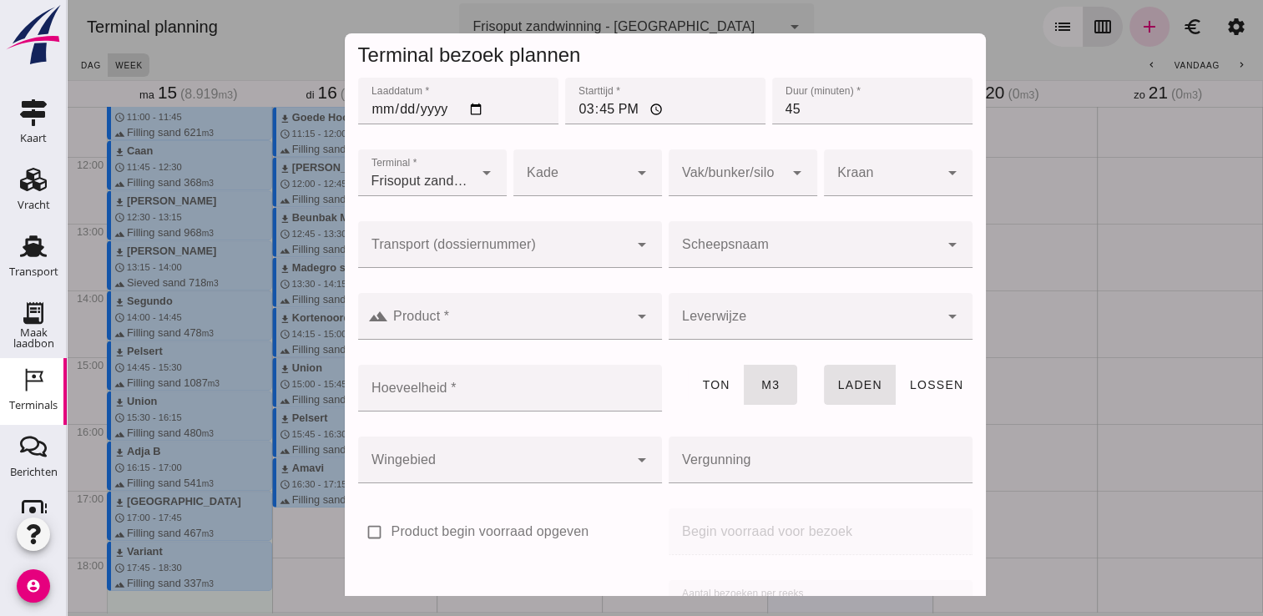
click at [705, 255] on input "Scheepsnaam" at bounding box center [804, 253] width 270 height 20
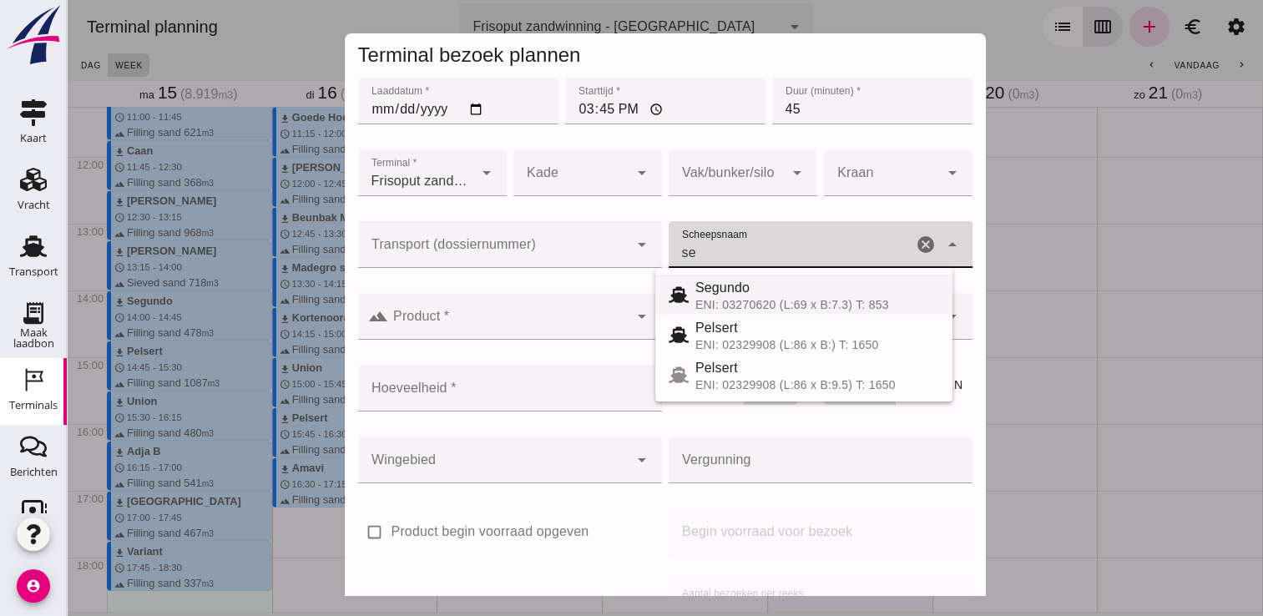
click at [733, 306] on div "ENI: 03270620 (L:69 x B:7.3) T: 853" at bounding box center [817, 304] width 244 height 13
type input "Segundo"
type input "478"
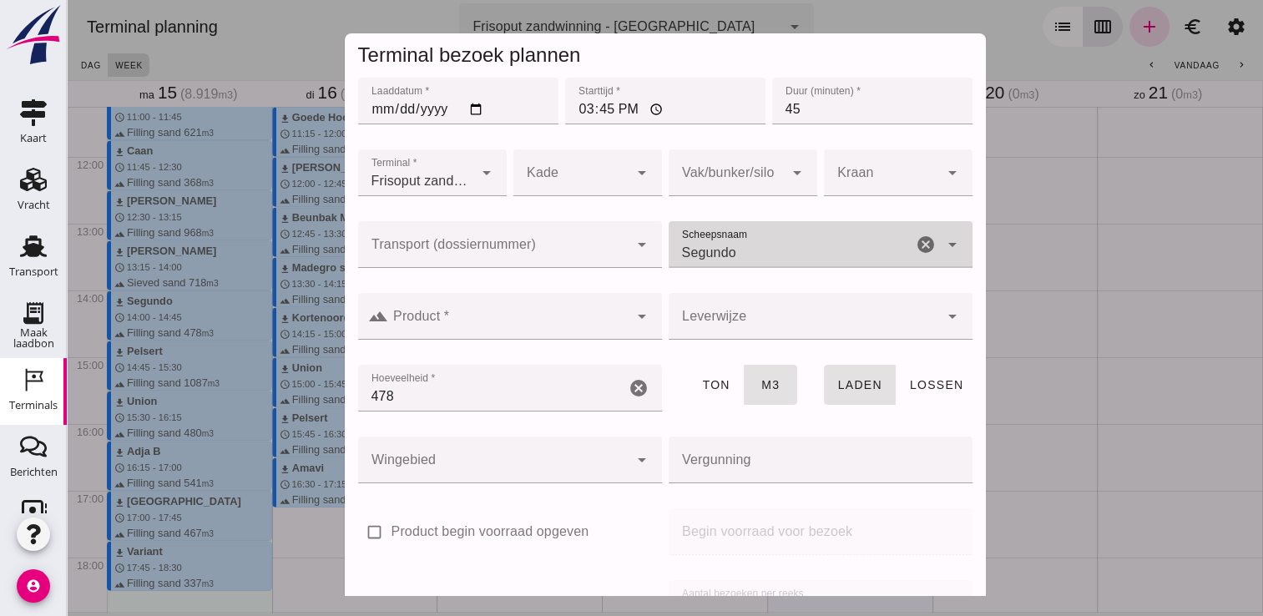
type input "Segundo"
click at [538, 325] on input "Product *" at bounding box center [508, 325] width 240 height 20
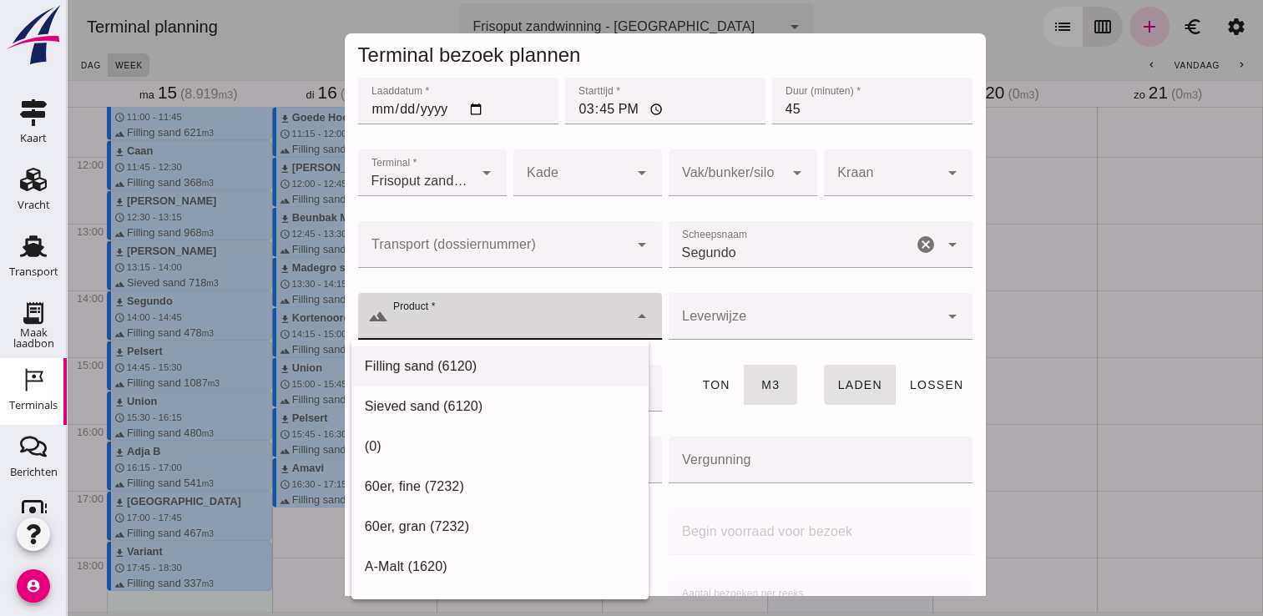
click at [487, 365] on div "Filling sand (6120)" at bounding box center [500, 366] width 270 height 20
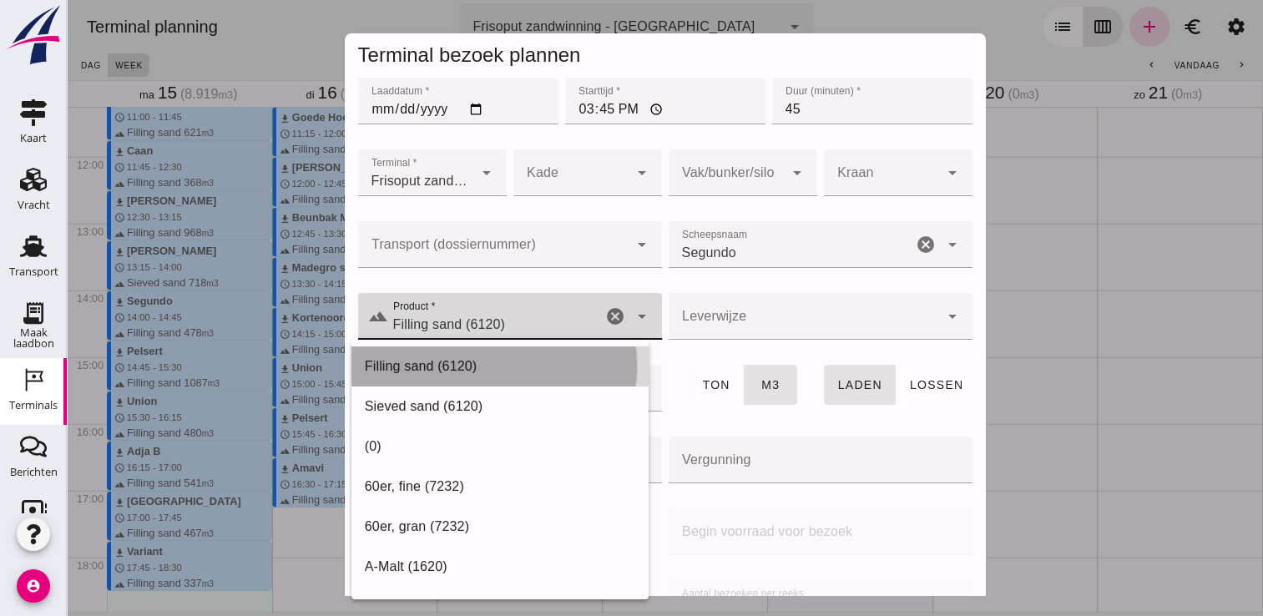
type input "Filling sand (6120)"
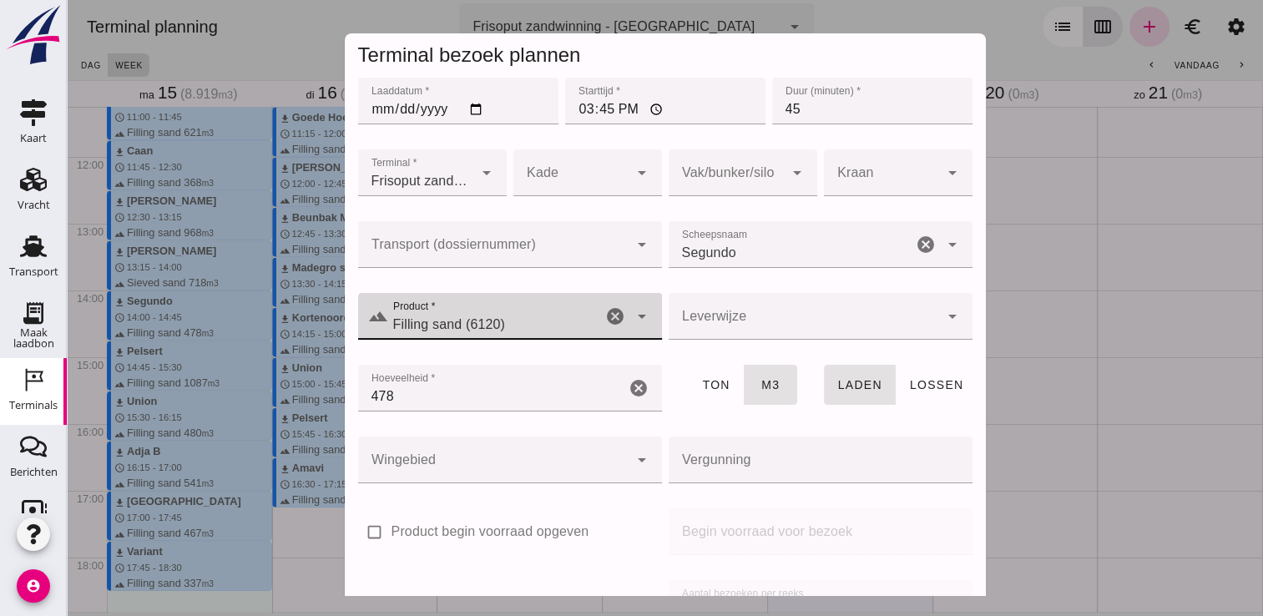
scroll to position [190, 0]
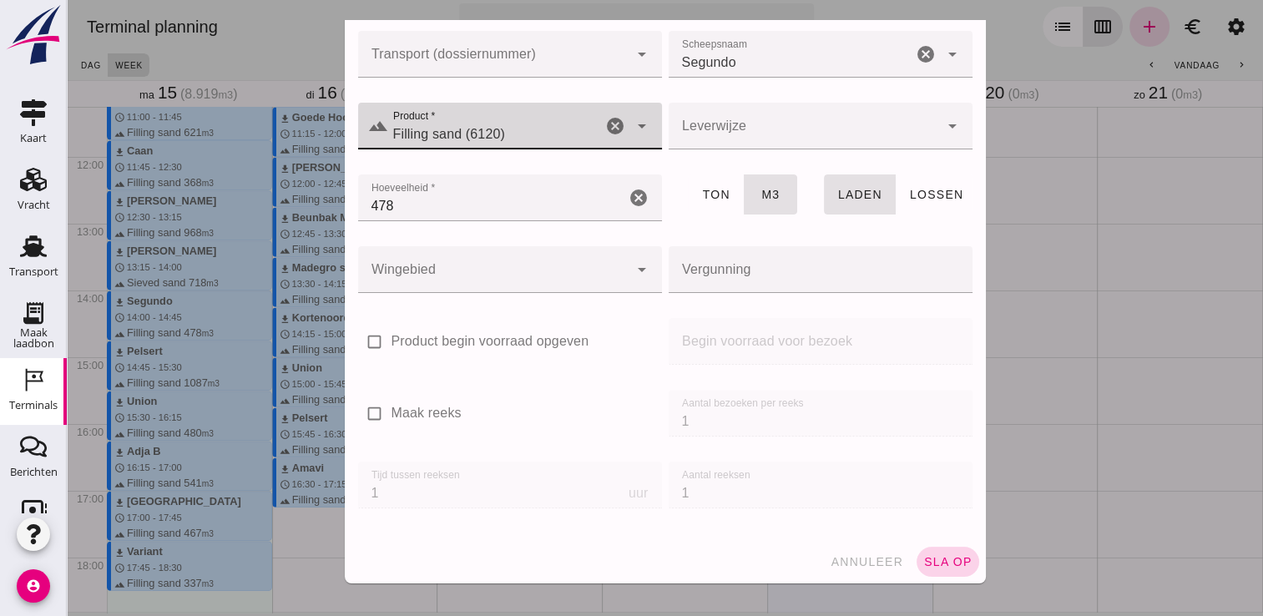
click at [942, 562] on span "sla op" at bounding box center [947, 561] width 49 height 13
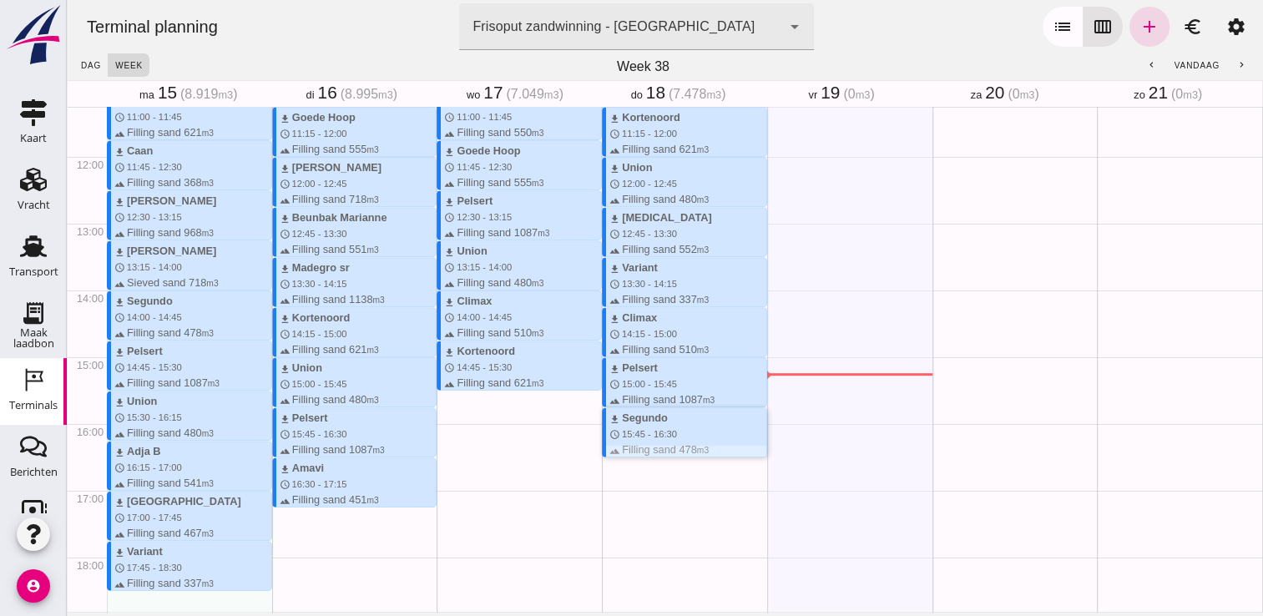
click at [675, 415] on div "download Segundo" at bounding box center [687, 418] width 157 height 16
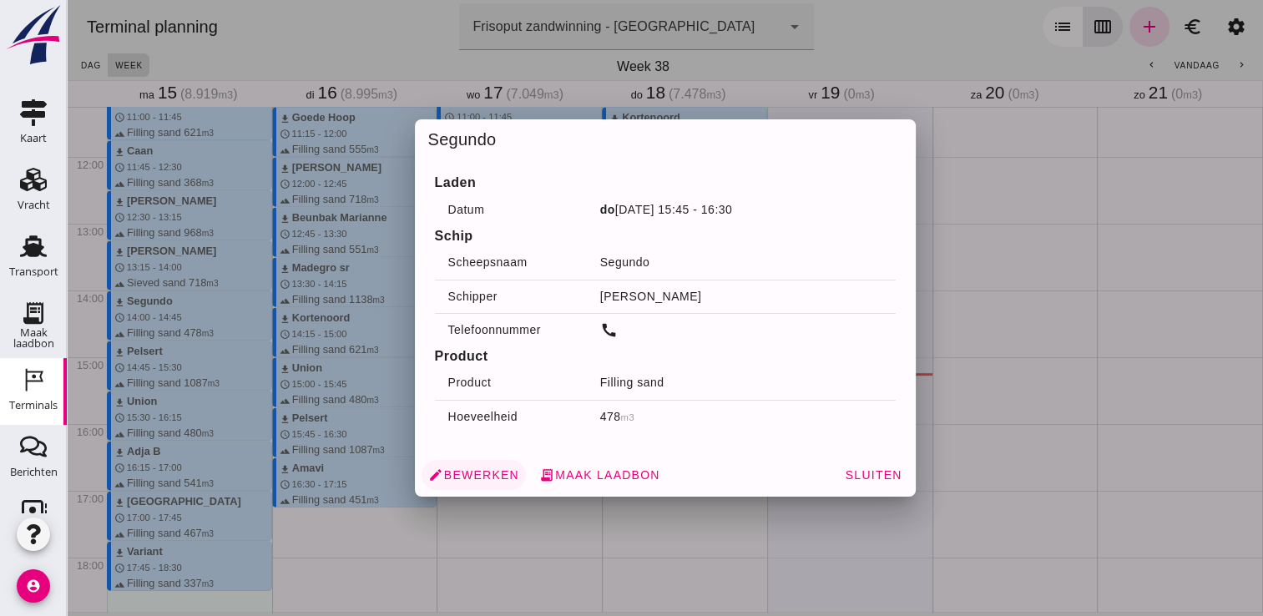
click at [473, 467] on span "edit Bewerken" at bounding box center [473, 474] width 91 height 15
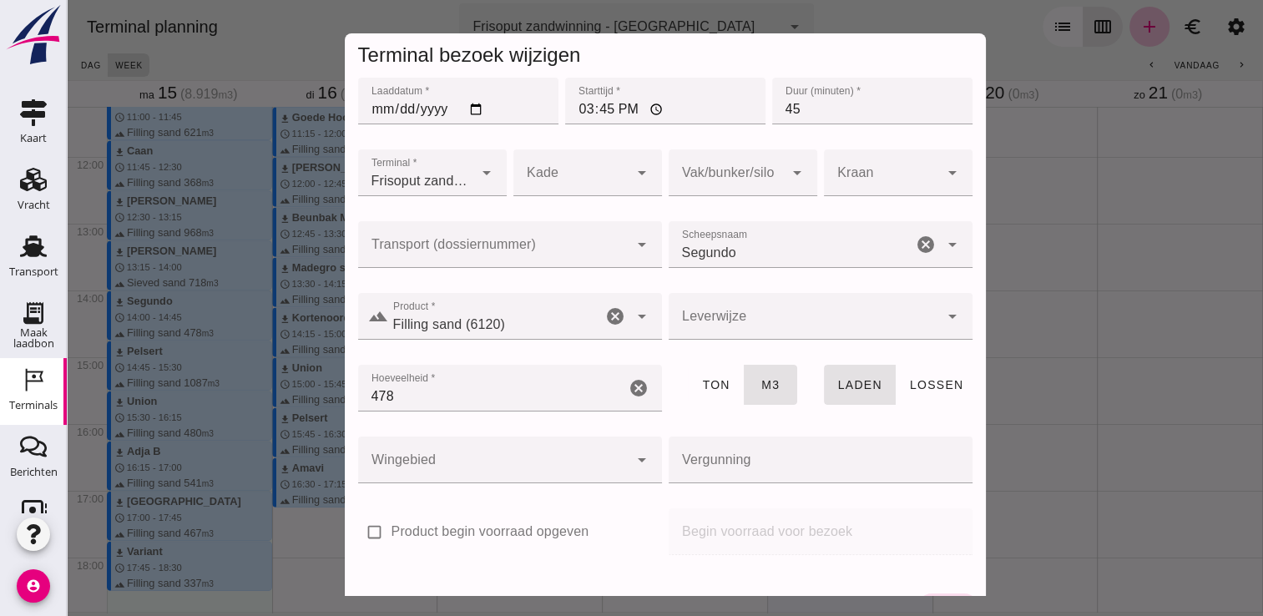
click at [605, 330] on div "cancel" at bounding box center [615, 316] width 20 height 47
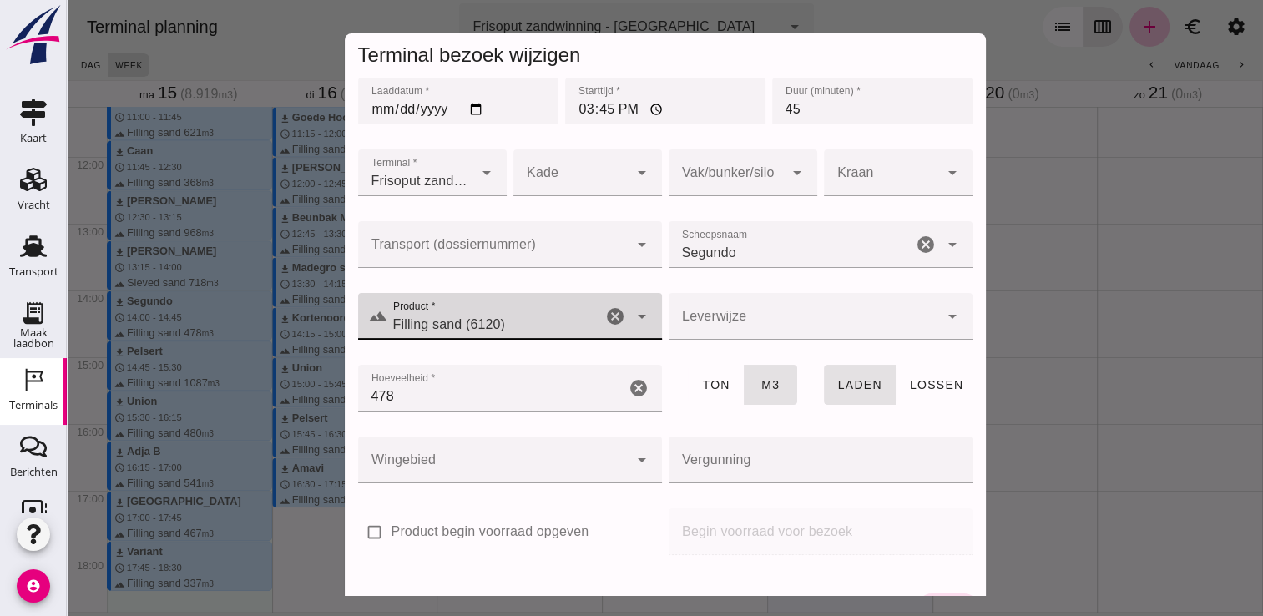
click at [513, 320] on input "Filling sand (6120)" at bounding box center [495, 325] width 214 height 20
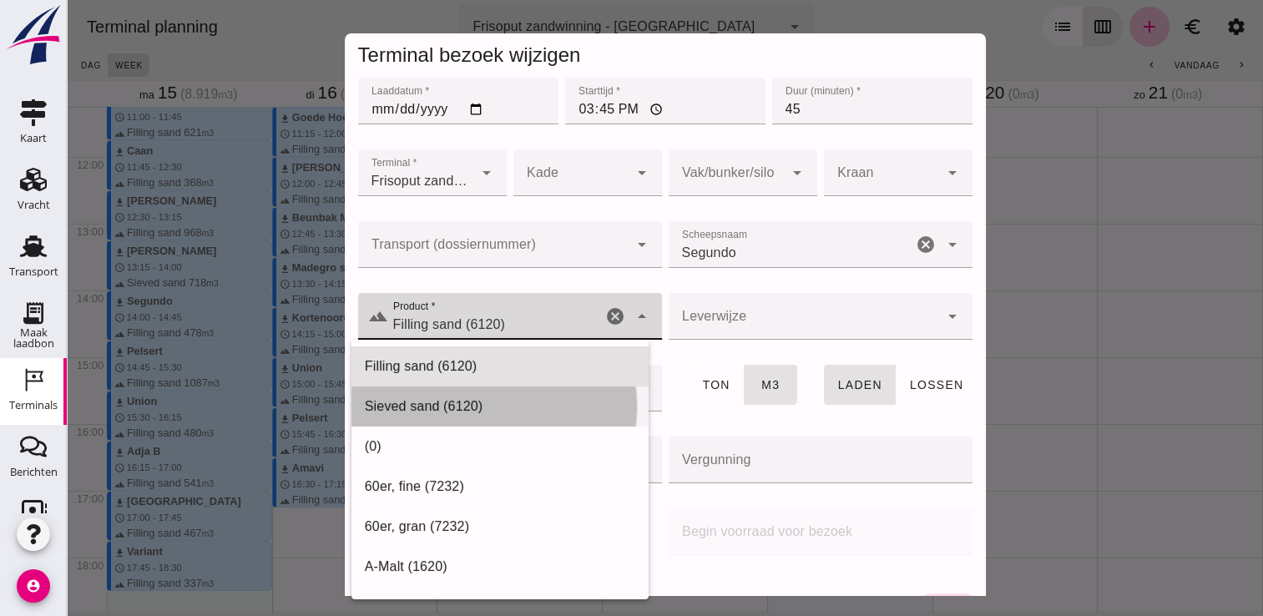
click at [476, 392] on div "Sieved sand (6120)" at bounding box center [499, 407] width 297 height 40
type input "Sieved sand (6120)"
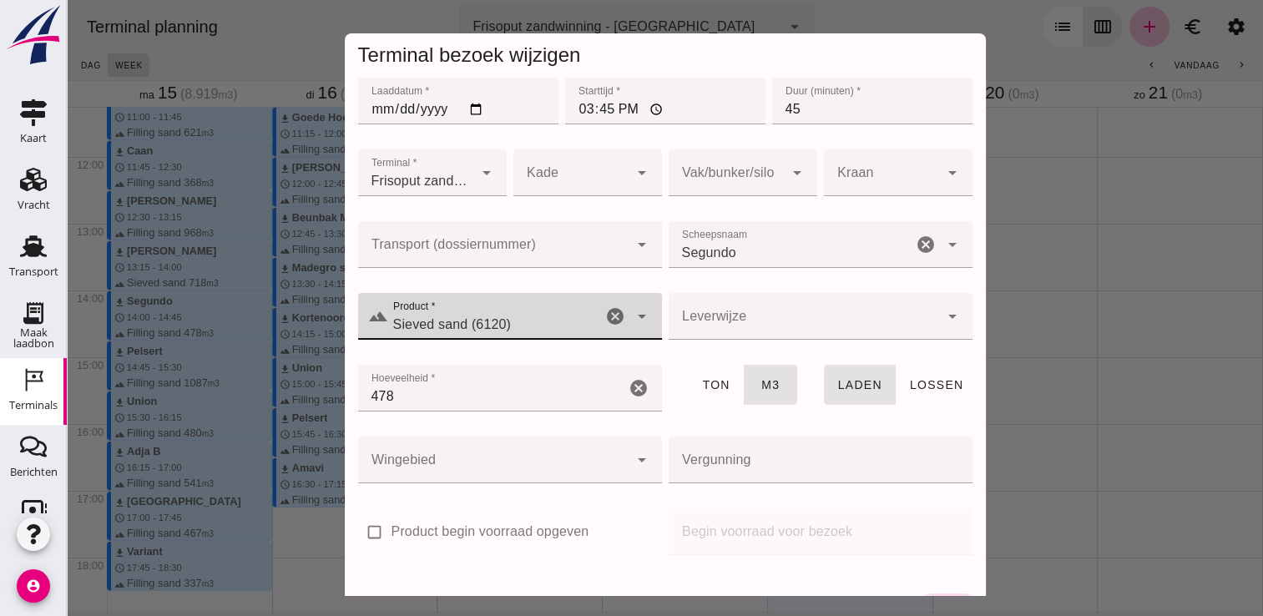
scroll to position [47, 0]
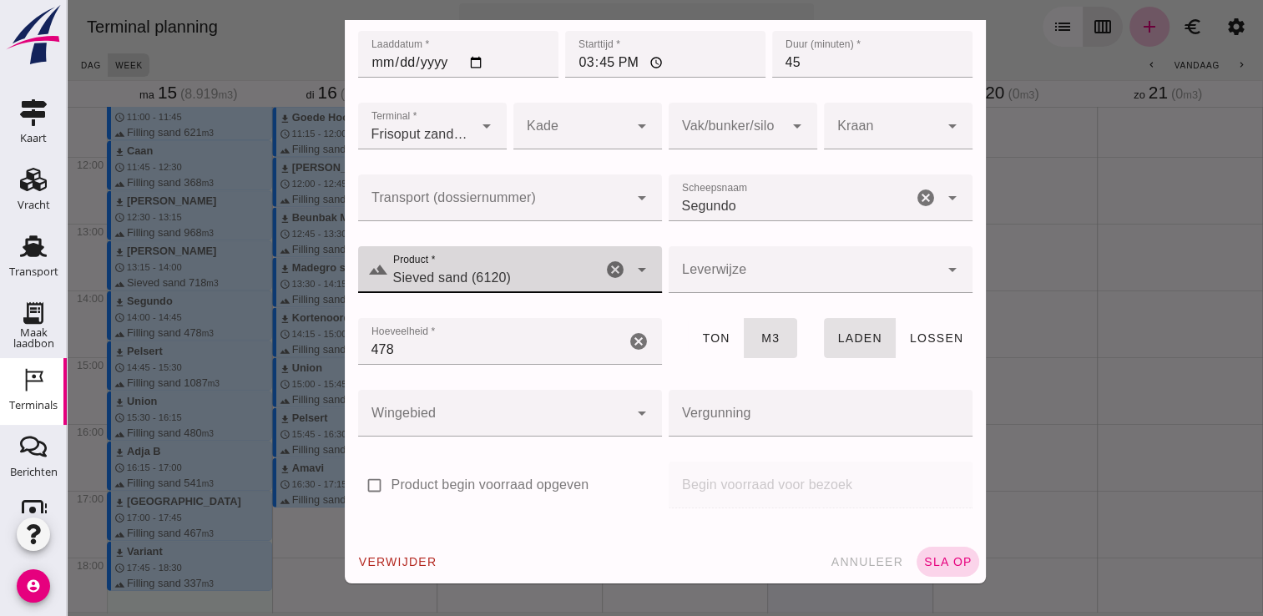
click at [936, 563] on span "sla op" at bounding box center [947, 561] width 49 height 13
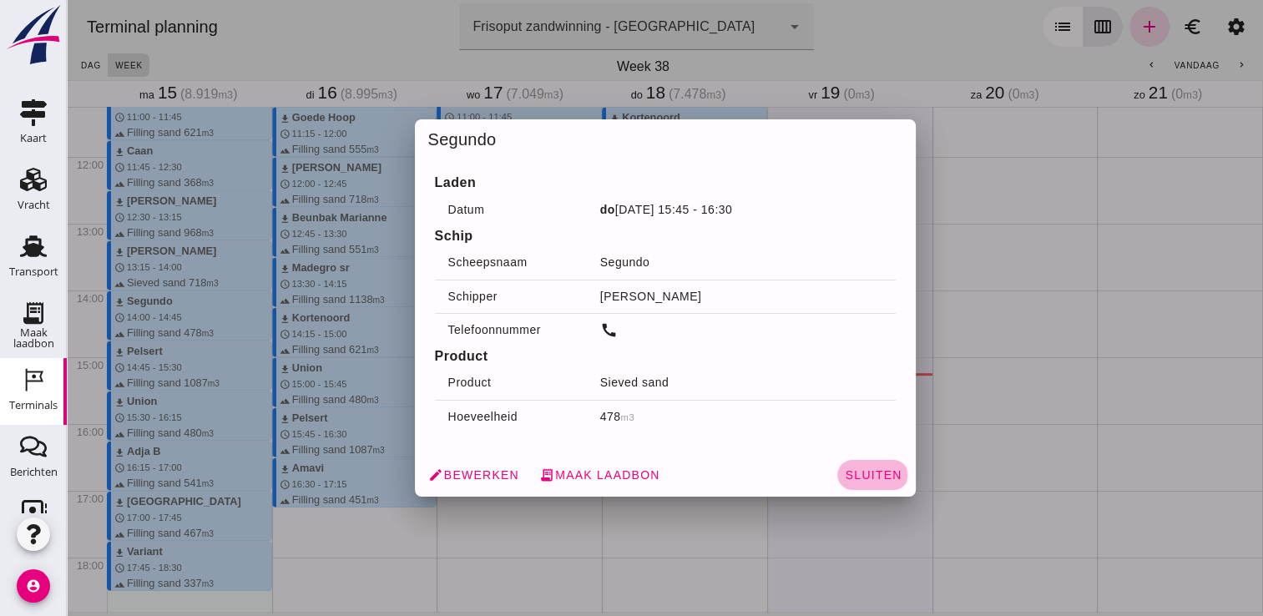
click at [872, 472] on span "Sluiten" at bounding box center [873, 474] width 58 height 13
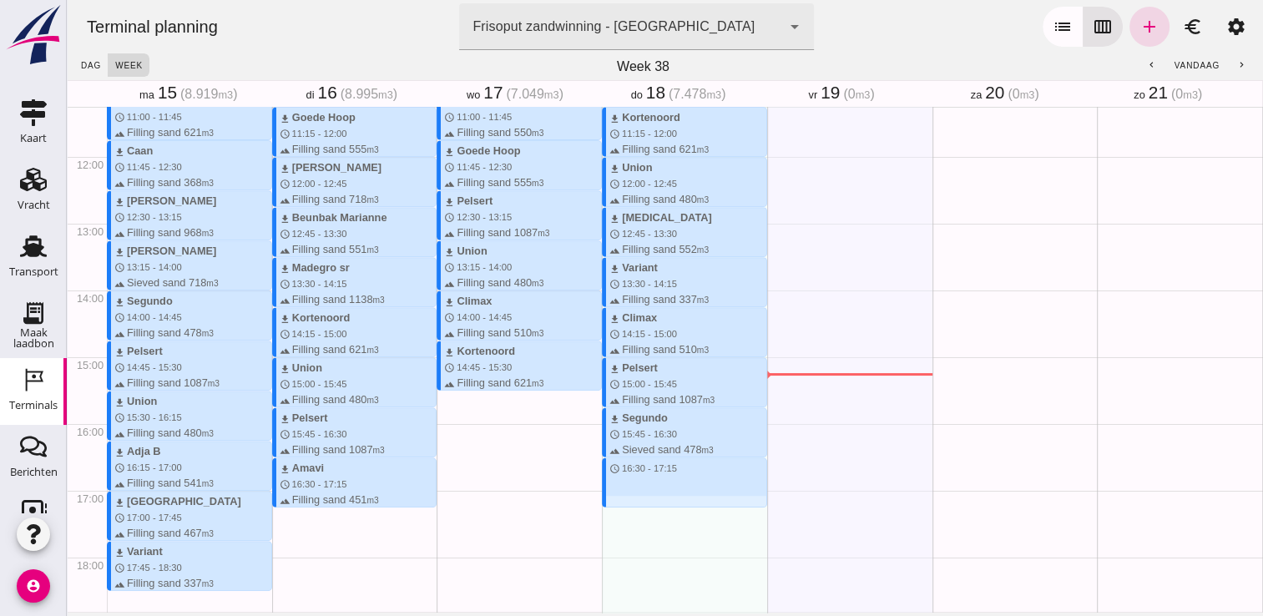
drag, startPoint x: 624, startPoint y: 461, endPoint x: 624, endPoint y: 499, distance: 38.4
click at [624, 499] on div "download Kortenoord schedule 7:30 - 8:15 terrain Filling sand 621 m3 download M…" at bounding box center [684, 157] width 165 height 1602
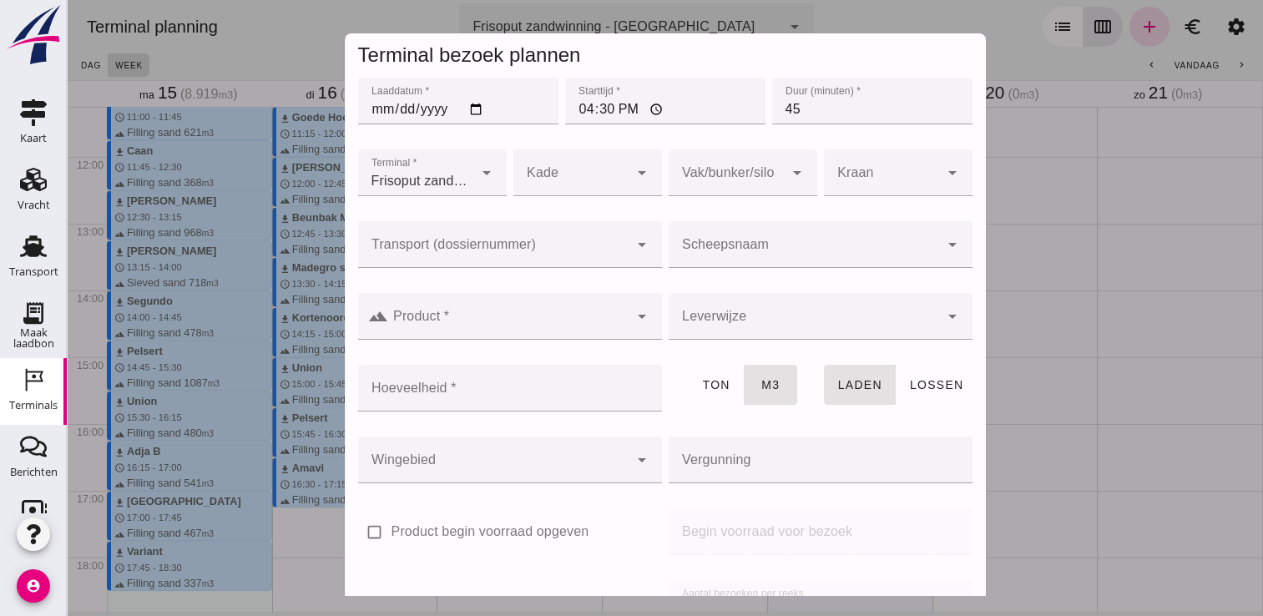
click at [773, 245] on input "Scheepsnaam" at bounding box center [804, 253] width 270 height 20
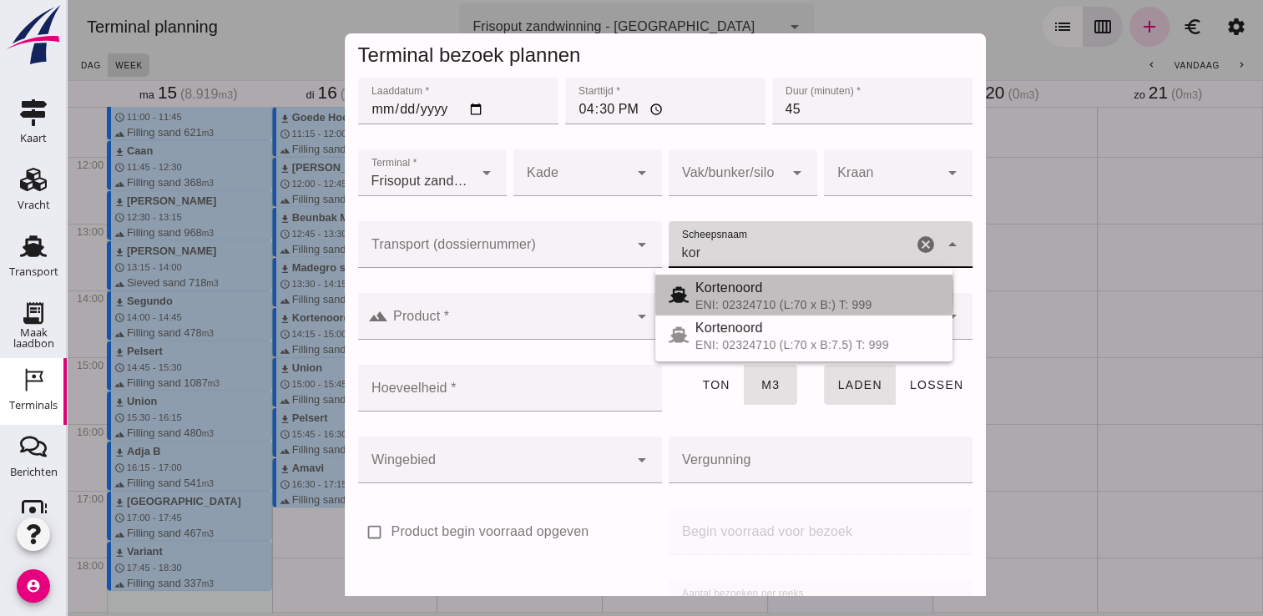
click at [730, 286] on span "Kortenoord" at bounding box center [729, 287] width 68 height 14
type input "Kortenoord"
type input "621"
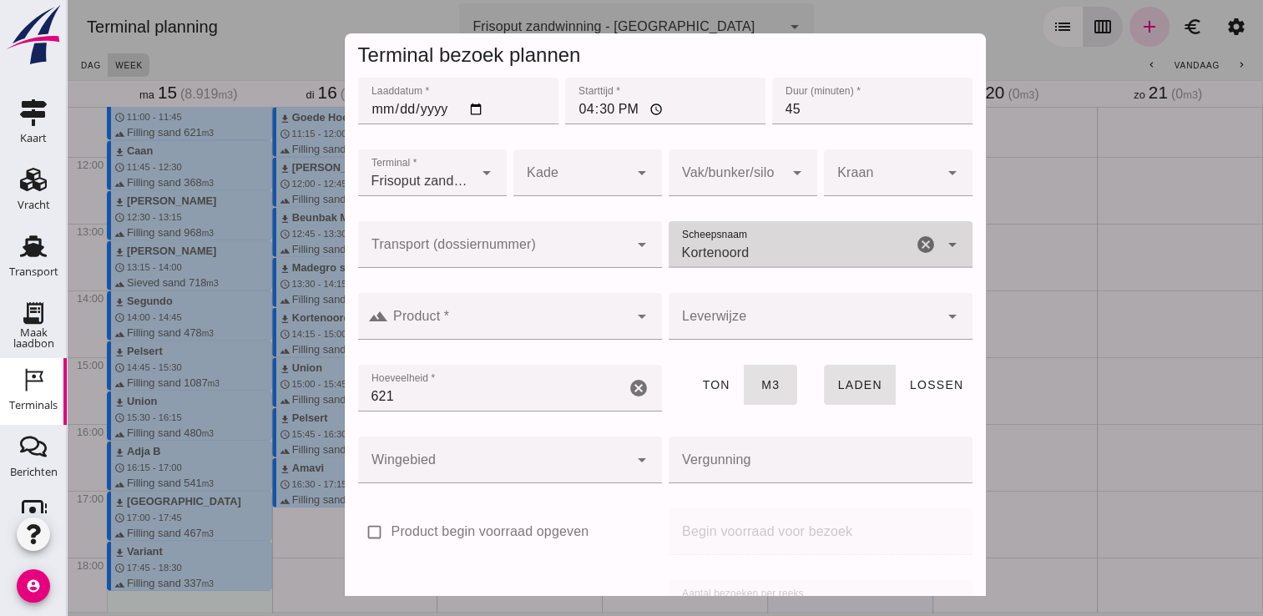
scroll to position [190, 0]
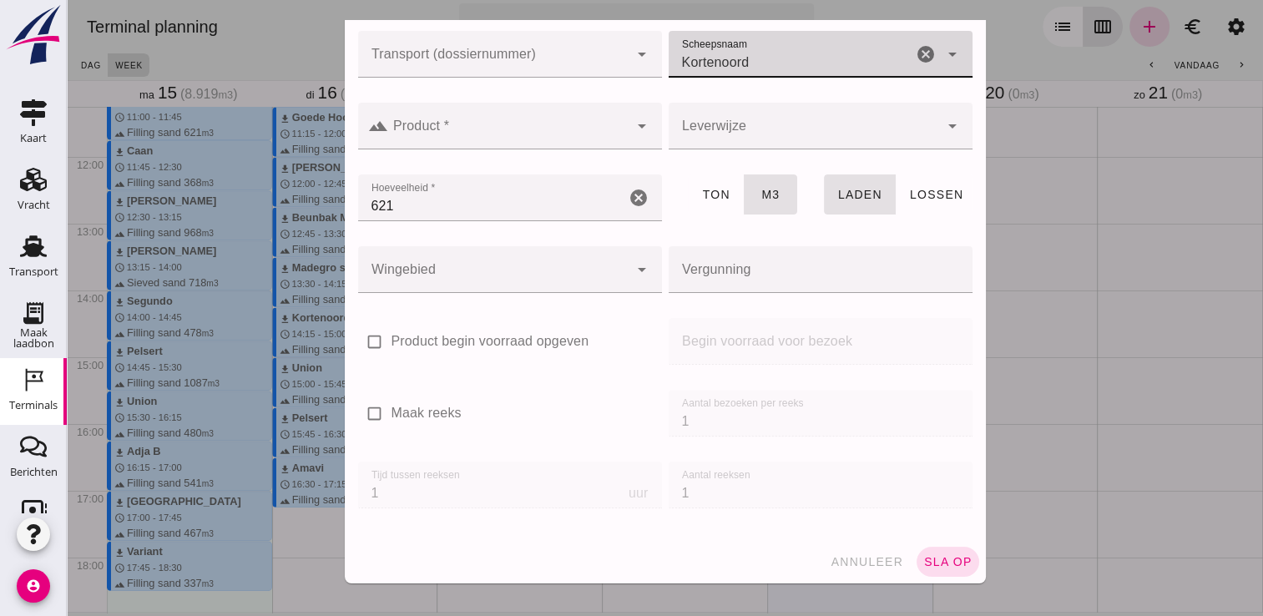
type input "Kortenoord"
click at [607, 142] on input "Product *" at bounding box center [508, 134] width 240 height 20
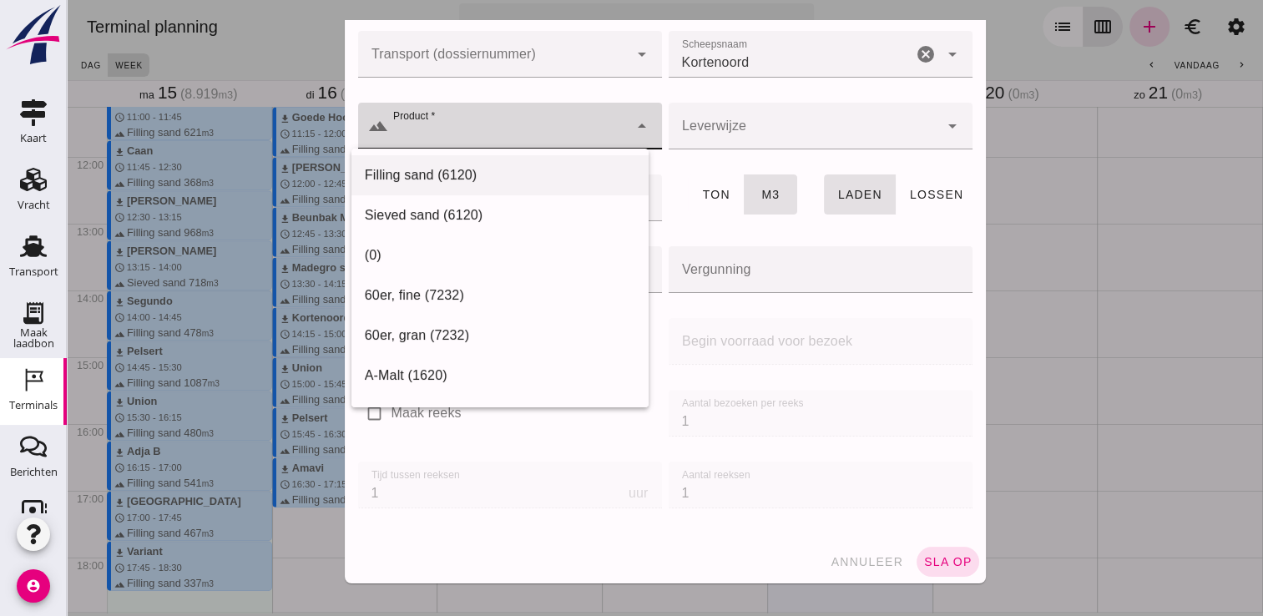
click at [543, 172] on div "Filling sand (6120)" at bounding box center [500, 175] width 270 height 20
type input "Filling sand (6120)"
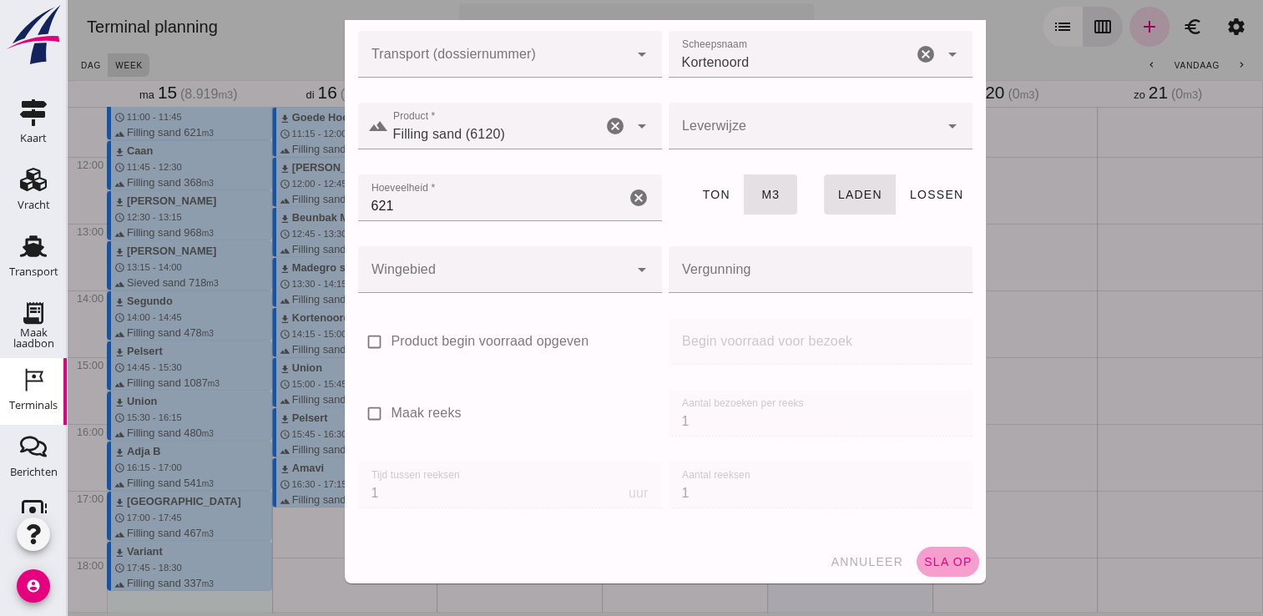
click at [940, 563] on span "sla op" at bounding box center [947, 561] width 49 height 13
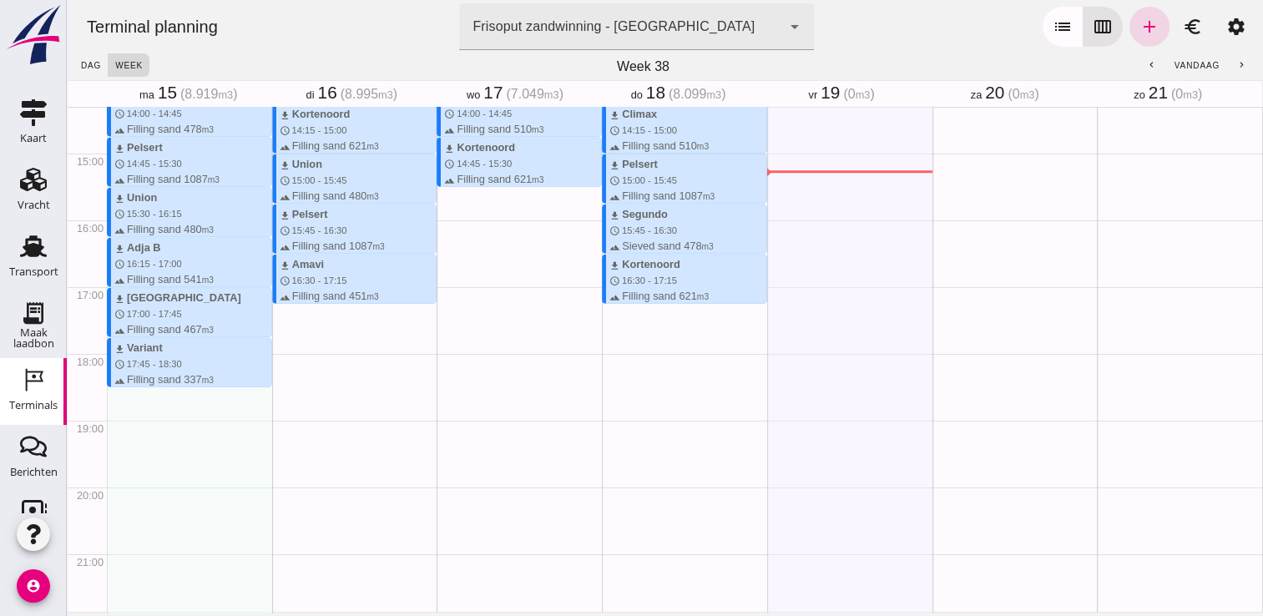
scroll to position [958, 0]
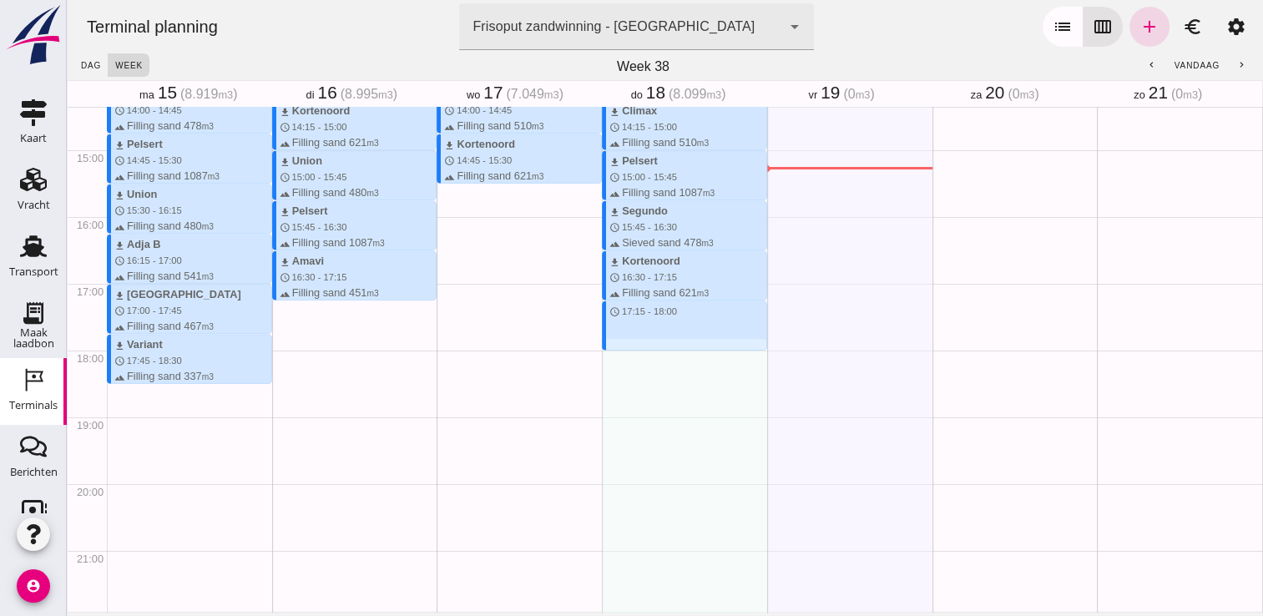
drag, startPoint x: 644, startPoint y: 304, endPoint x: 648, endPoint y: 346, distance: 41.9
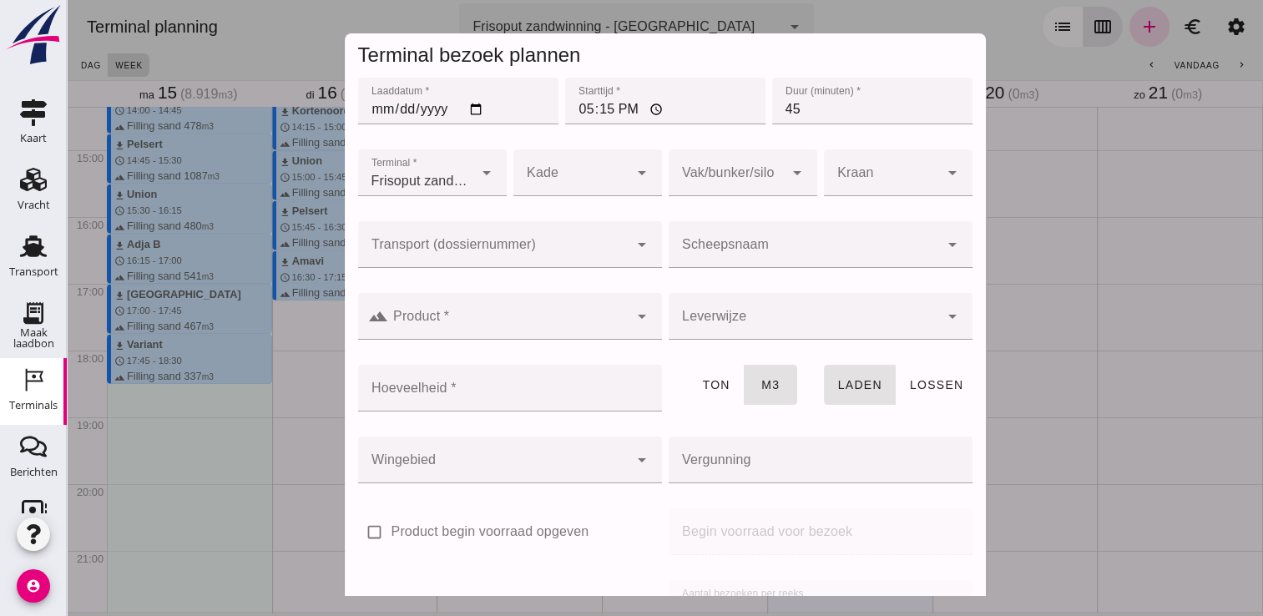
click at [732, 235] on div at bounding box center [804, 244] width 270 height 47
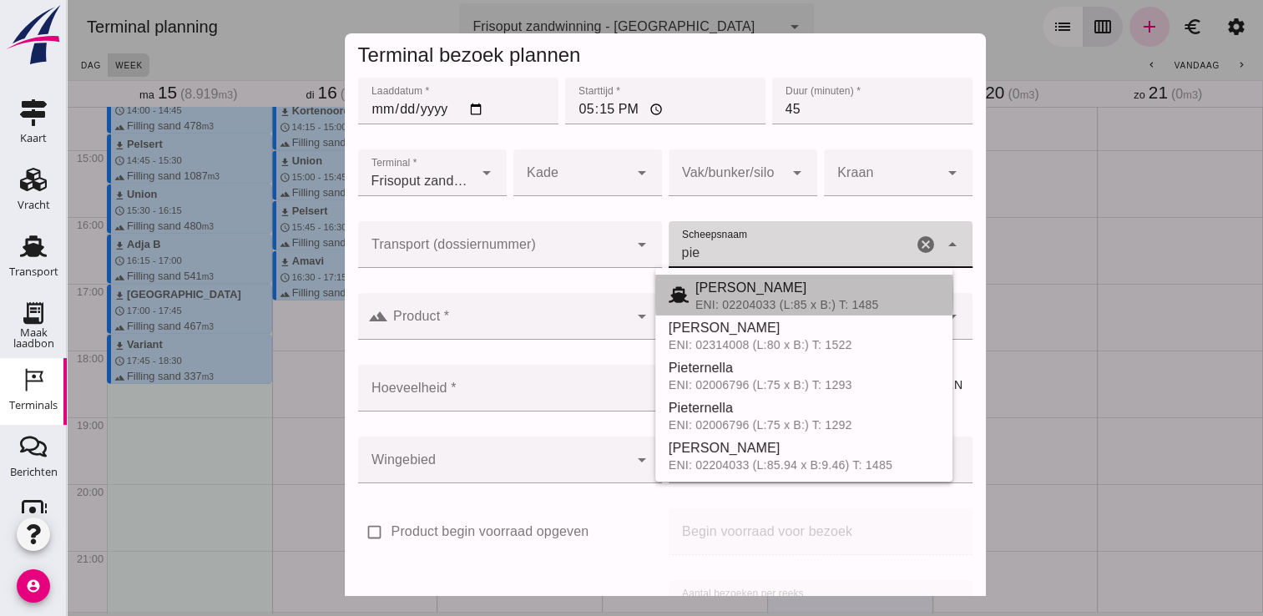
click at [728, 295] on span "[PERSON_NAME]" at bounding box center [751, 287] width 112 height 14
type input "[PERSON_NAME]"
type input "968"
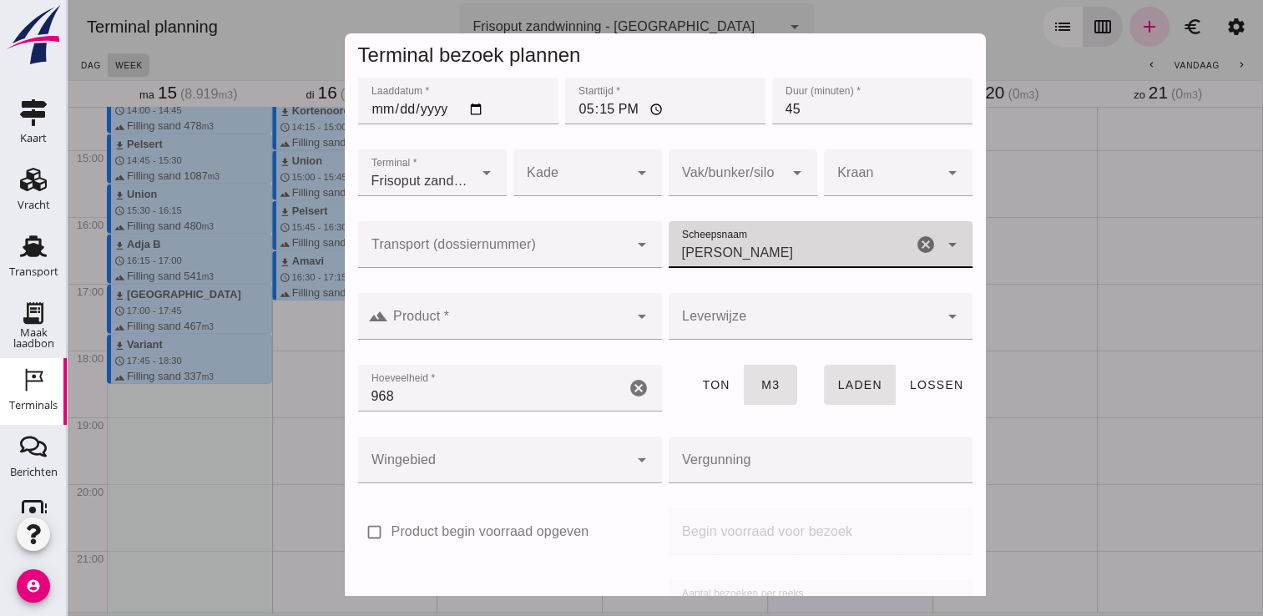
type input "[PERSON_NAME]"
click at [528, 323] on input "Product *" at bounding box center [508, 325] width 240 height 20
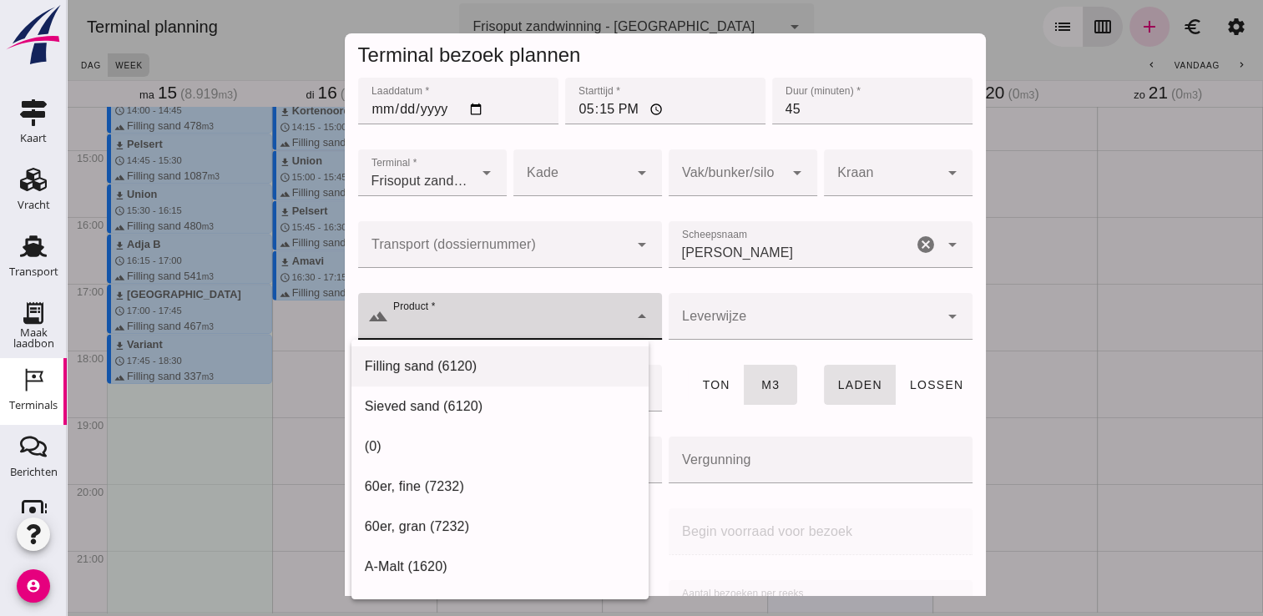
click at [458, 377] on div "Filling sand (6120)" at bounding box center [499, 366] width 297 height 40
type input "Filling sand (6120)"
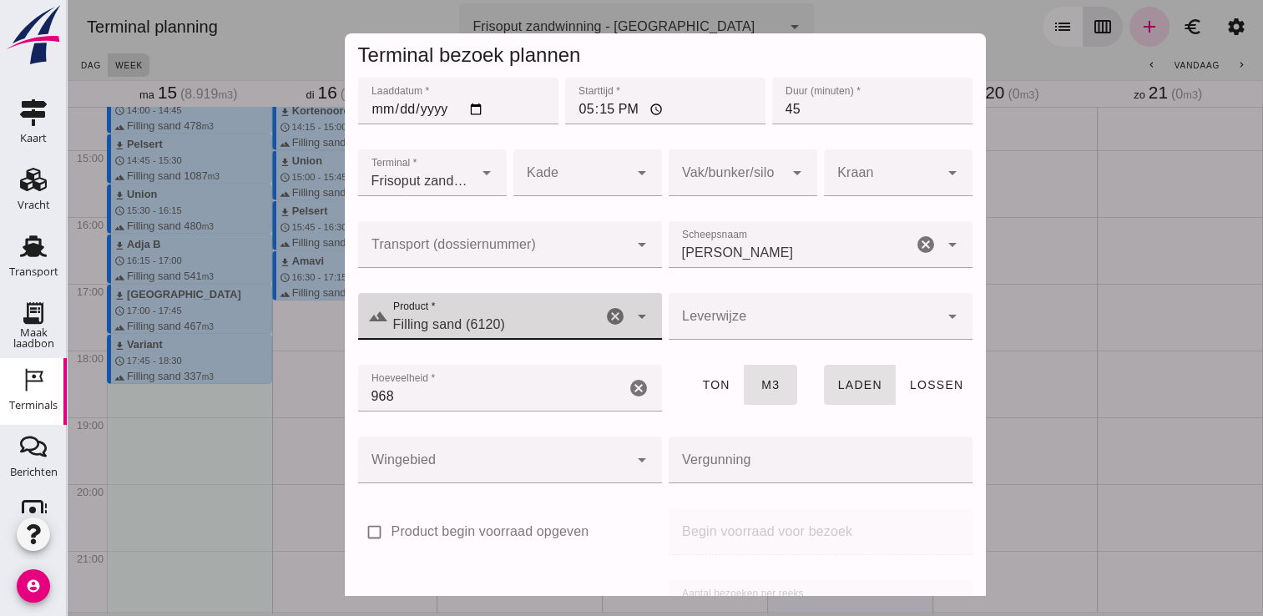
scroll to position [190, 0]
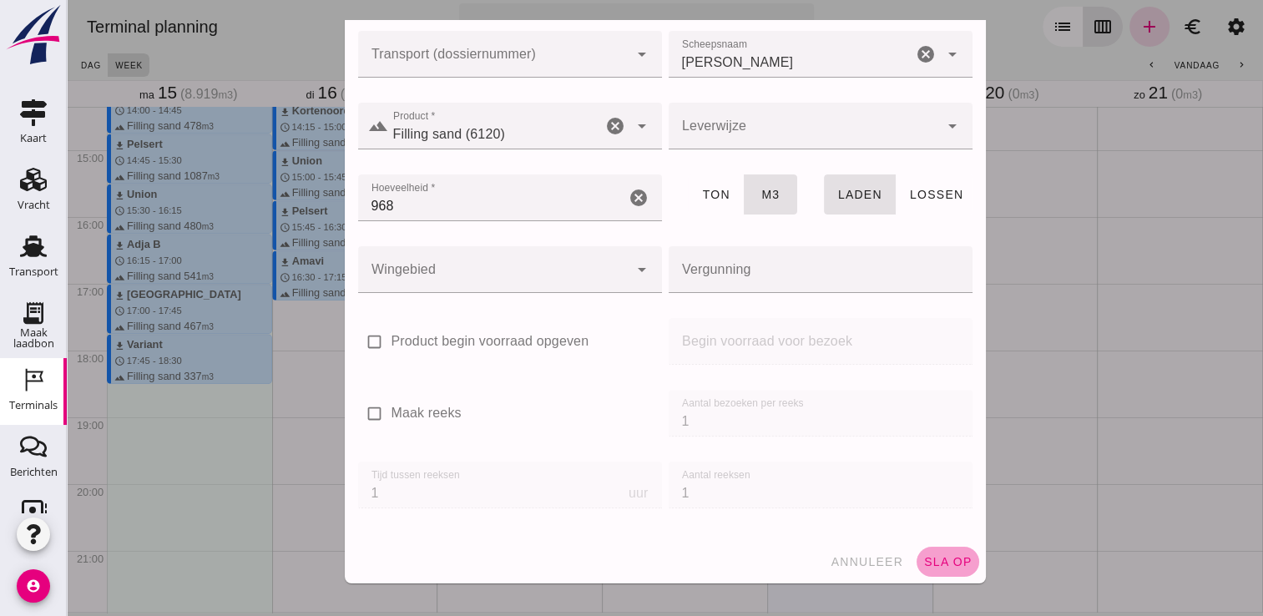
click at [945, 566] on span "sla op" at bounding box center [947, 561] width 49 height 13
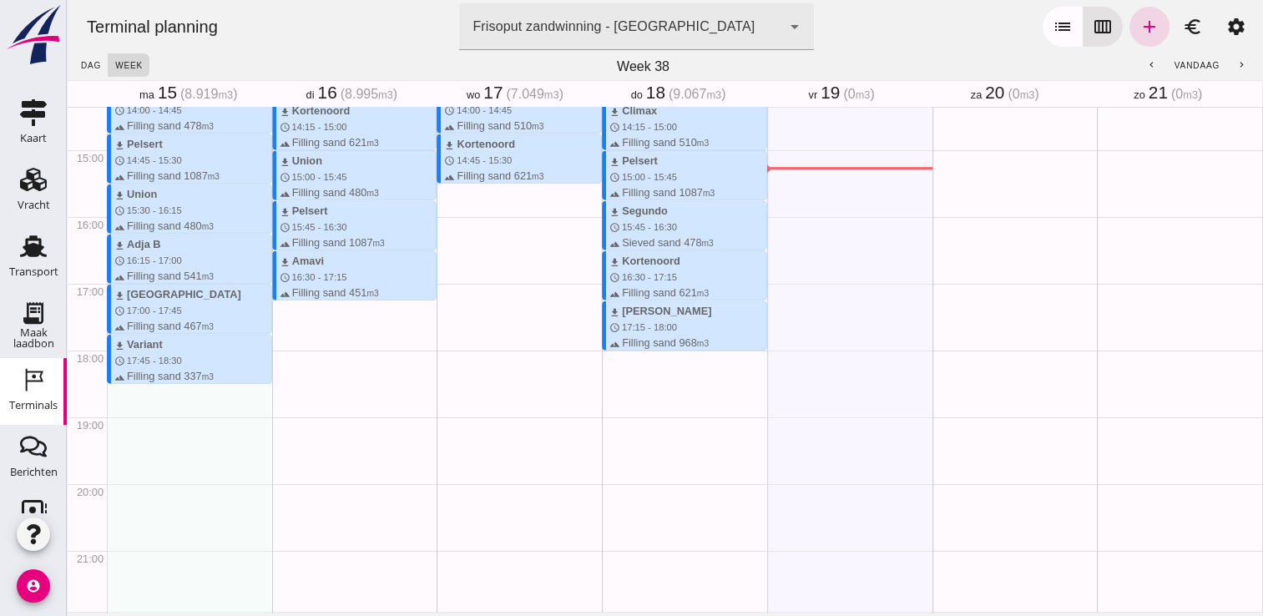
click at [33, 579] on icon "account_circle" at bounding box center [33, 585] width 33 height 33
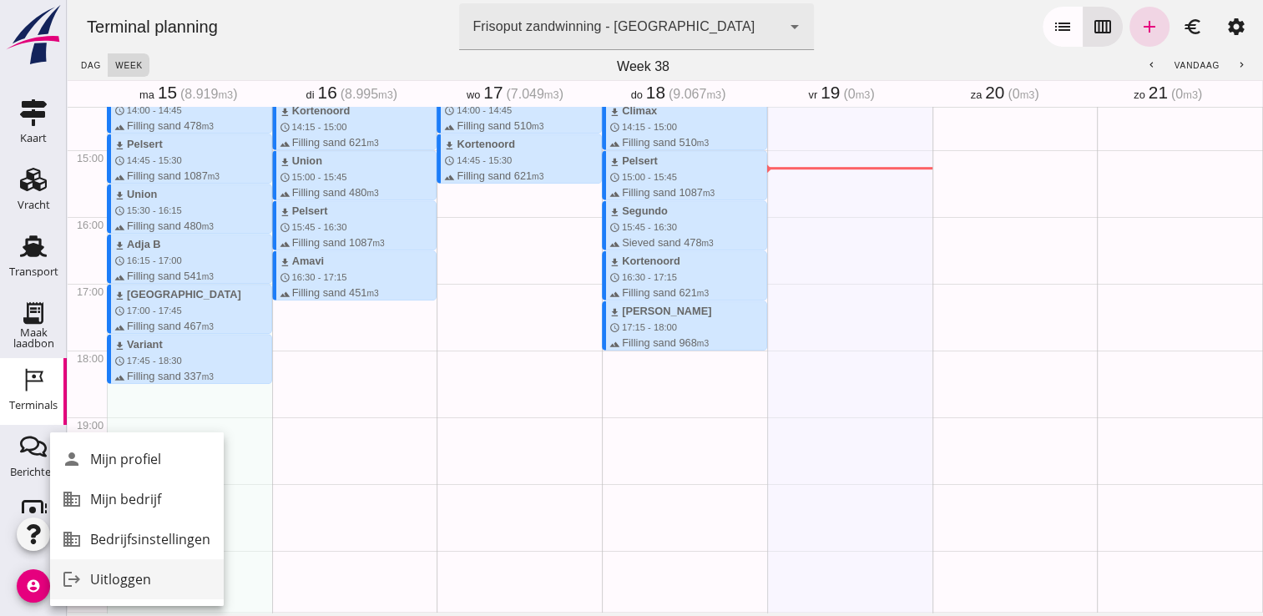
click at [104, 573] on div "Uitloggen" at bounding box center [150, 579] width 120 height 20
